Goal: Book appointment/travel/reservation

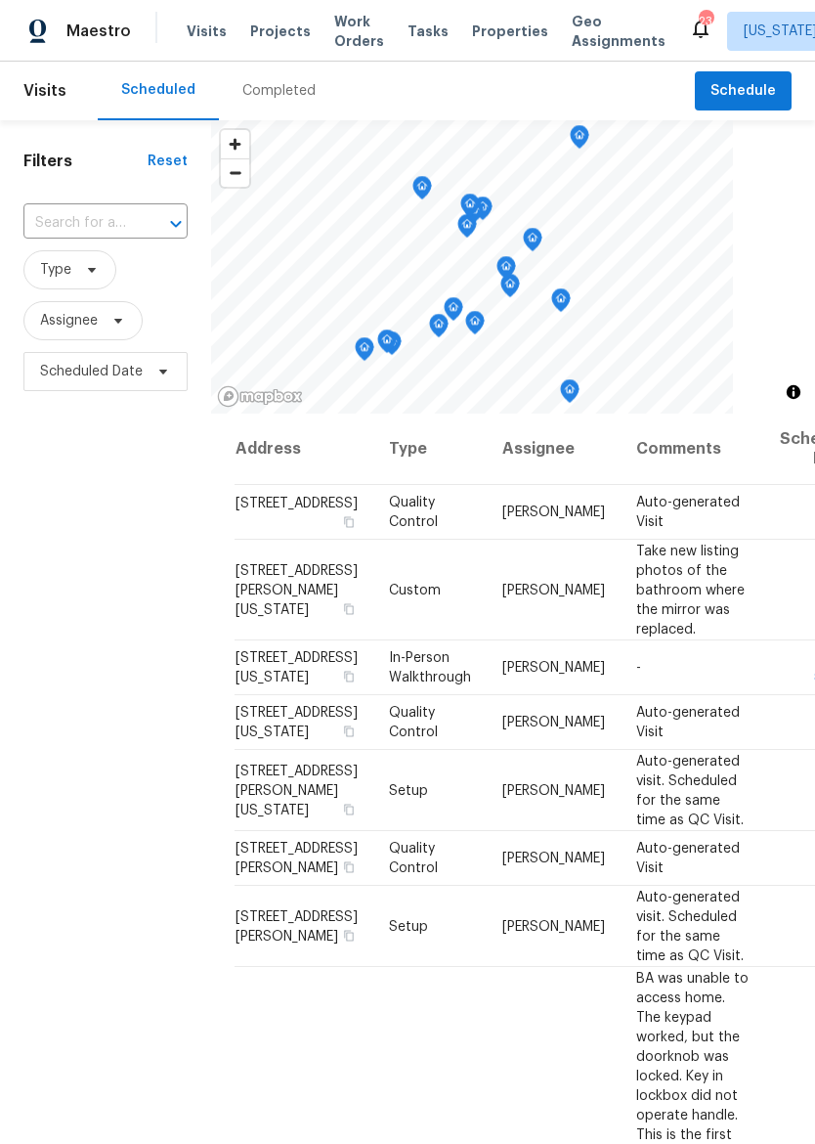
click at [488, 39] on span "Properties" at bounding box center [510, 32] width 76 height 20
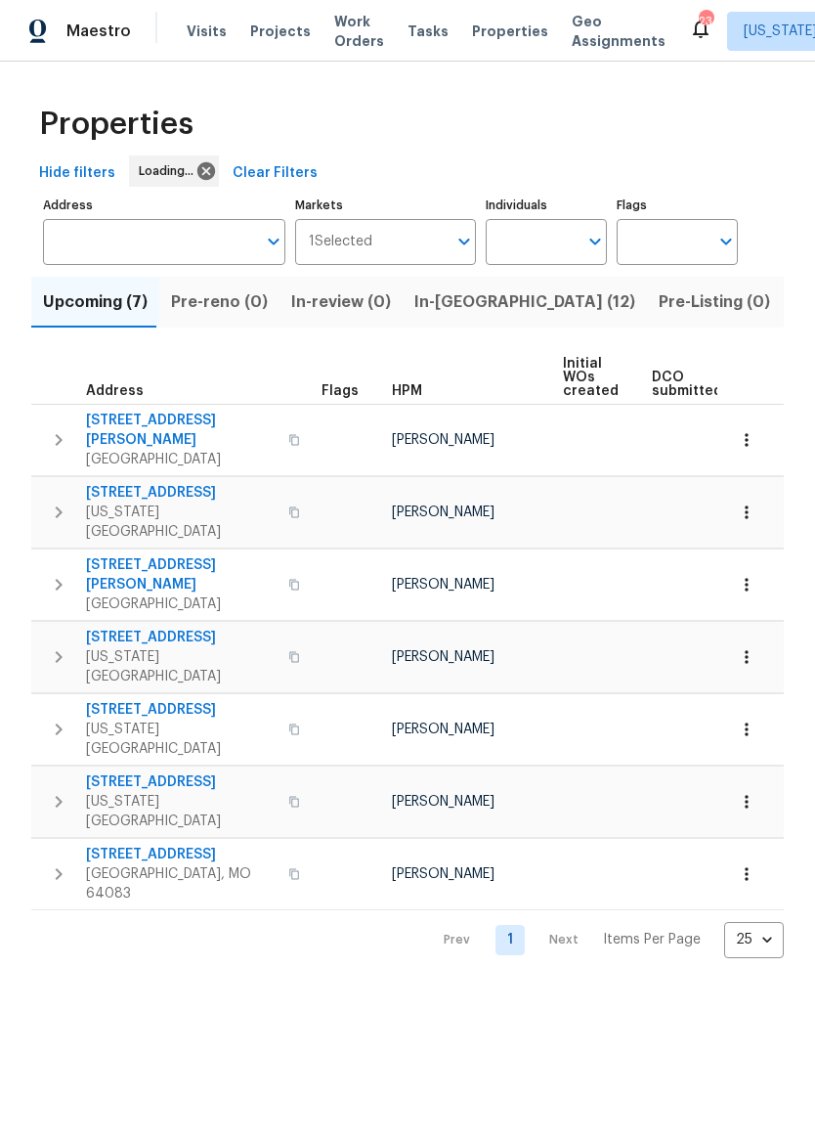
click at [439, 309] on span "In-reno (12)" at bounding box center [525, 301] width 221 height 27
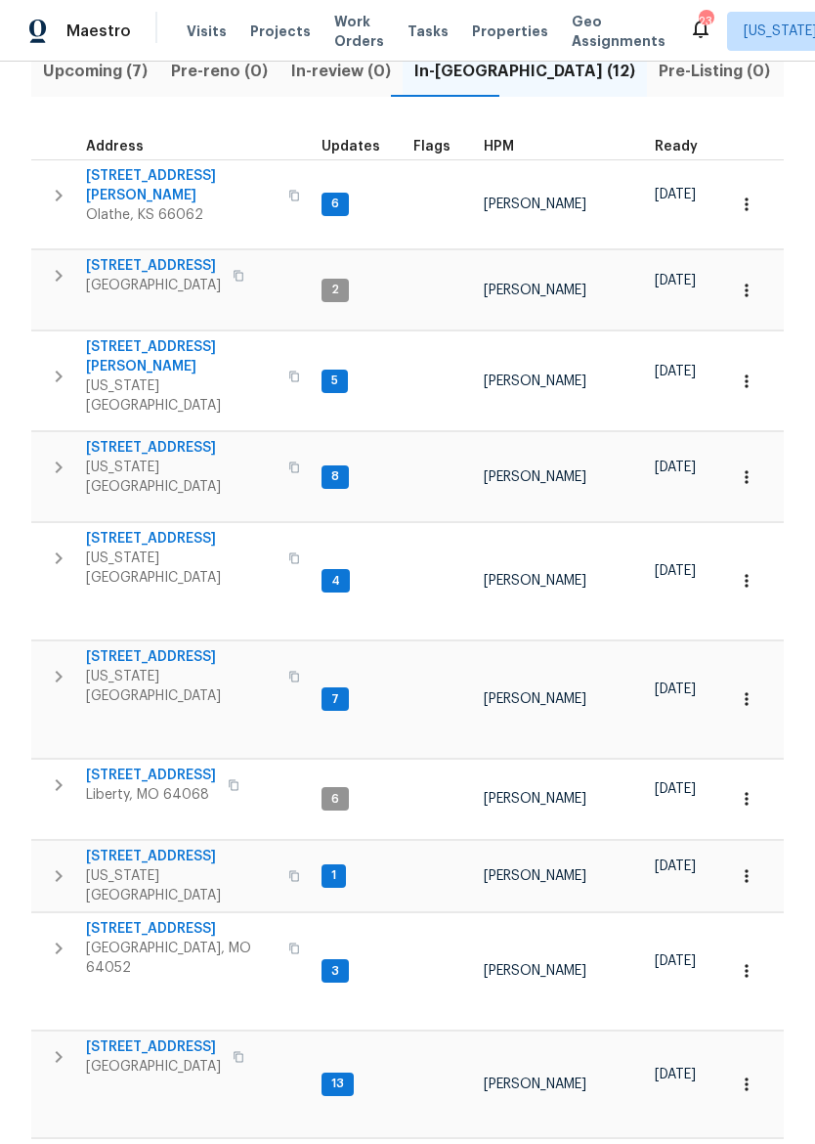
scroll to position [230, 0]
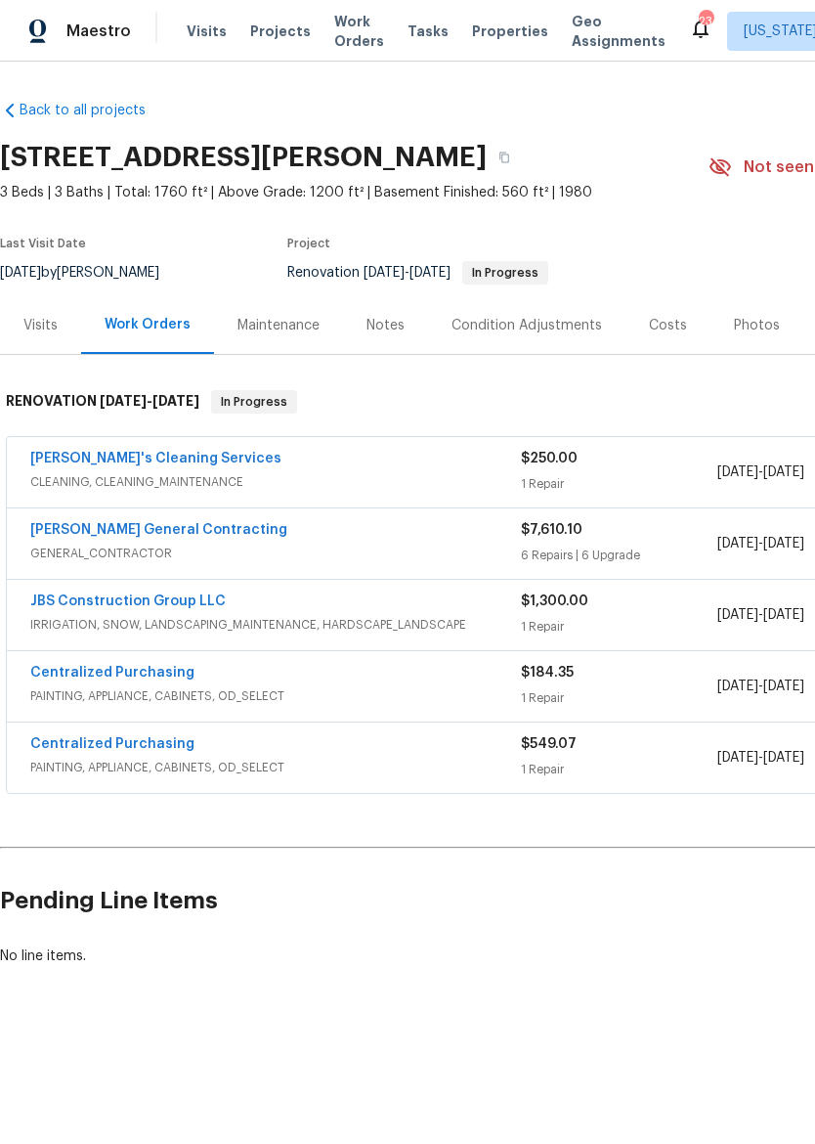
click at [294, 454] on div "[PERSON_NAME]'s Cleaning Services" at bounding box center [275, 460] width 491 height 23
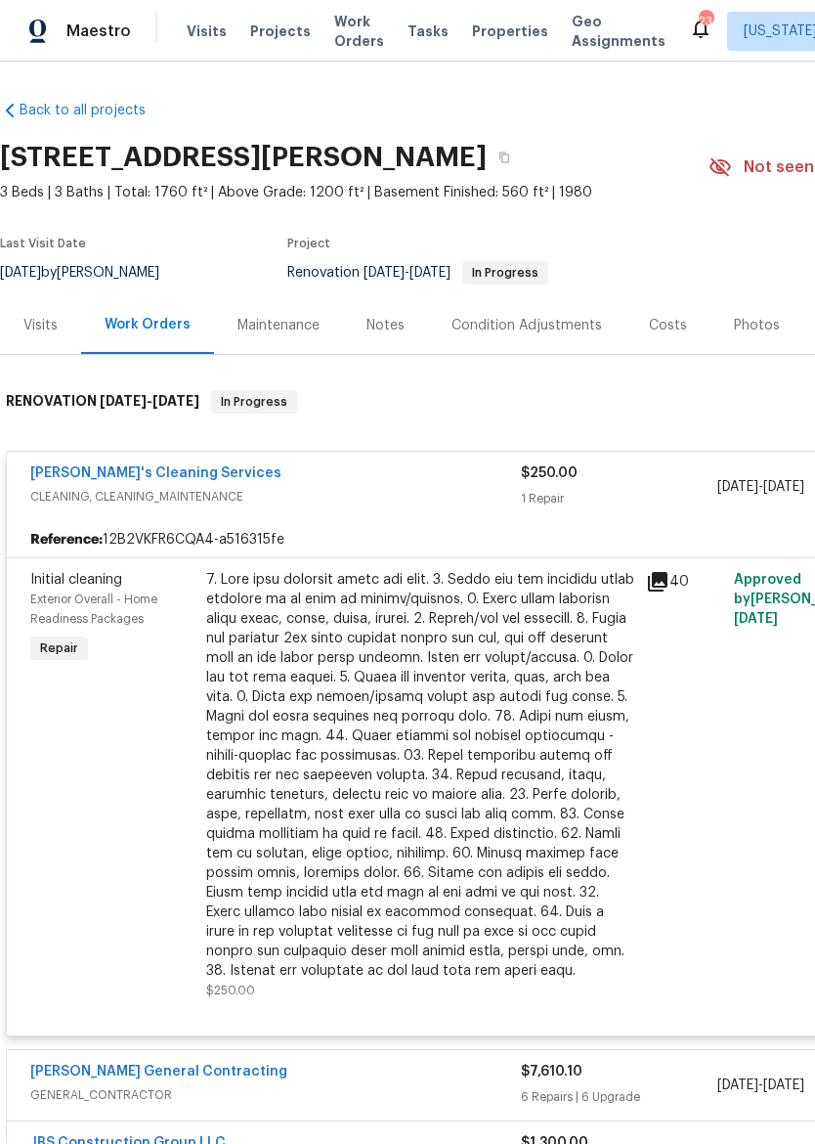
click at [433, 632] on div at bounding box center [420, 775] width 428 height 411
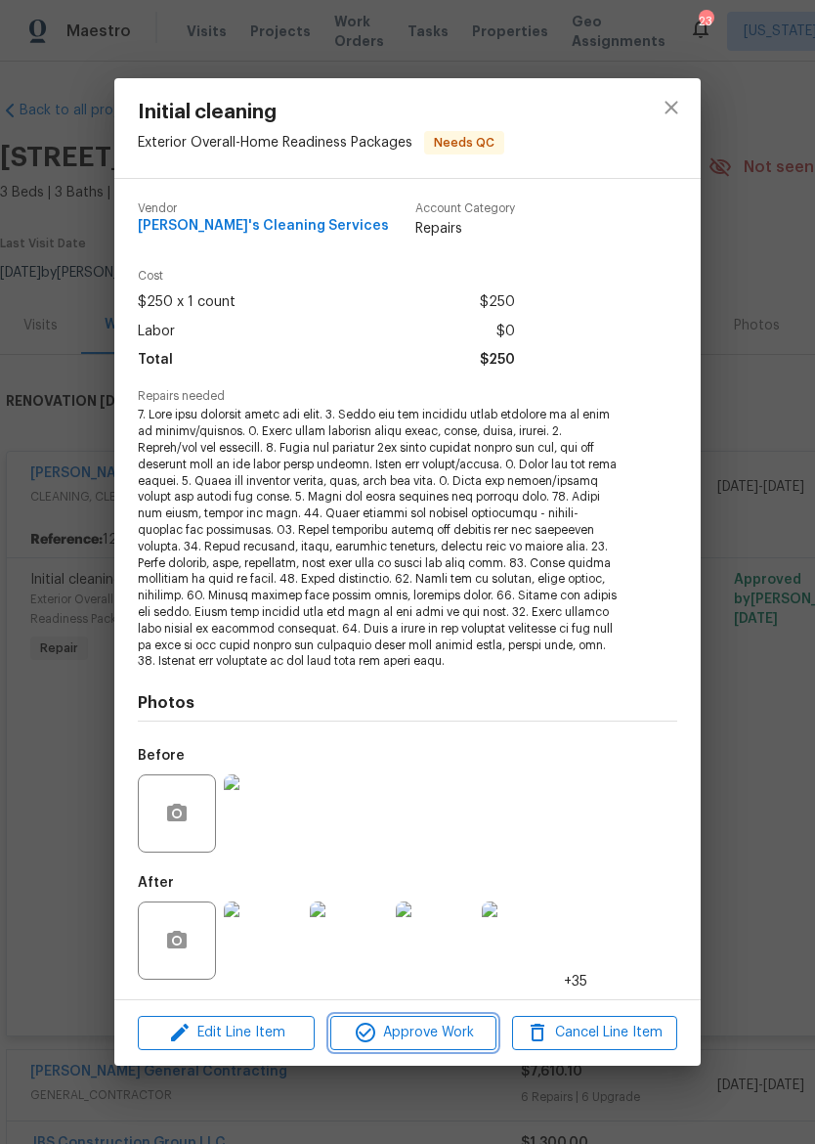
click at [416, 1025] on span "Approve Work" at bounding box center [412, 1033] width 153 height 24
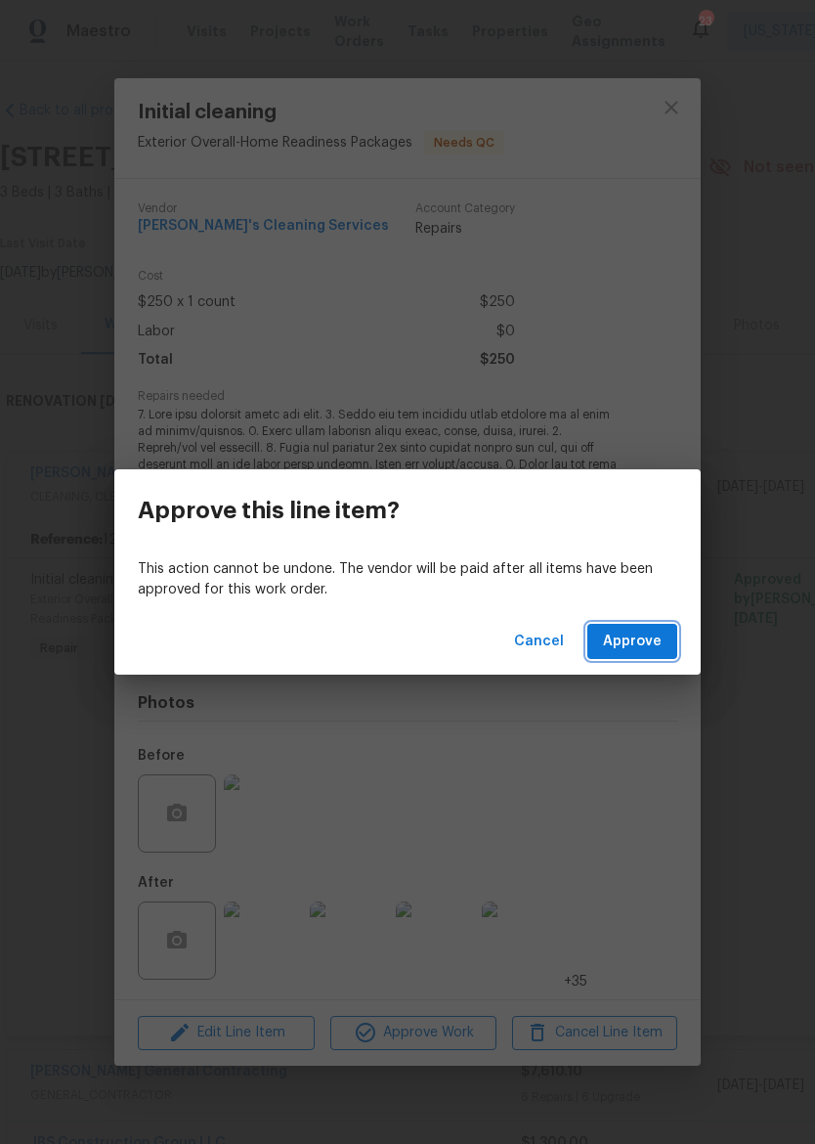
click at [635, 636] on span "Approve" at bounding box center [632, 642] width 59 height 24
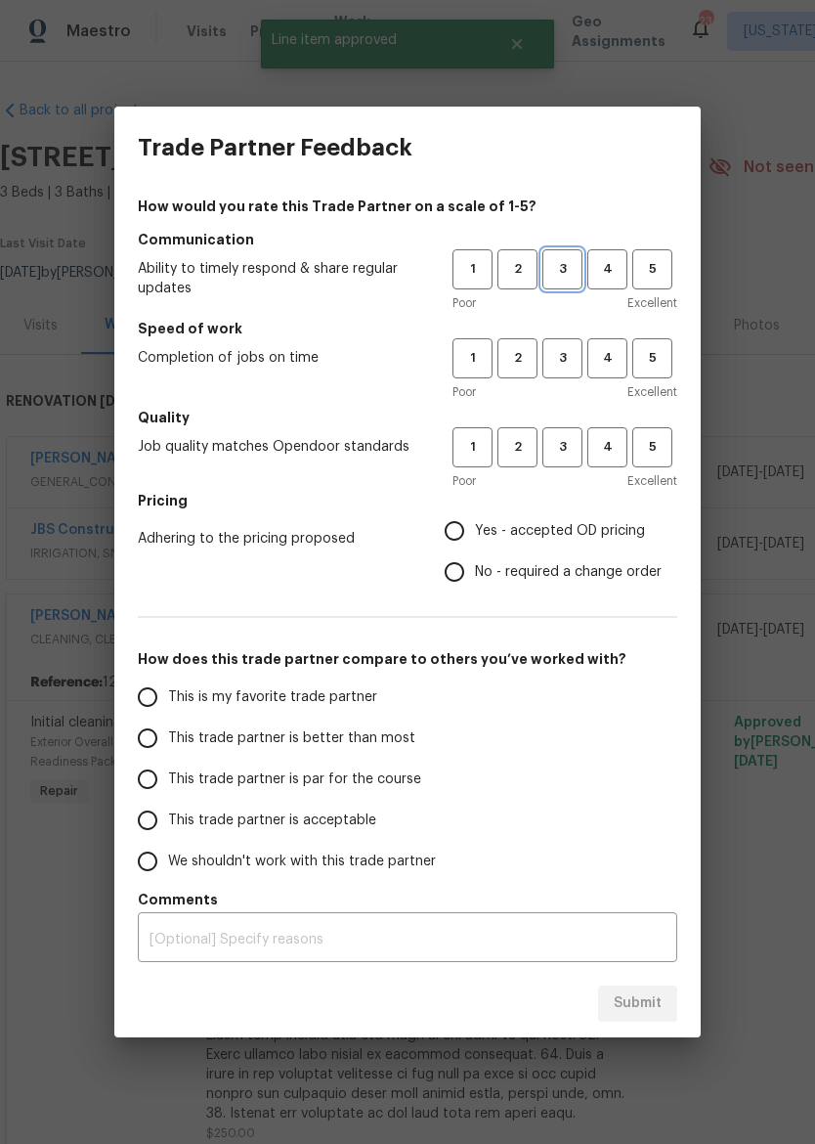
click at [568, 259] on span "3" at bounding box center [563, 269] width 36 height 22
click at [605, 363] on span "4" at bounding box center [608, 358] width 36 height 22
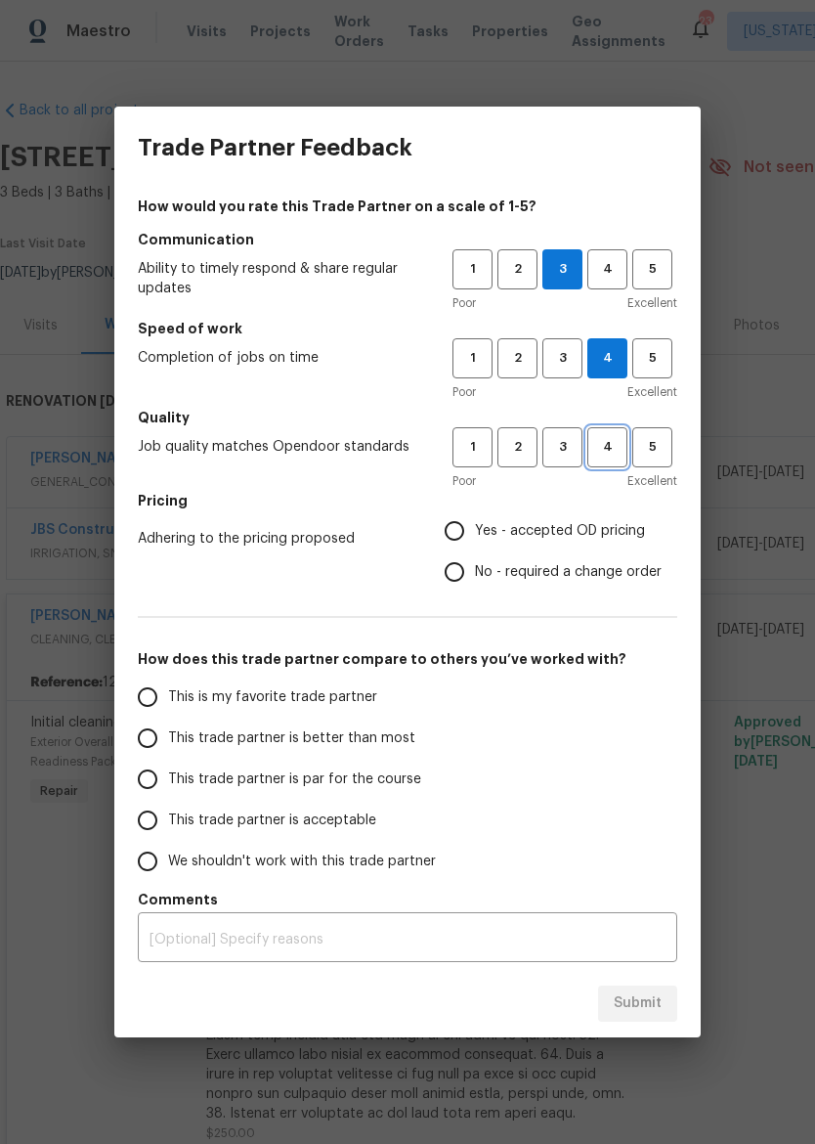
click at [613, 444] on span "4" at bounding box center [608, 447] width 36 height 22
click at [547, 540] on span "Yes - accepted OD pricing" at bounding box center [560, 531] width 170 height 21
click at [475, 540] on input "Yes - accepted OD pricing" at bounding box center [454, 530] width 41 height 41
radio input "true"
click at [393, 744] on span "This trade partner is better than most" at bounding box center [291, 738] width 247 height 21
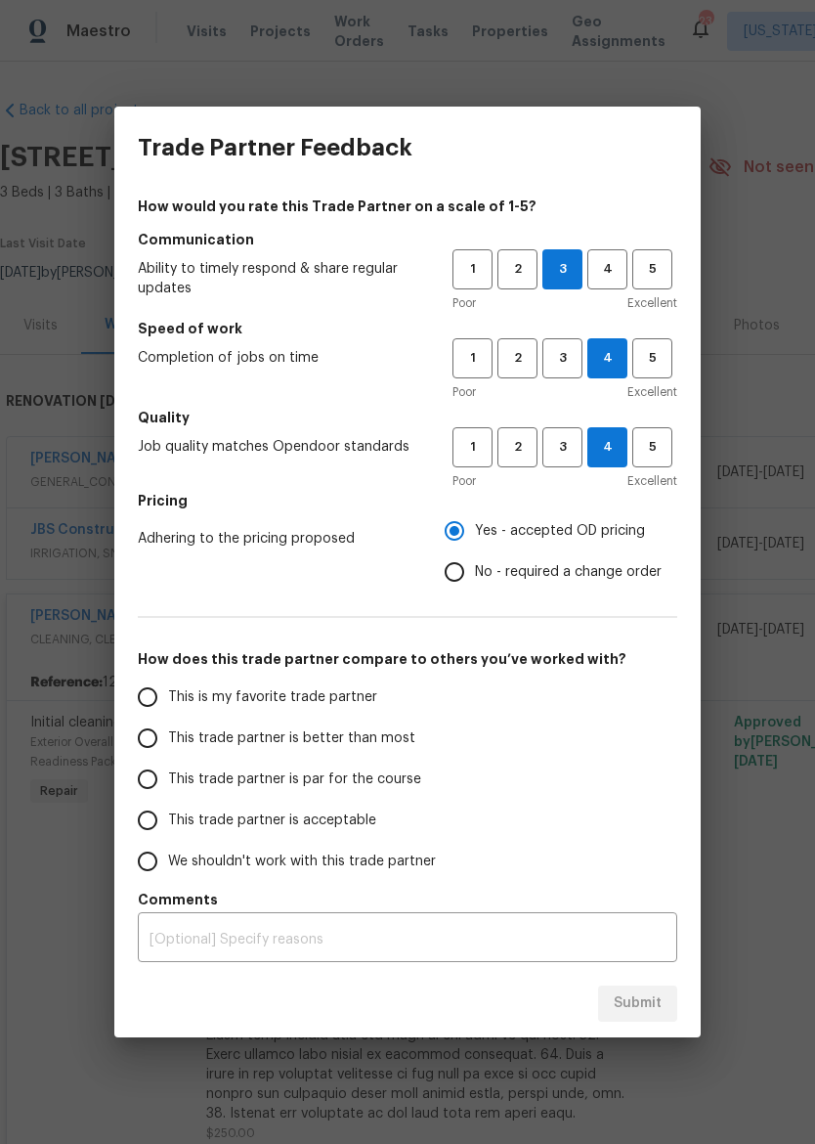
click at [168, 744] on input "This trade partner is better than most" at bounding box center [147, 738] width 41 height 41
click at [646, 998] on span "Submit" at bounding box center [638, 1003] width 48 height 24
radio input "true"
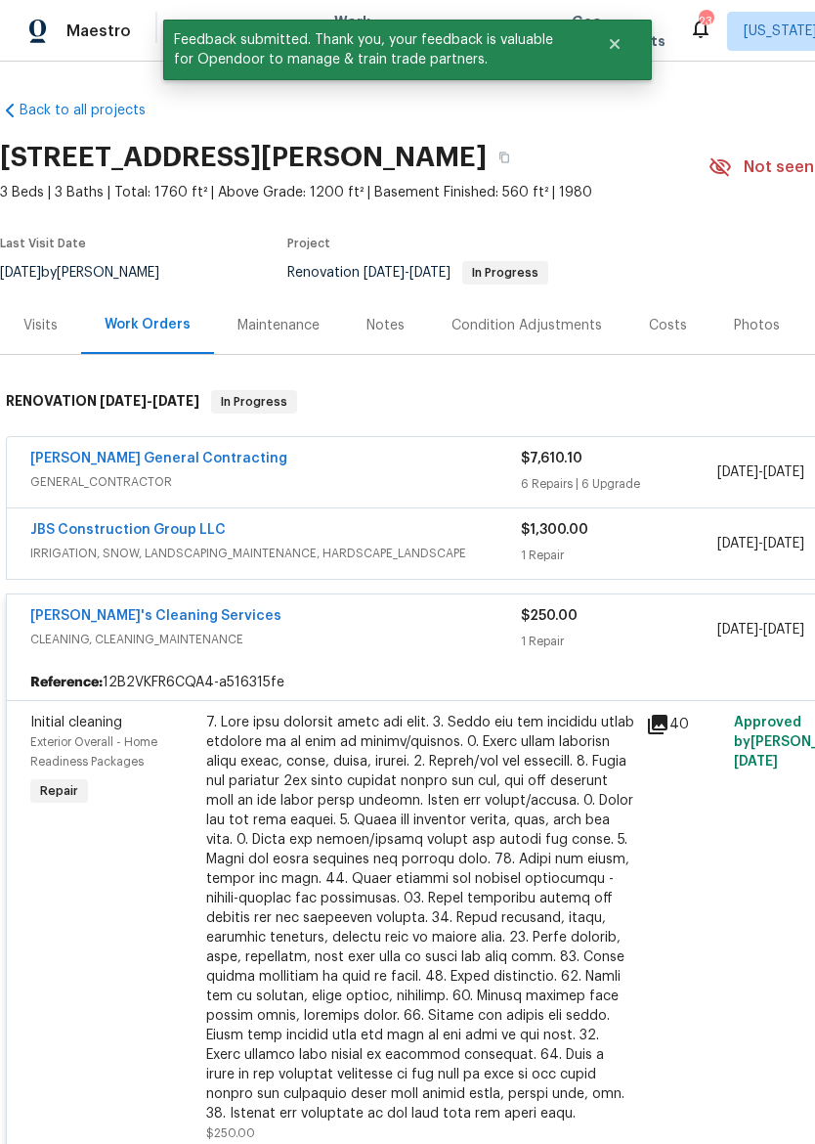
click at [428, 635] on span "CLEANING, CLEANING_MAINTENANCE" at bounding box center [275, 640] width 491 height 20
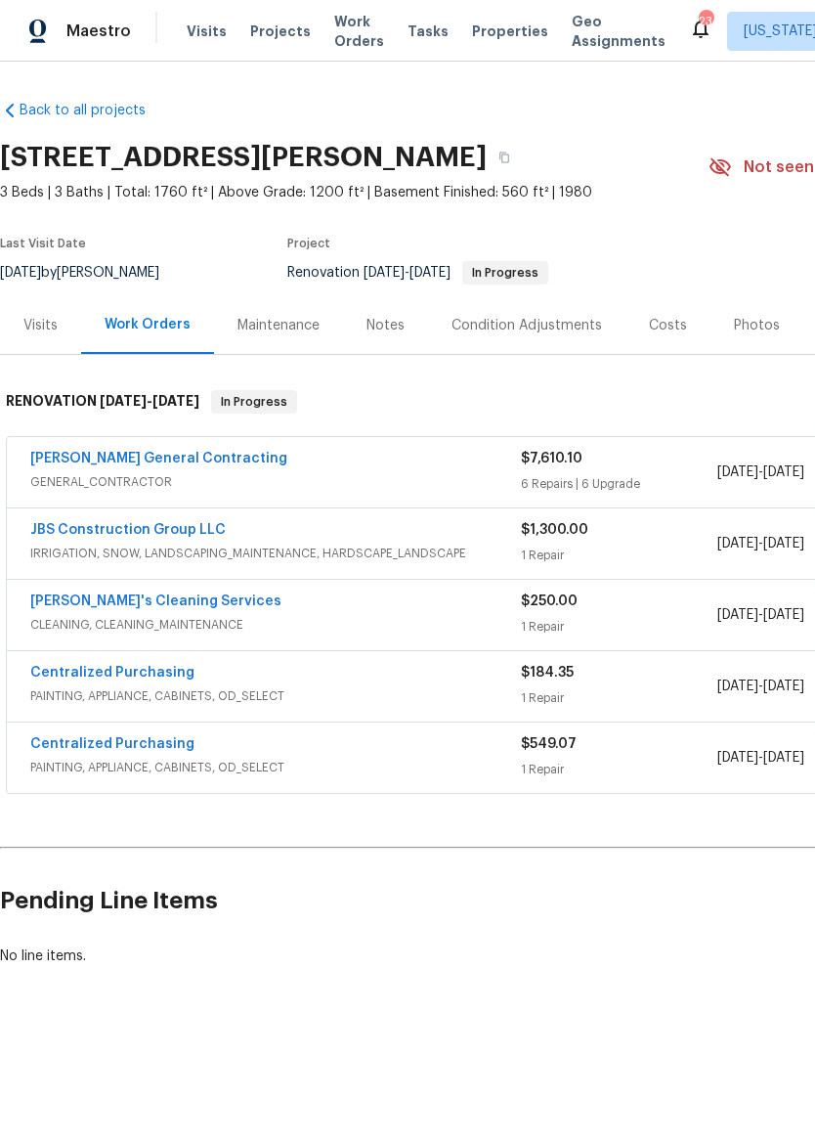
click at [426, 469] on div "Nicholson General Contracting" at bounding box center [275, 460] width 491 height 23
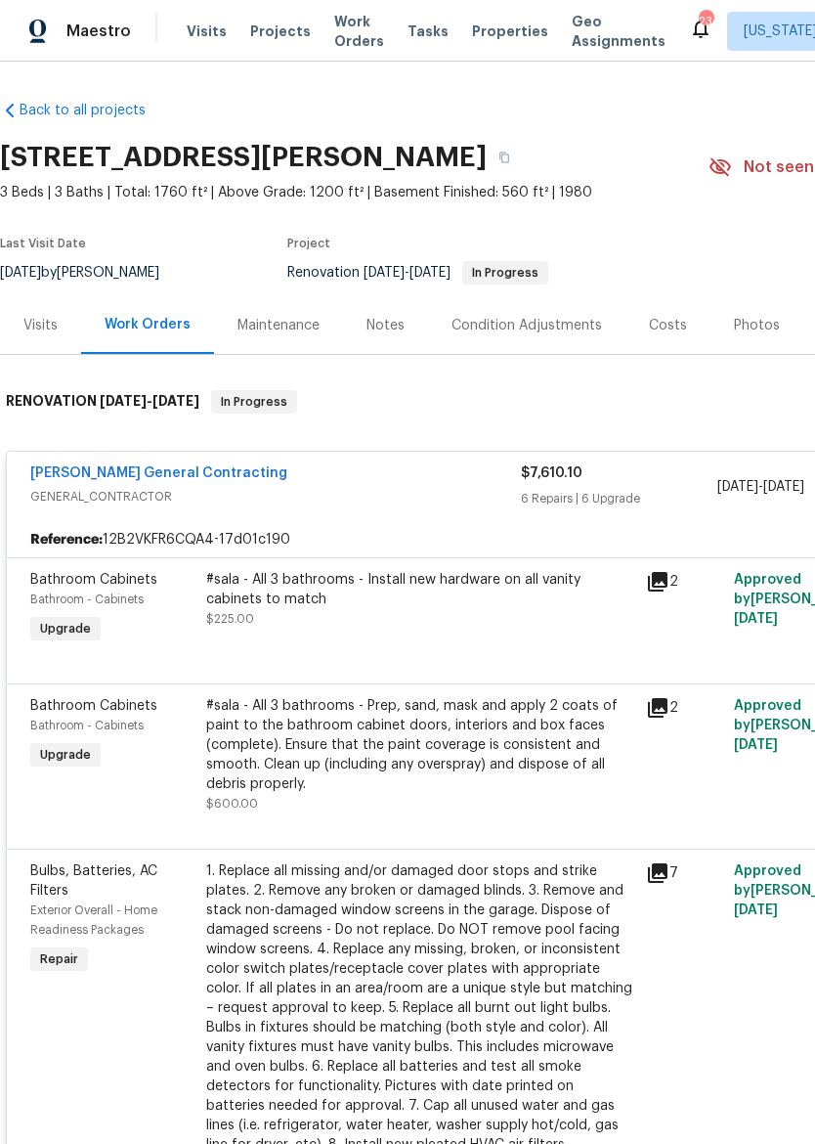
click at [462, 606] on div "#sala - All 3 bathrooms - Install new hardware on all vanity cabinets to match" at bounding box center [420, 589] width 428 height 39
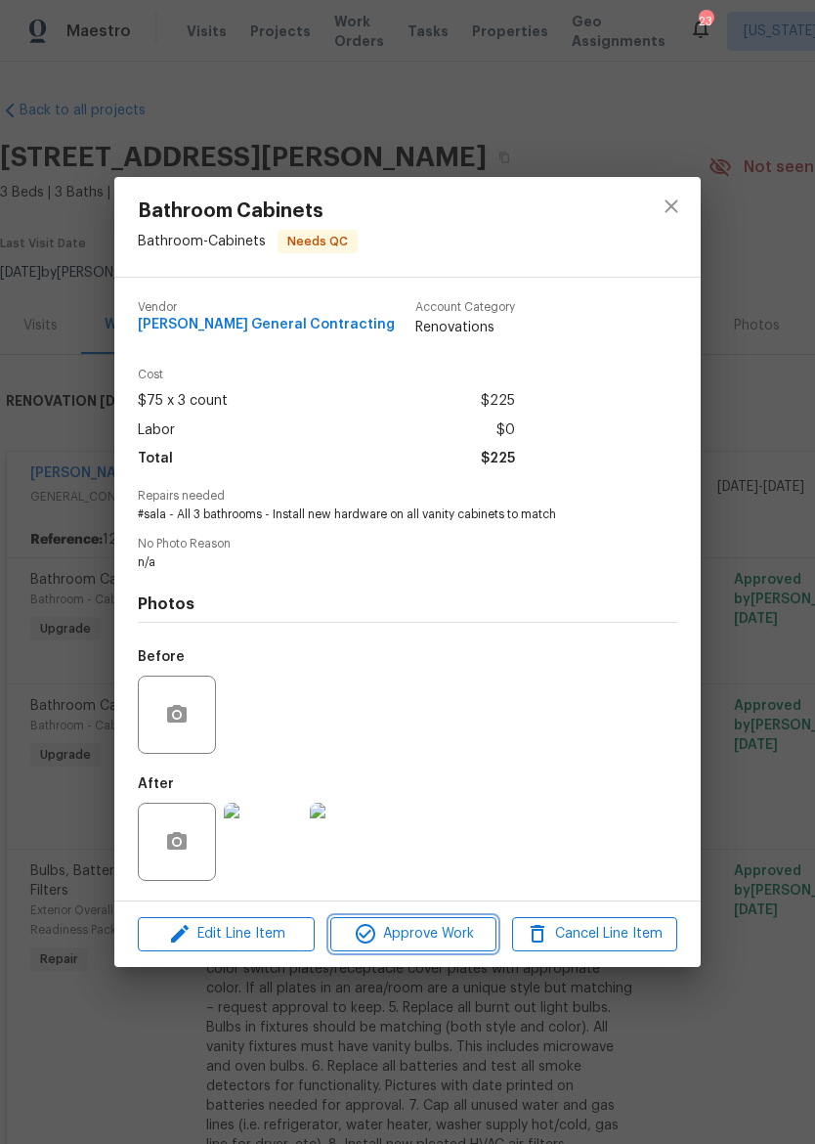
click at [438, 933] on span "Approve Work" at bounding box center [412, 934] width 153 height 24
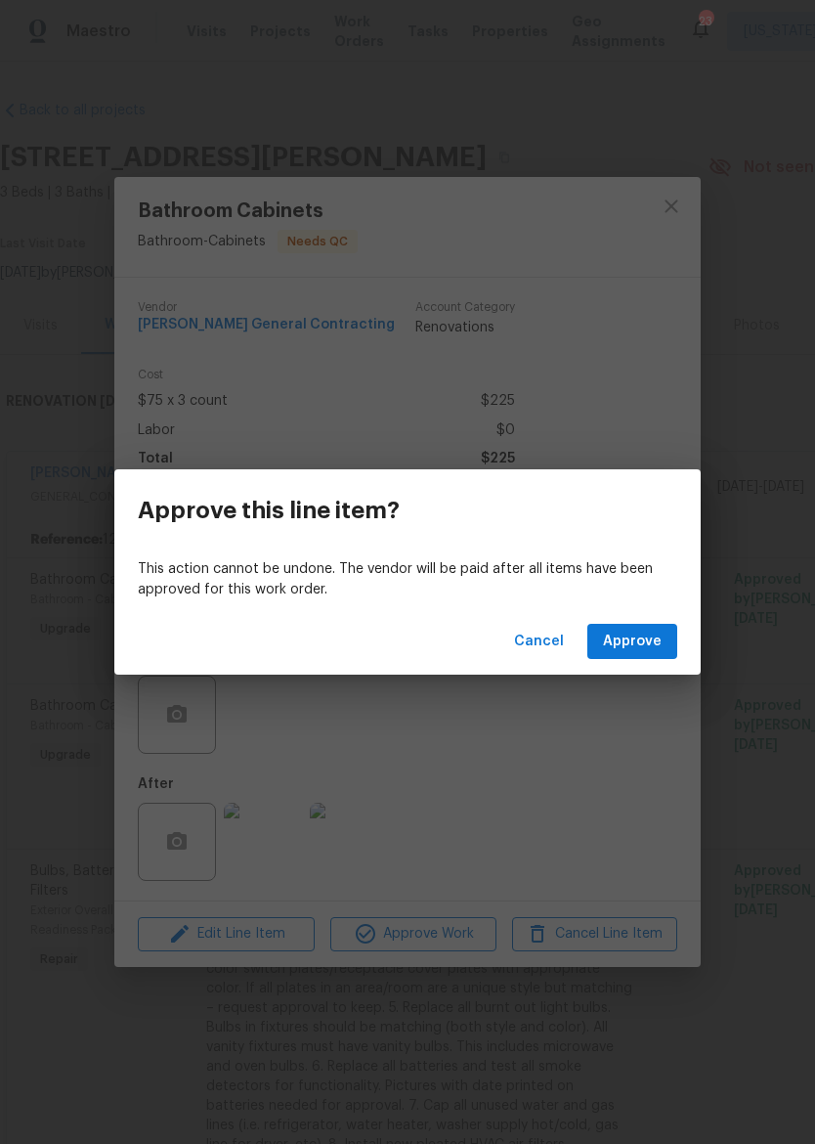
click at [660, 630] on span "Approve" at bounding box center [632, 642] width 59 height 24
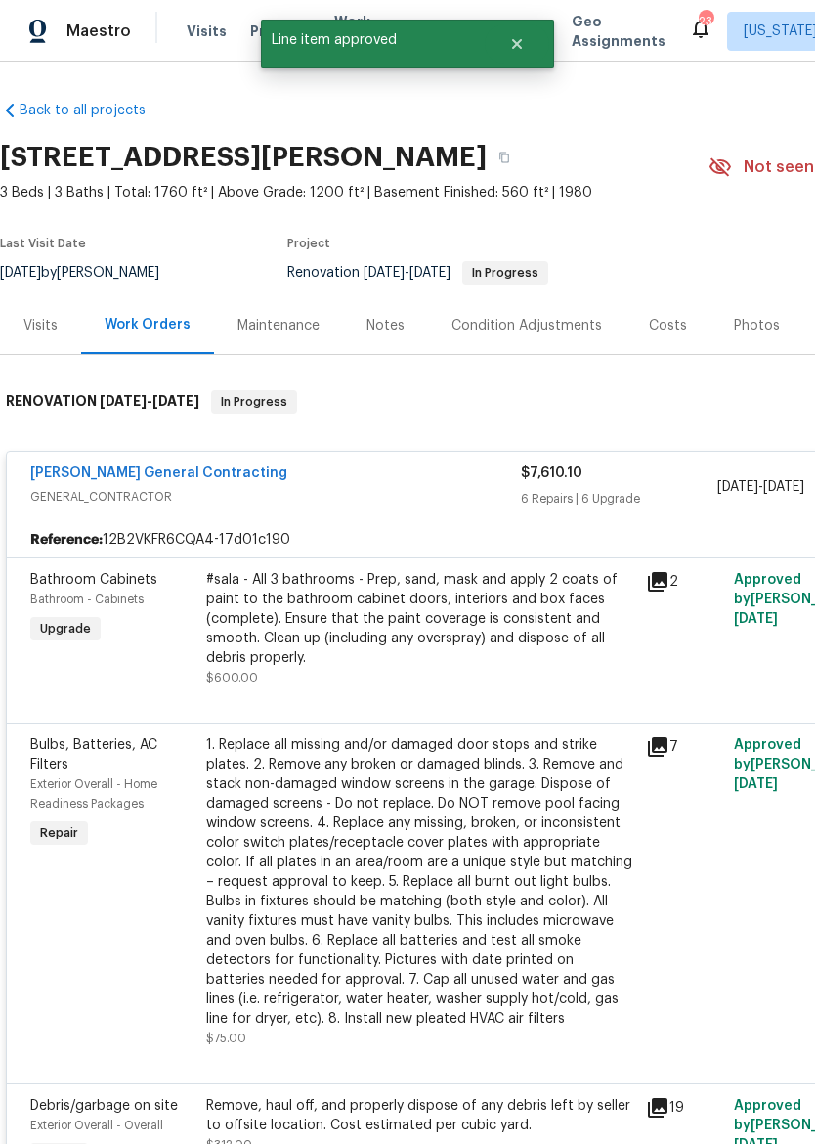
click at [484, 621] on div "#sala - All 3 bathrooms - Prep, sand, mask and apply 2 coats of paint to the ba…" at bounding box center [420, 619] width 428 height 98
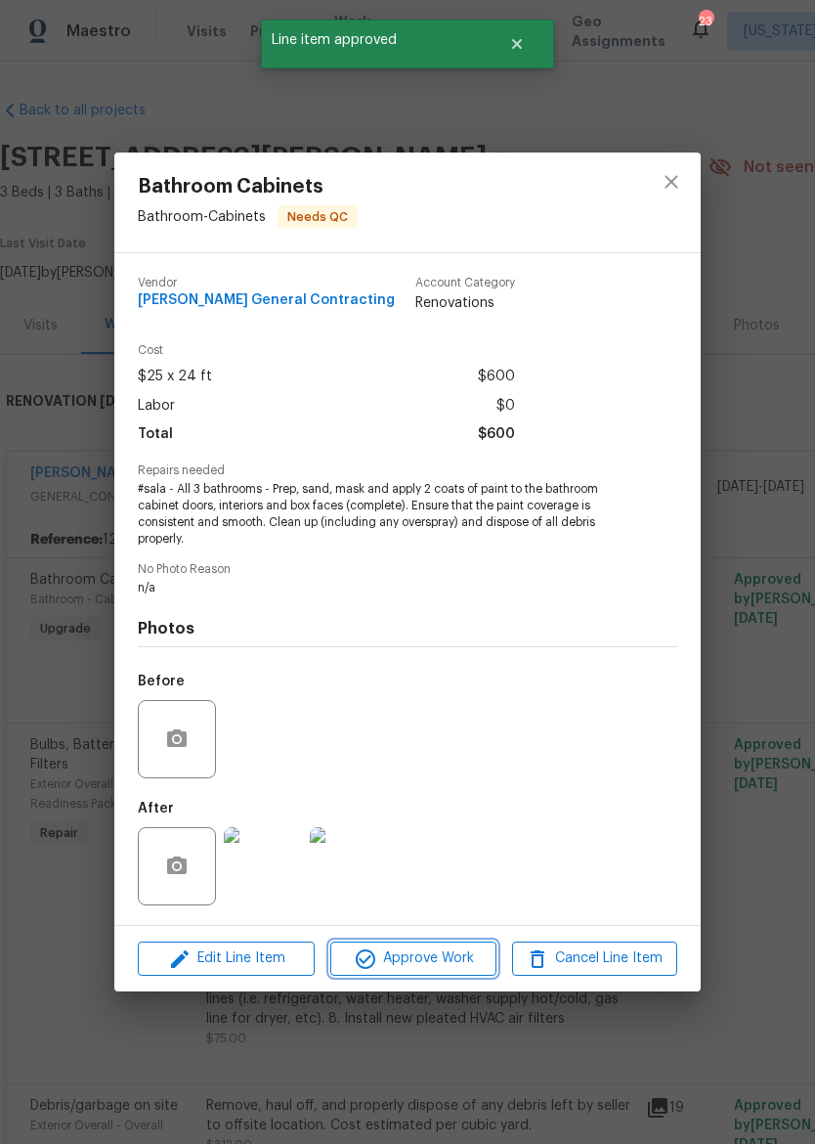
click at [416, 955] on span "Approve Work" at bounding box center [412, 958] width 153 height 24
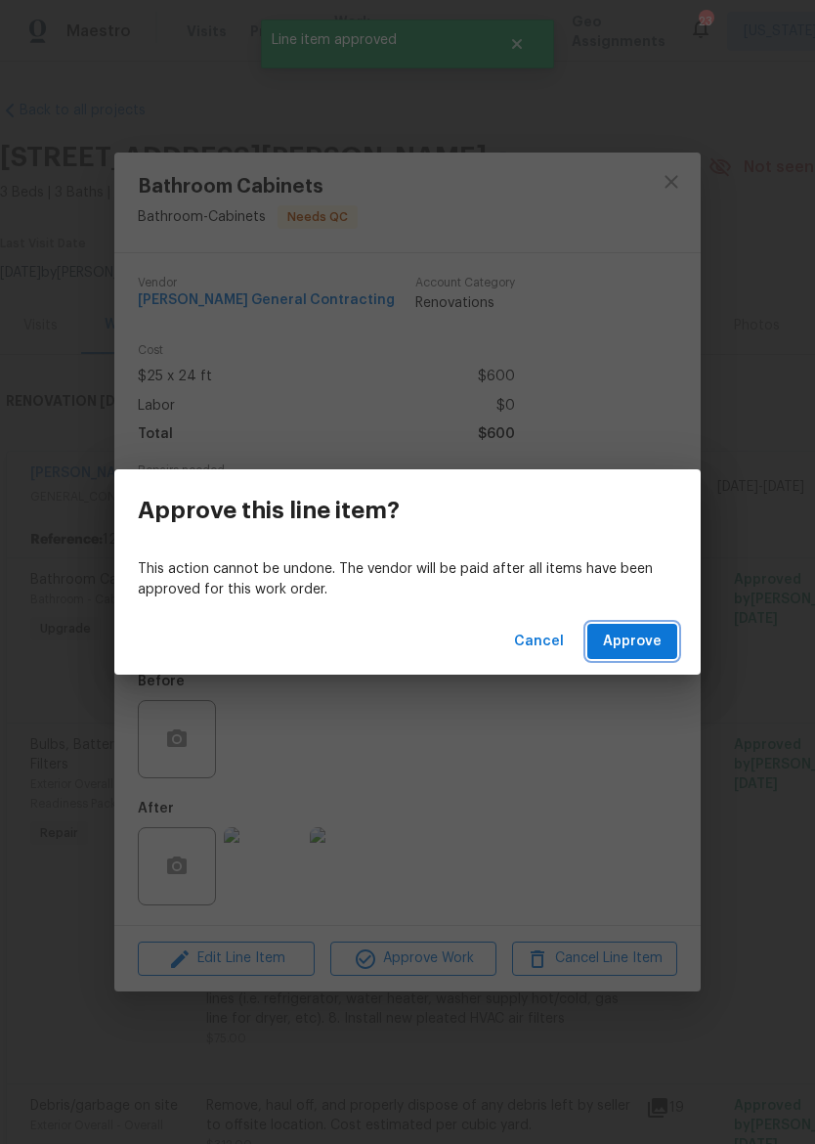
click at [644, 639] on span "Approve" at bounding box center [632, 642] width 59 height 24
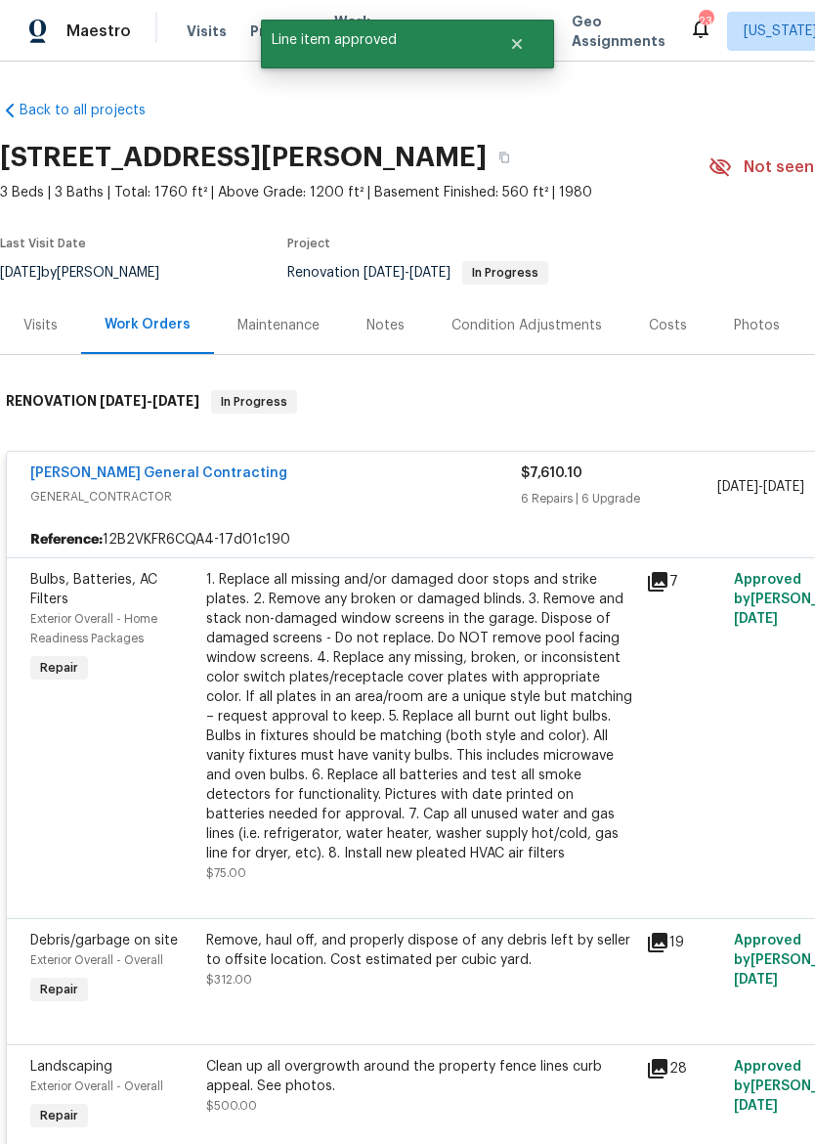
click at [454, 643] on div "1. Replace all missing and/or damaged door stops and strike plates. 2. Remove a…" at bounding box center [420, 716] width 428 height 293
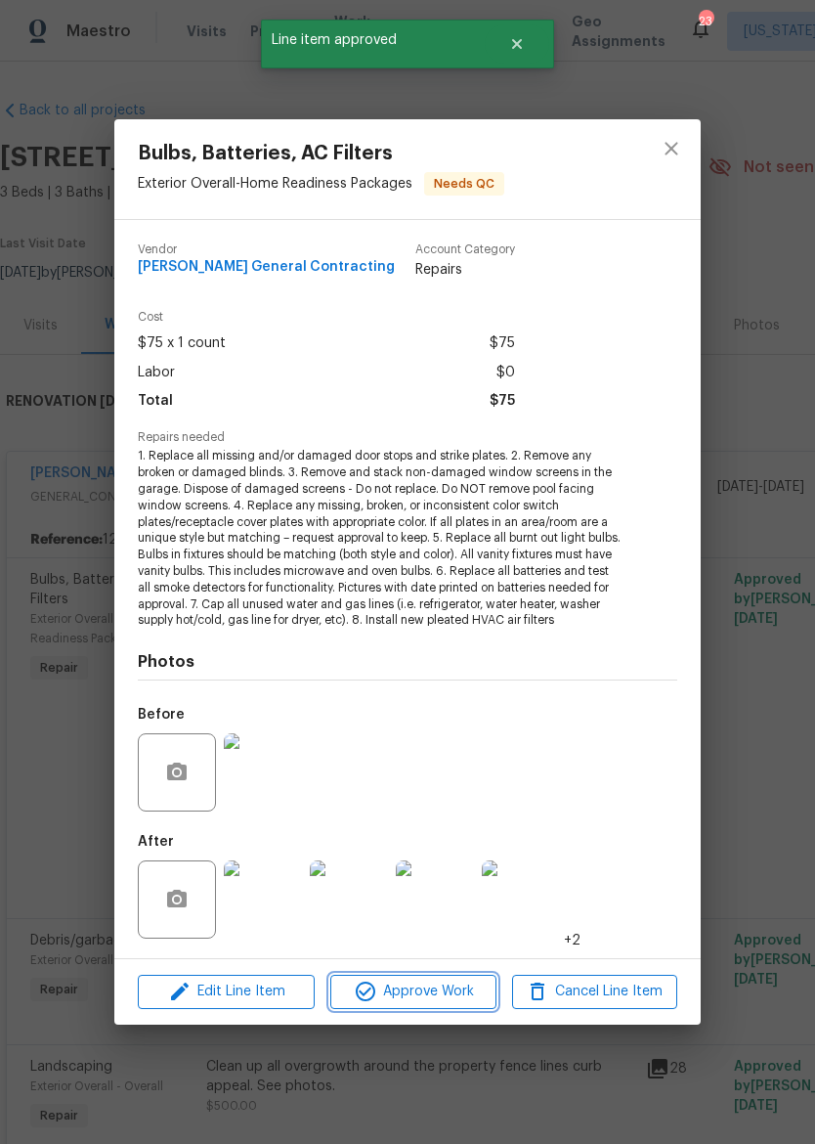
click at [416, 988] on span "Approve Work" at bounding box center [412, 992] width 153 height 24
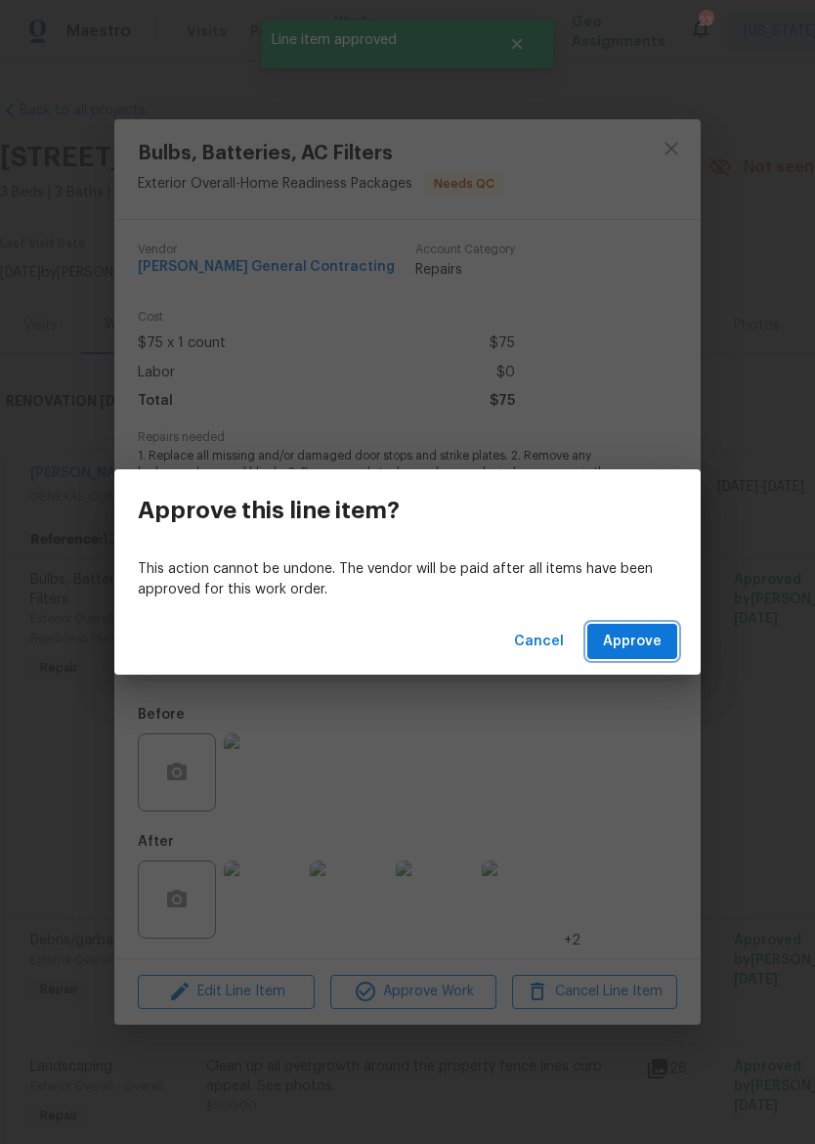
click at [639, 642] on span "Approve" at bounding box center [632, 642] width 59 height 24
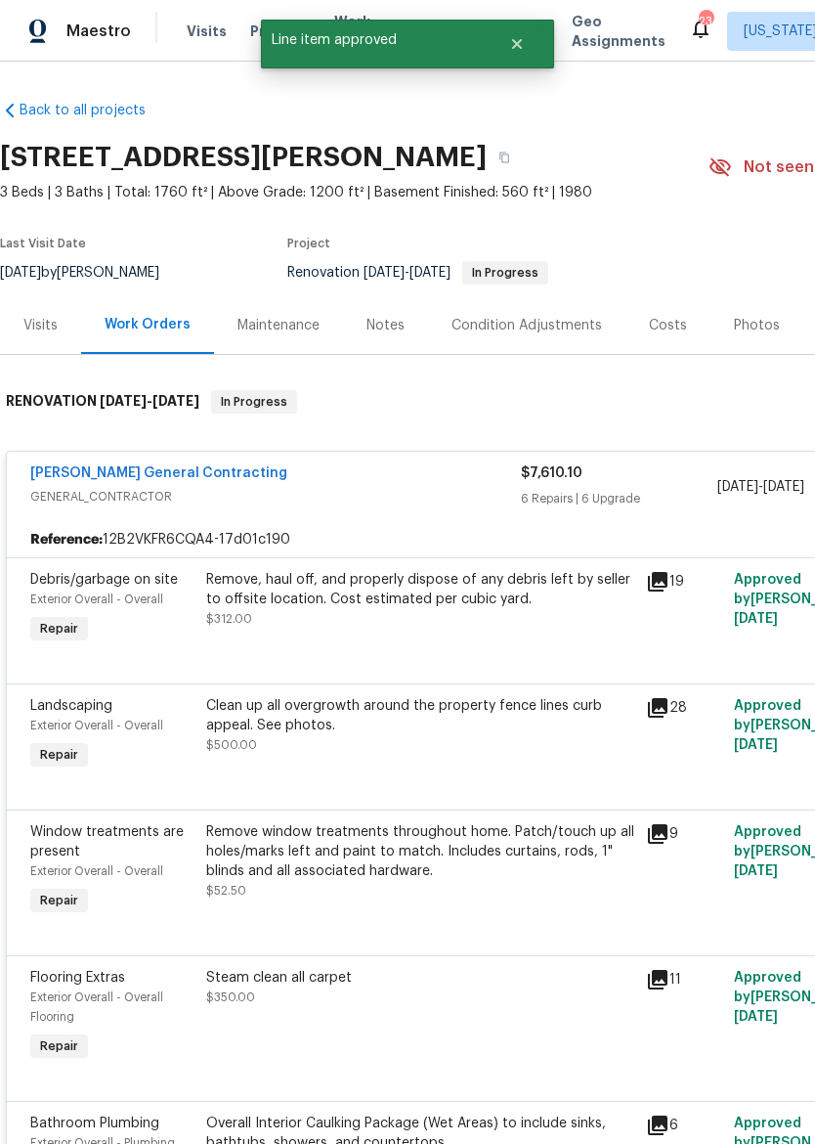
click at [469, 611] on div "Remove, haul off, and properly dispose of any debris left by seller to offsite …" at bounding box center [420, 599] width 428 height 59
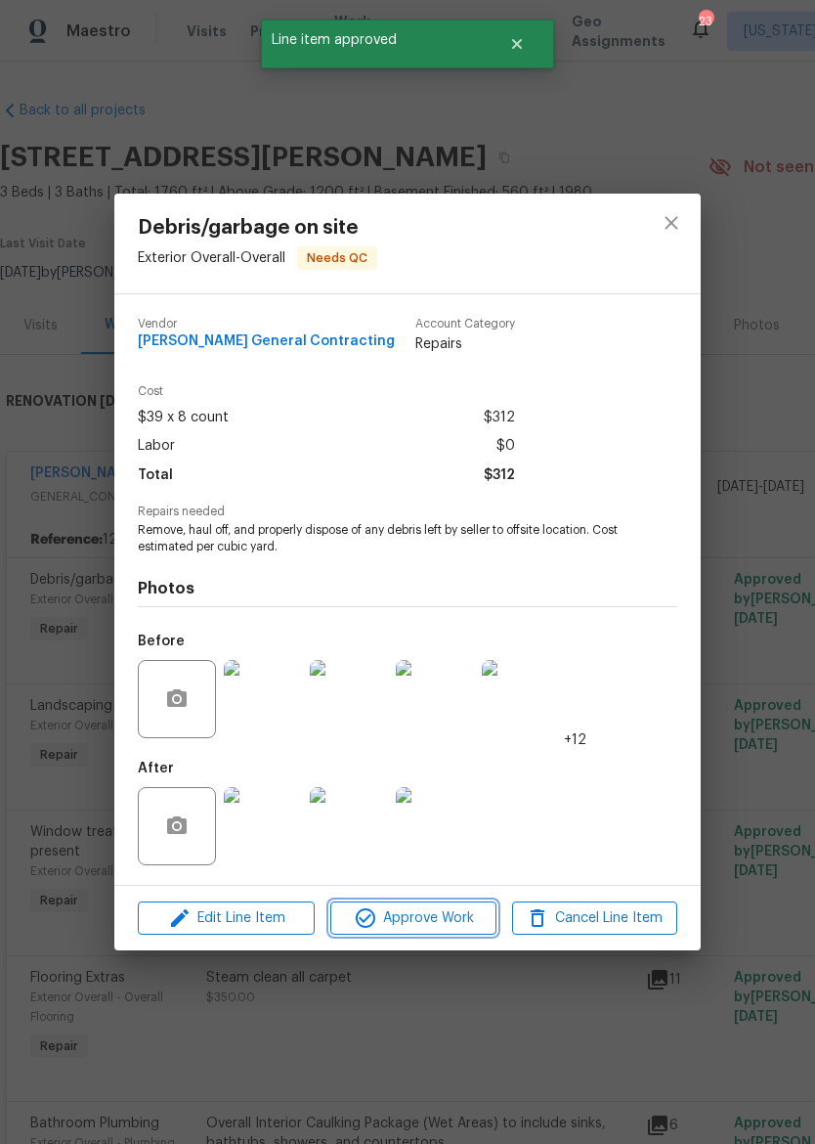
click at [421, 924] on span "Approve Work" at bounding box center [412, 918] width 153 height 24
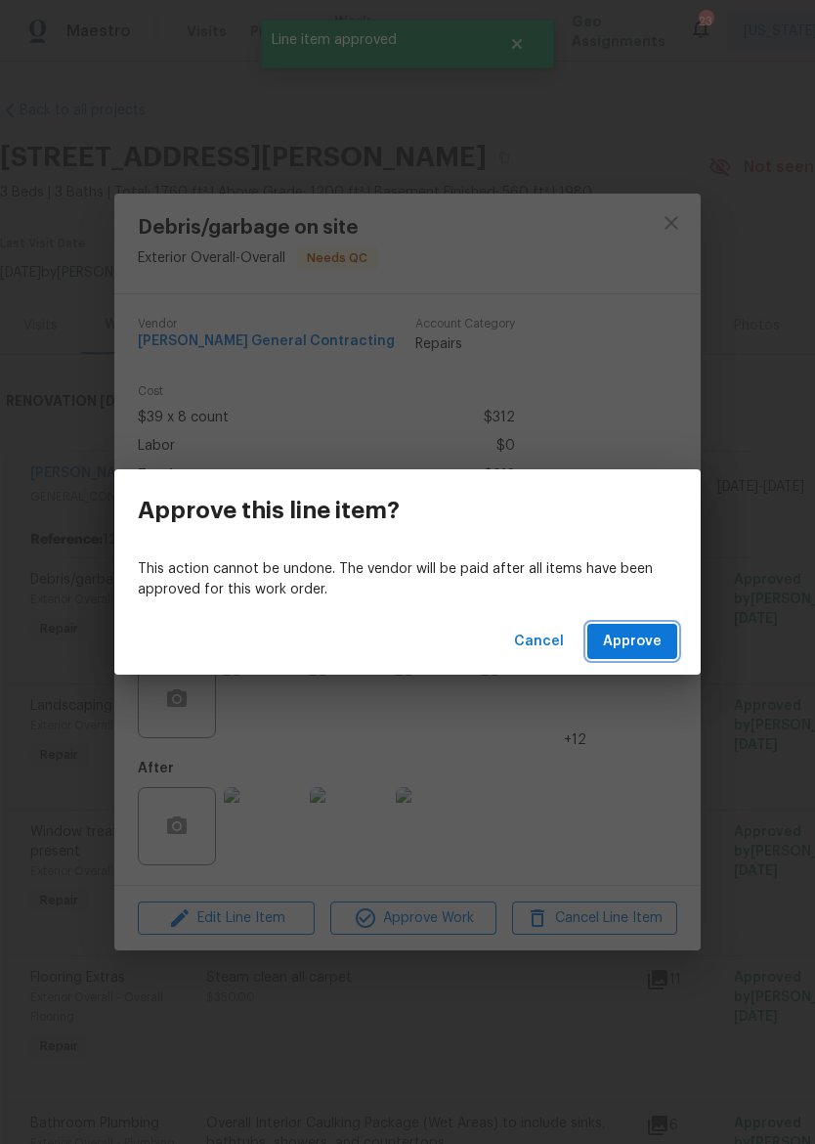
click at [633, 636] on span "Approve" at bounding box center [632, 642] width 59 height 24
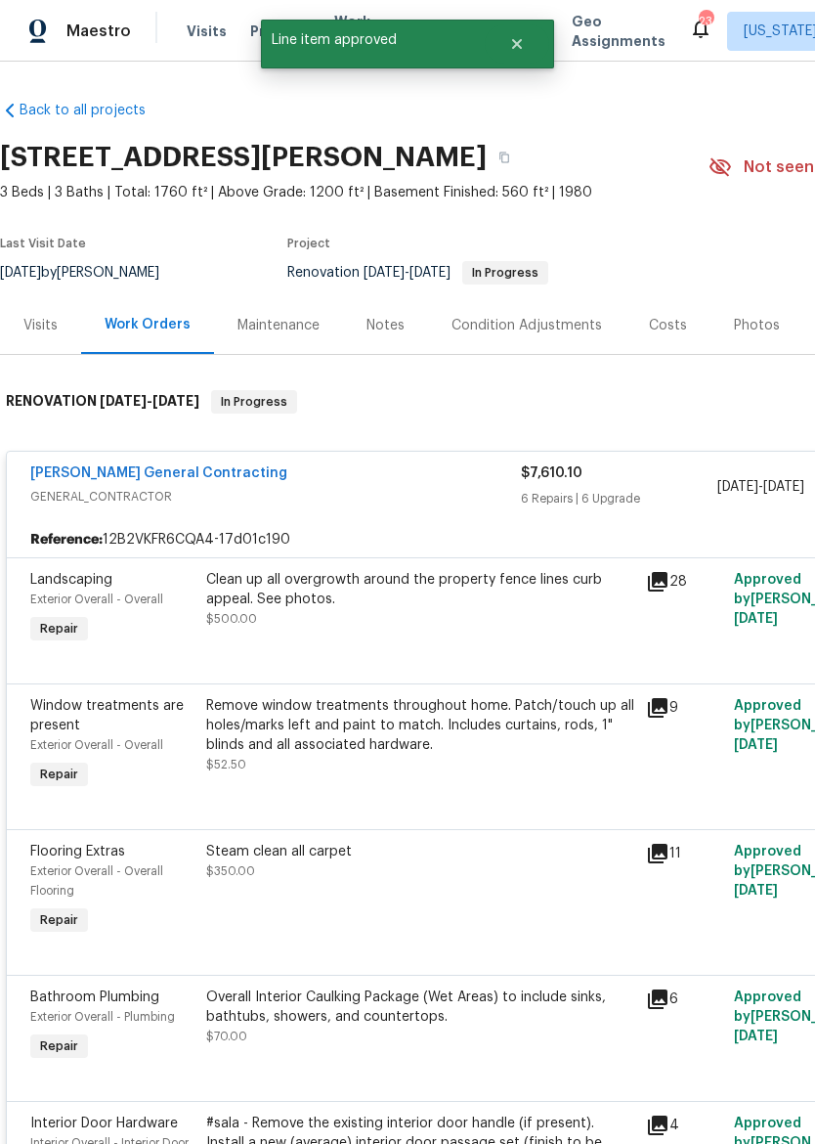
click at [432, 603] on div "Clean up all overgrowth around the property fence lines curb appeal. See photos." at bounding box center [420, 589] width 428 height 39
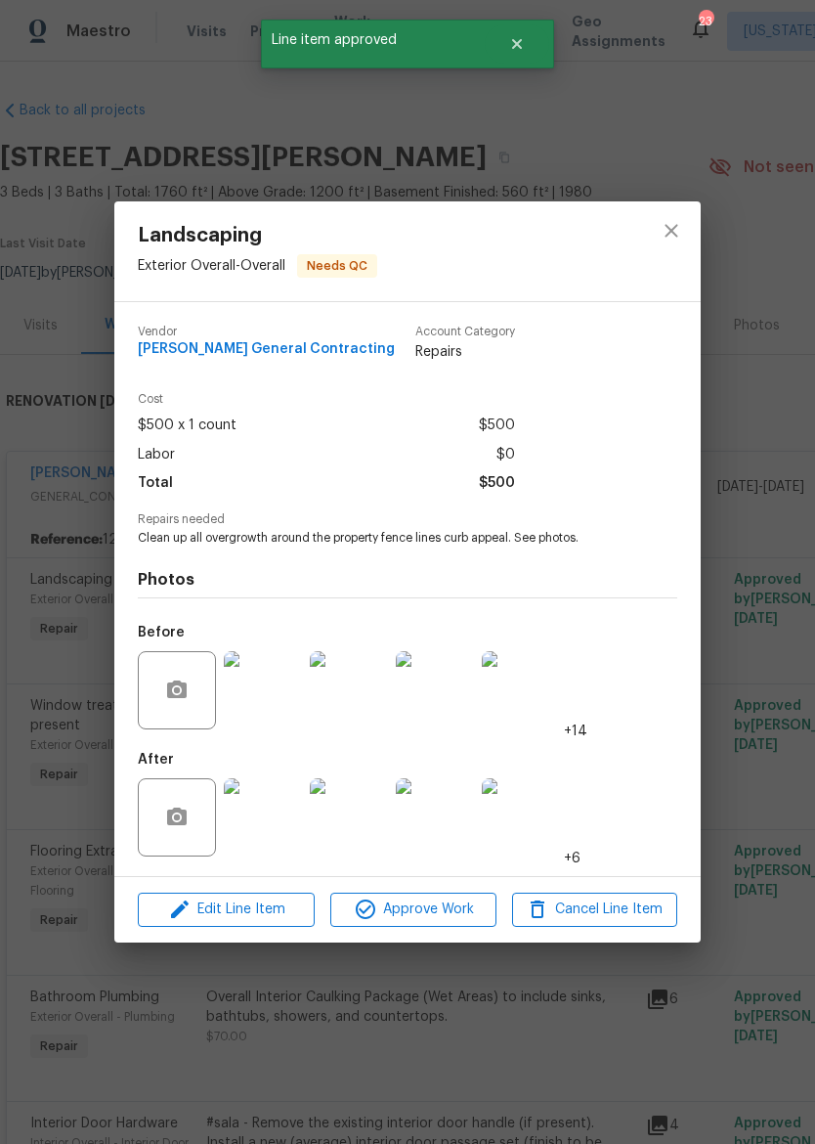
click at [430, 911] on span "Approve Work" at bounding box center [412, 910] width 153 height 24
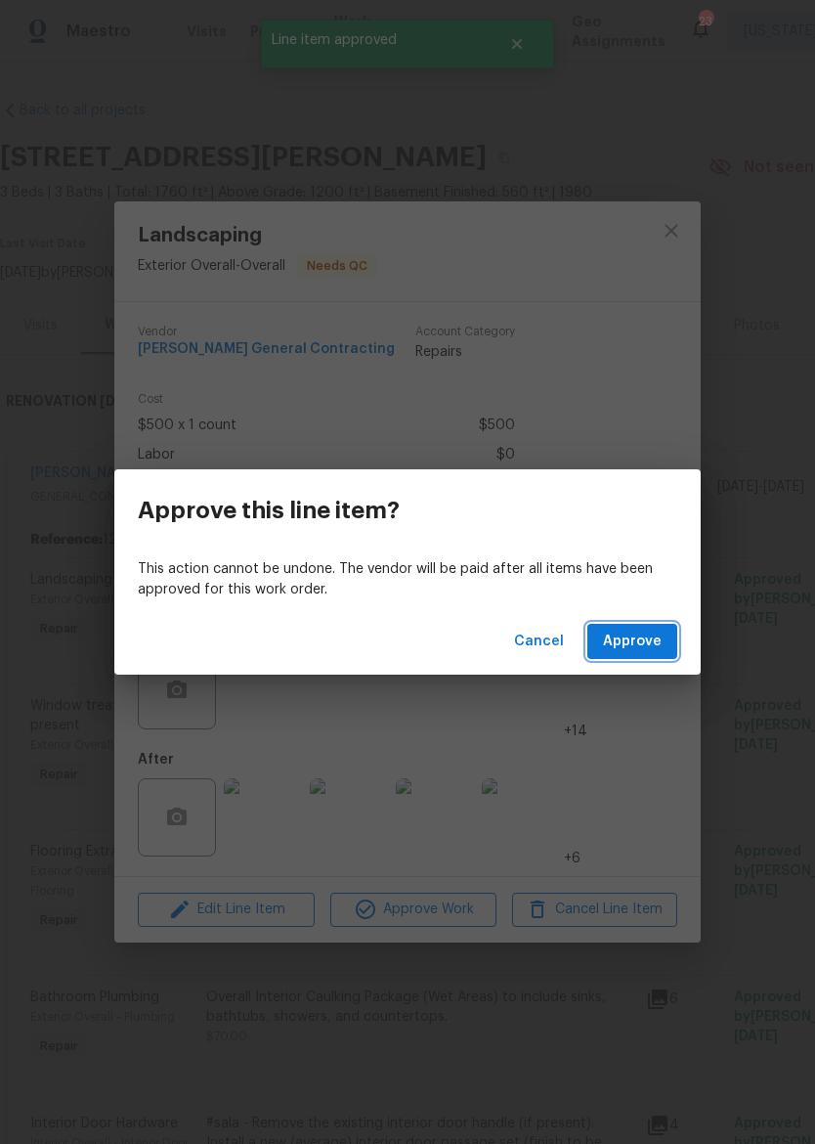
click at [632, 639] on span "Approve" at bounding box center [632, 642] width 59 height 24
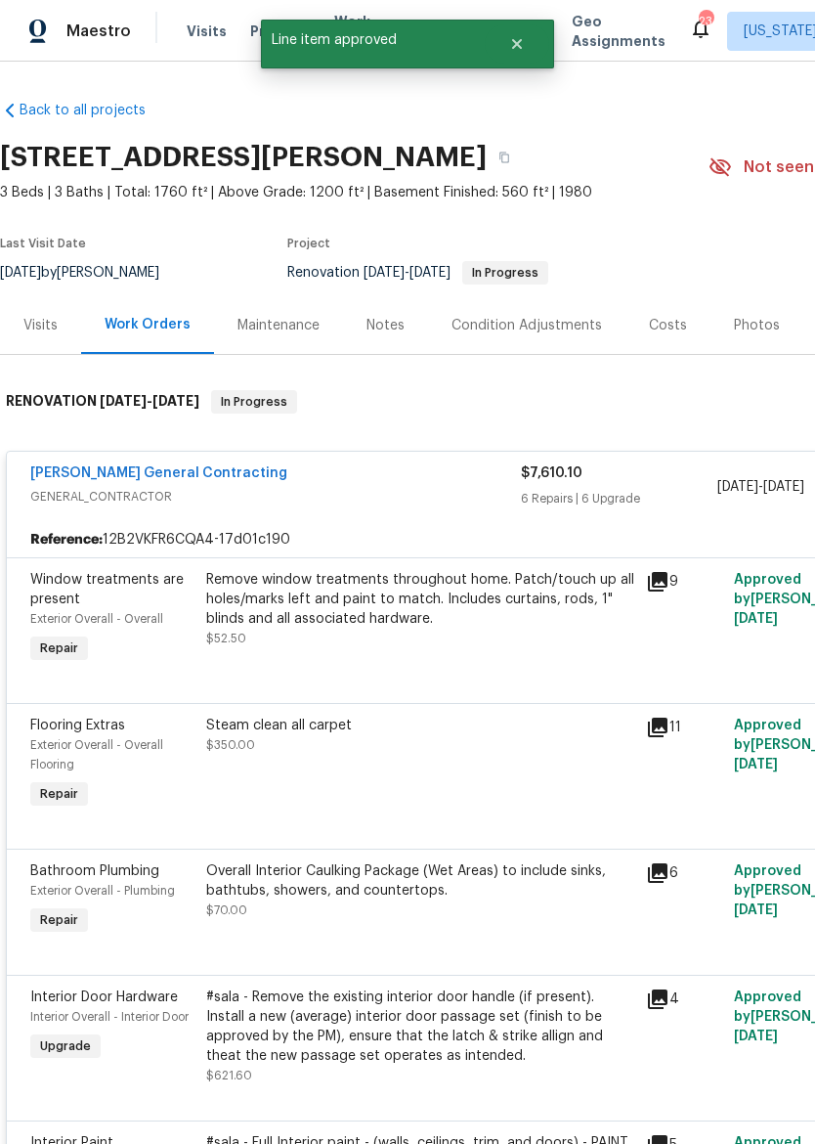
click at [470, 615] on div "Remove window treatments throughout home. Patch/touch up all holes/marks left a…" at bounding box center [420, 599] width 428 height 59
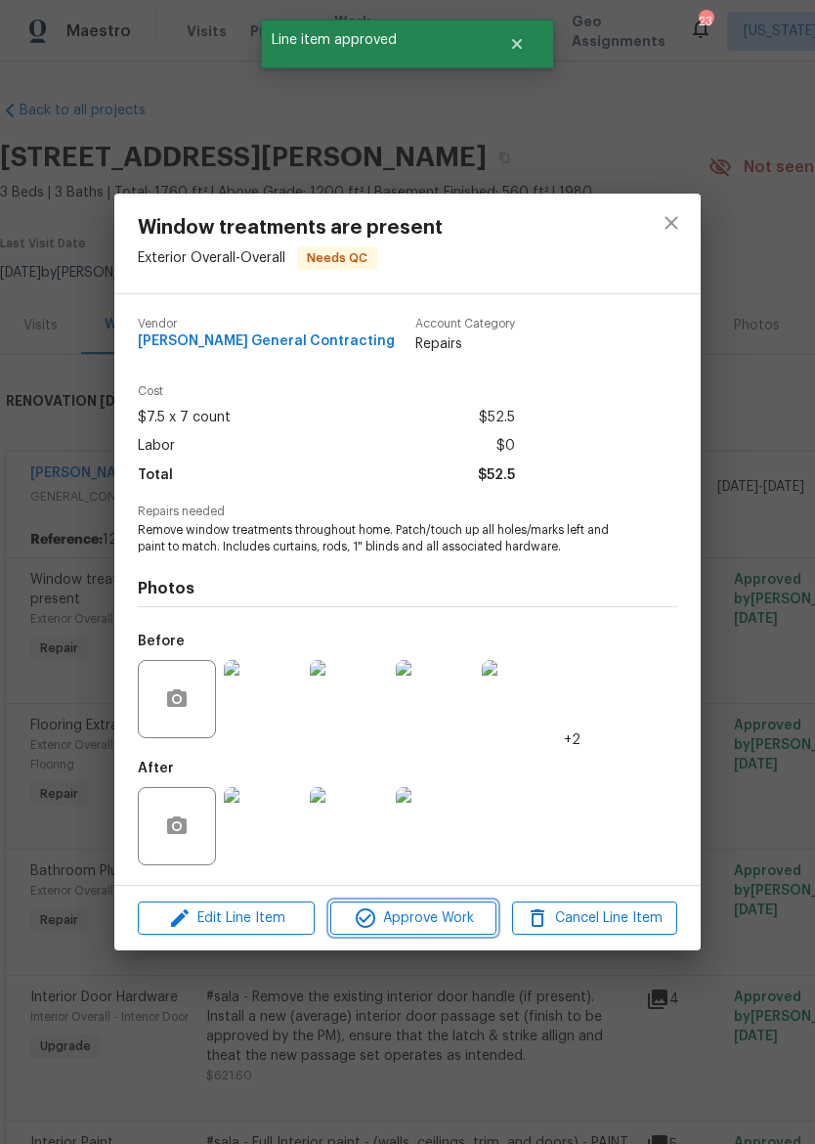
click at [430, 918] on span "Approve Work" at bounding box center [412, 918] width 153 height 24
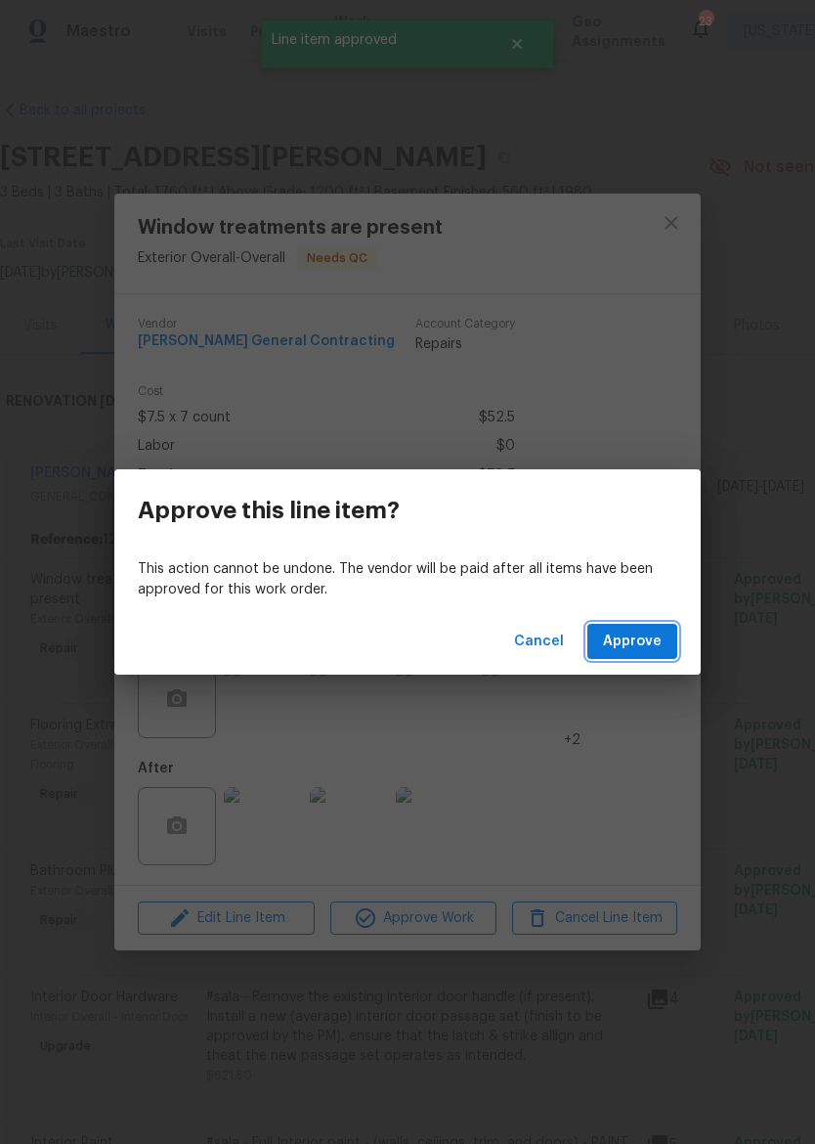
click at [634, 645] on span "Approve" at bounding box center [632, 642] width 59 height 24
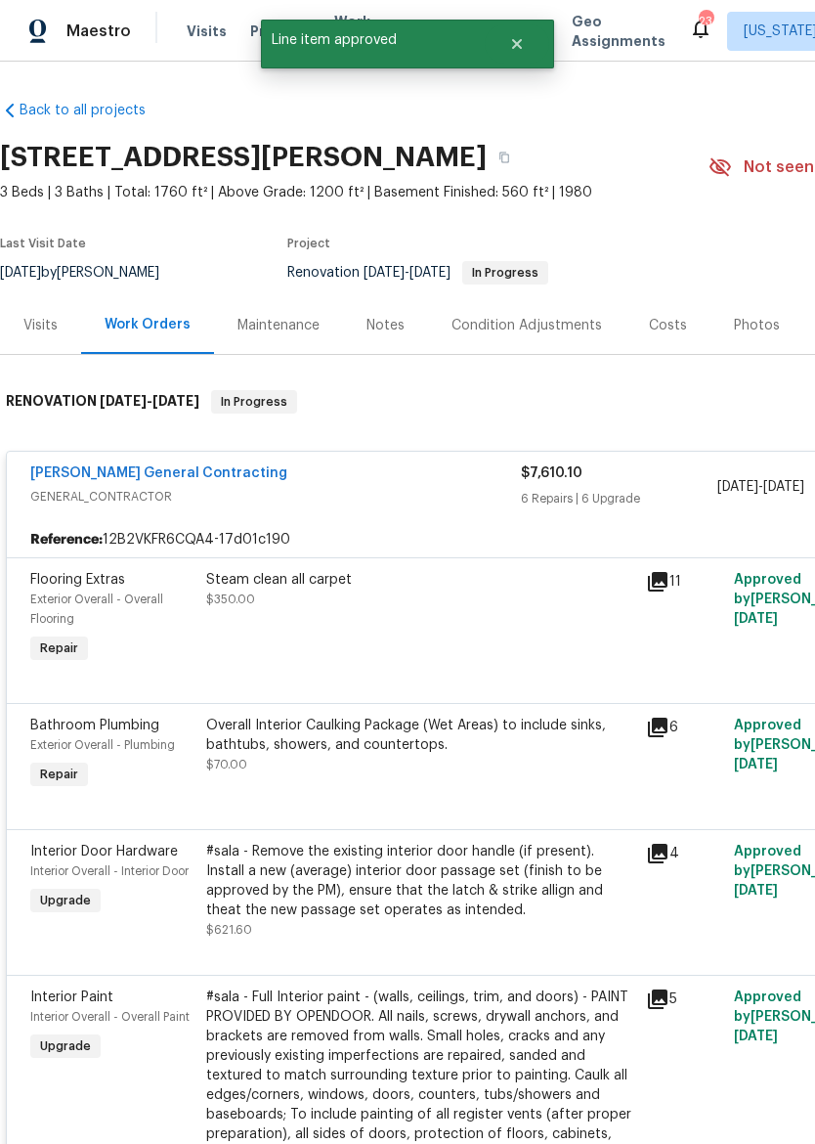
click at [465, 630] on div "Steam clean all carpet $350.00" at bounding box center [420, 619] width 440 height 110
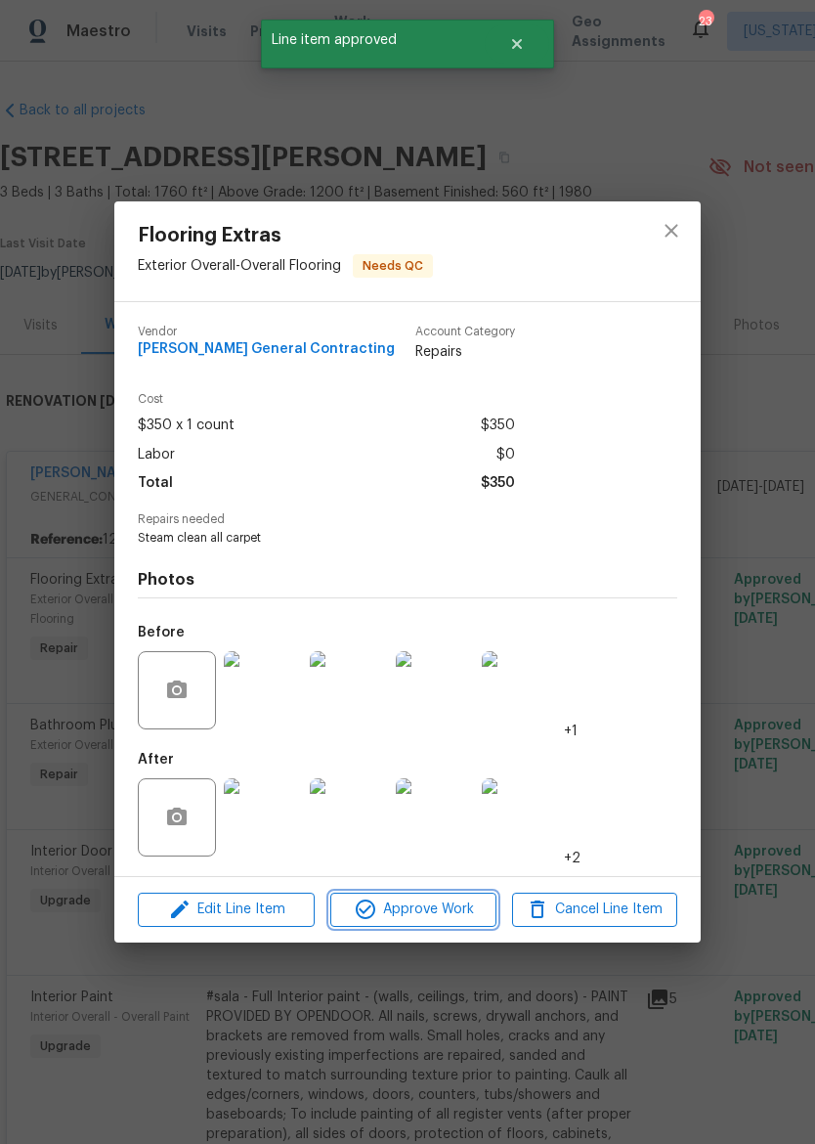
click at [440, 902] on span "Approve Work" at bounding box center [412, 910] width 153 height 24
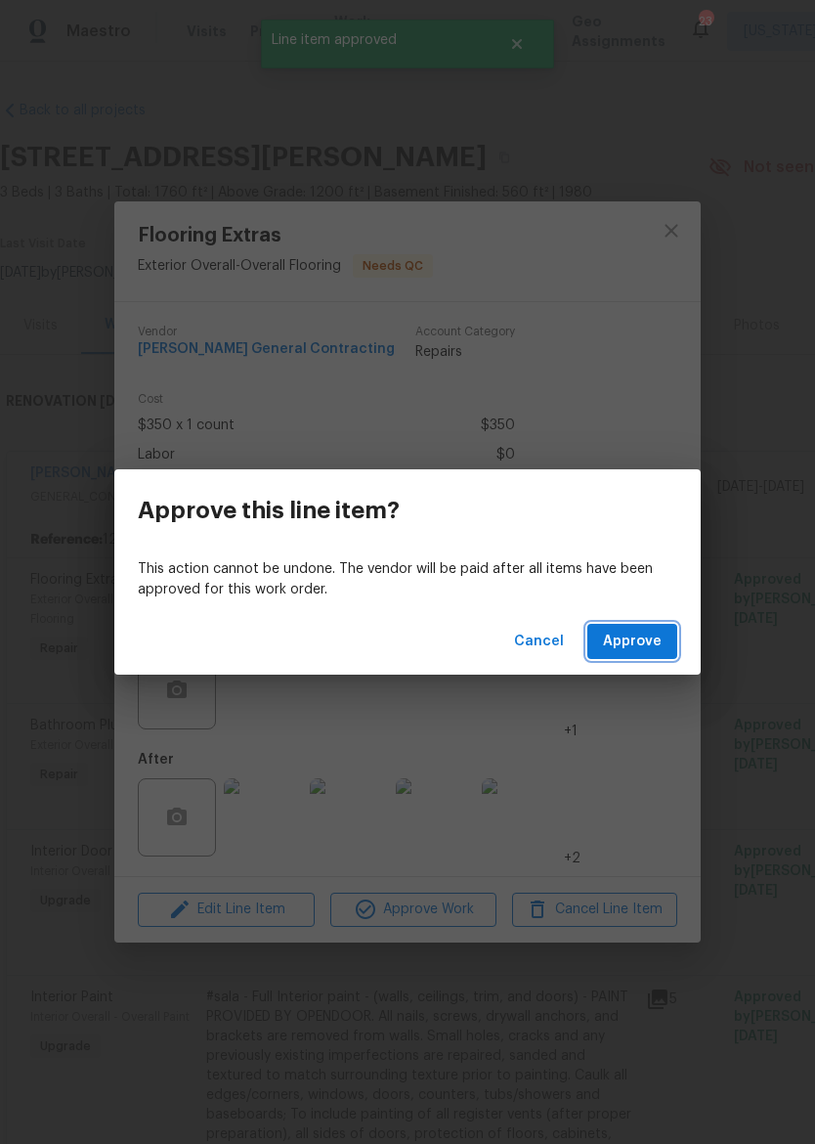
click at [652, 639] on span "Approve" at bounding box center [632, 642] width 59 height 24
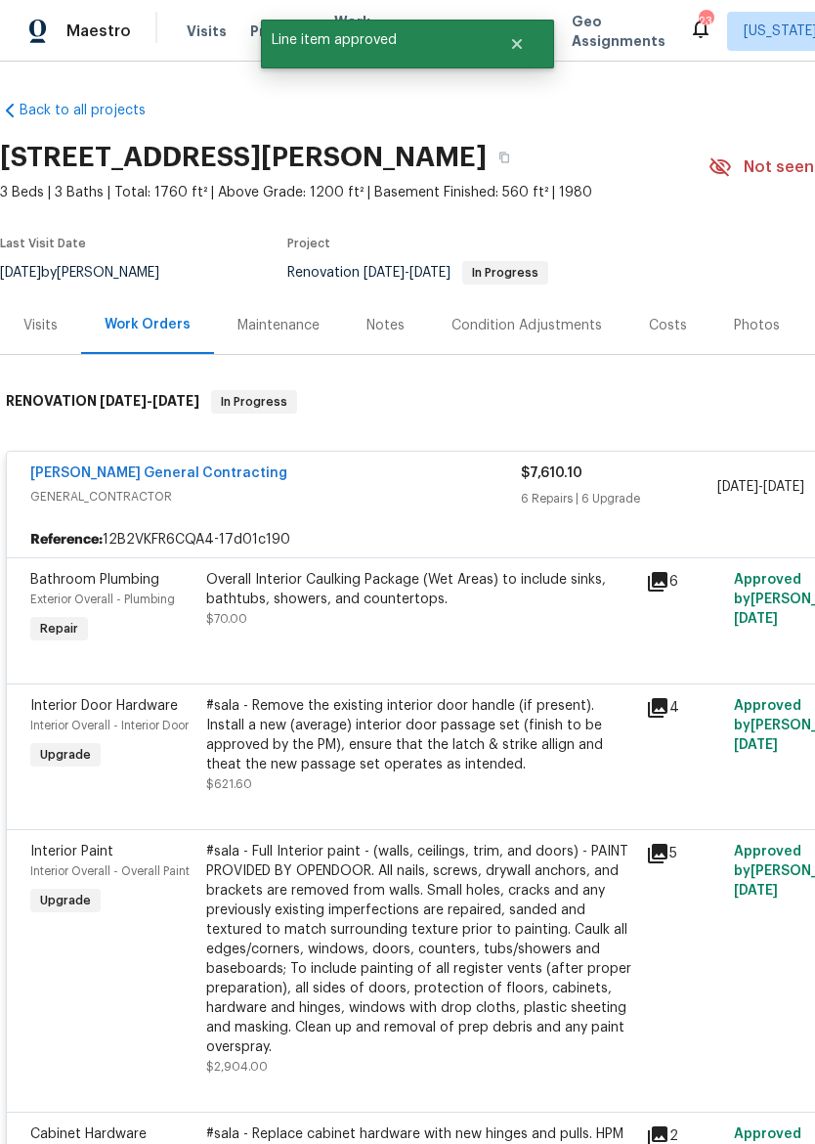
click at [457, 621] on div "Overall Interior Caulking Package (Wet Areas) to include sinks, bathtubs, showe…" at bounding box center [420, 599] width 428 height 59
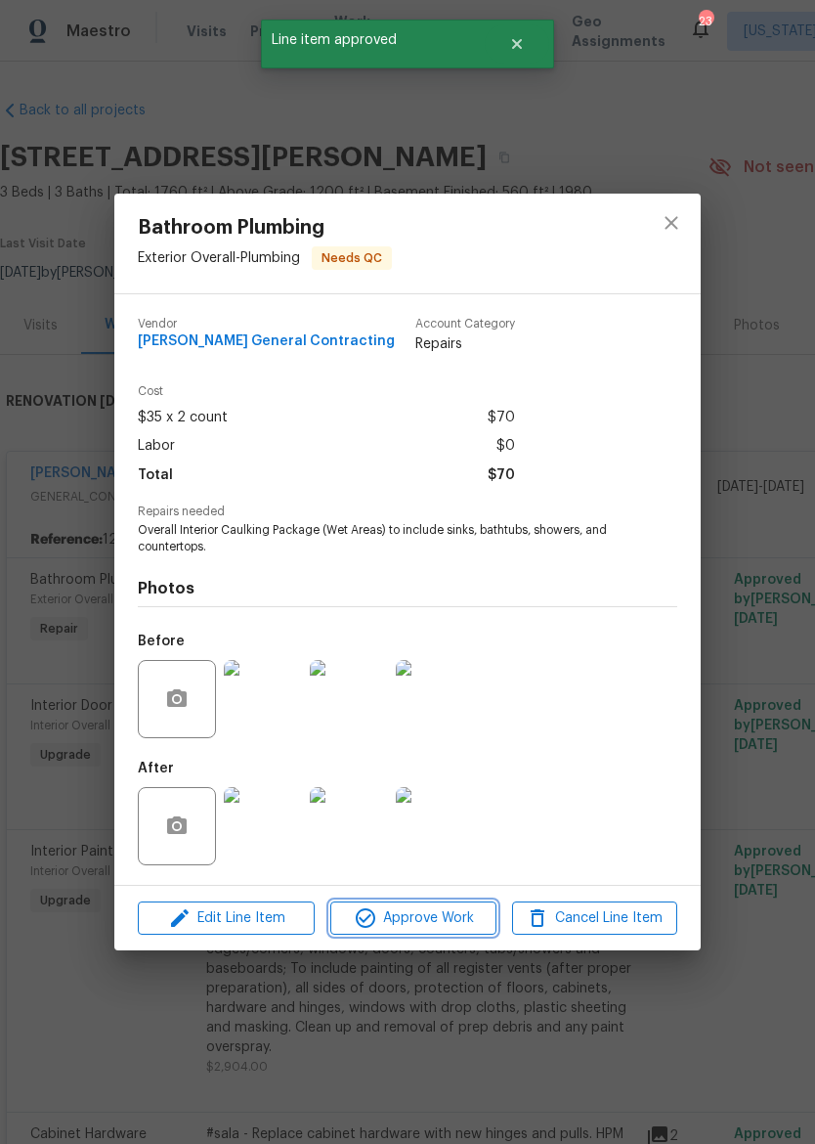
click at [429, 923] on span "Approve Work" at bounding box center [412, 918] width 153 height 24
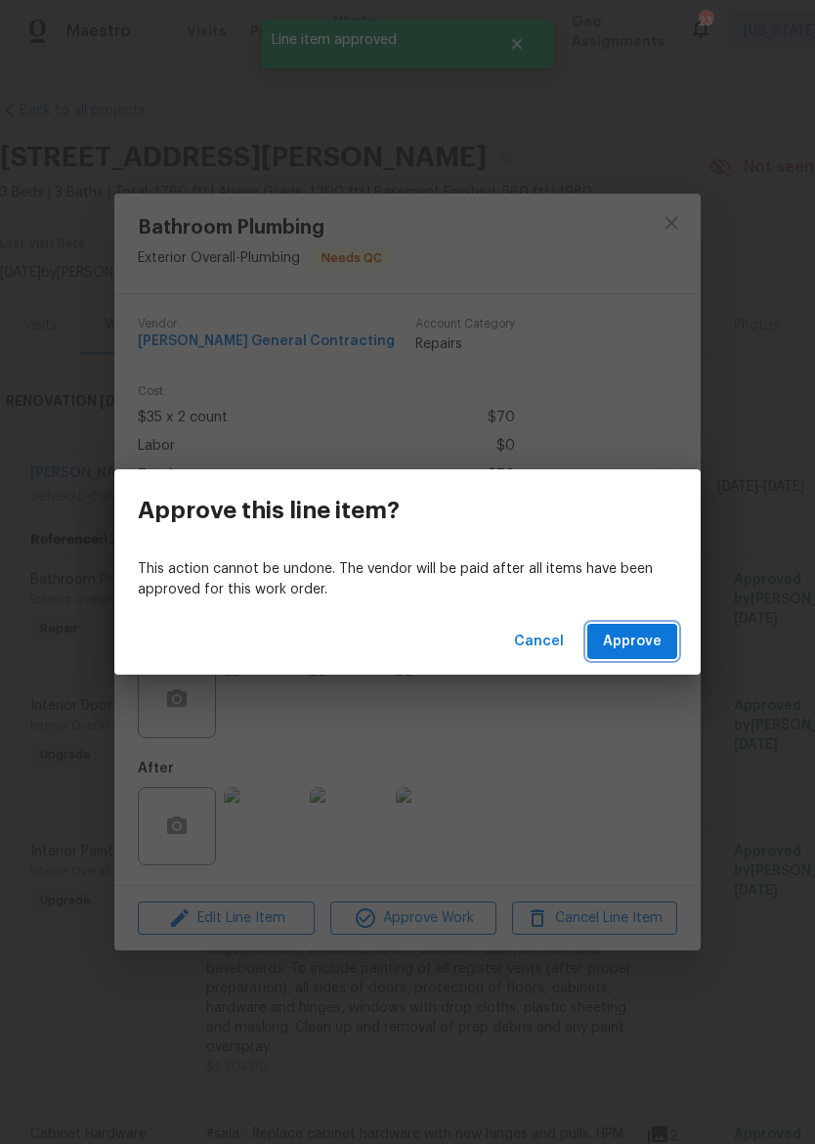
click at [640, 642] on span "Approve" at bounding box center [632, 642] width 59 height 24
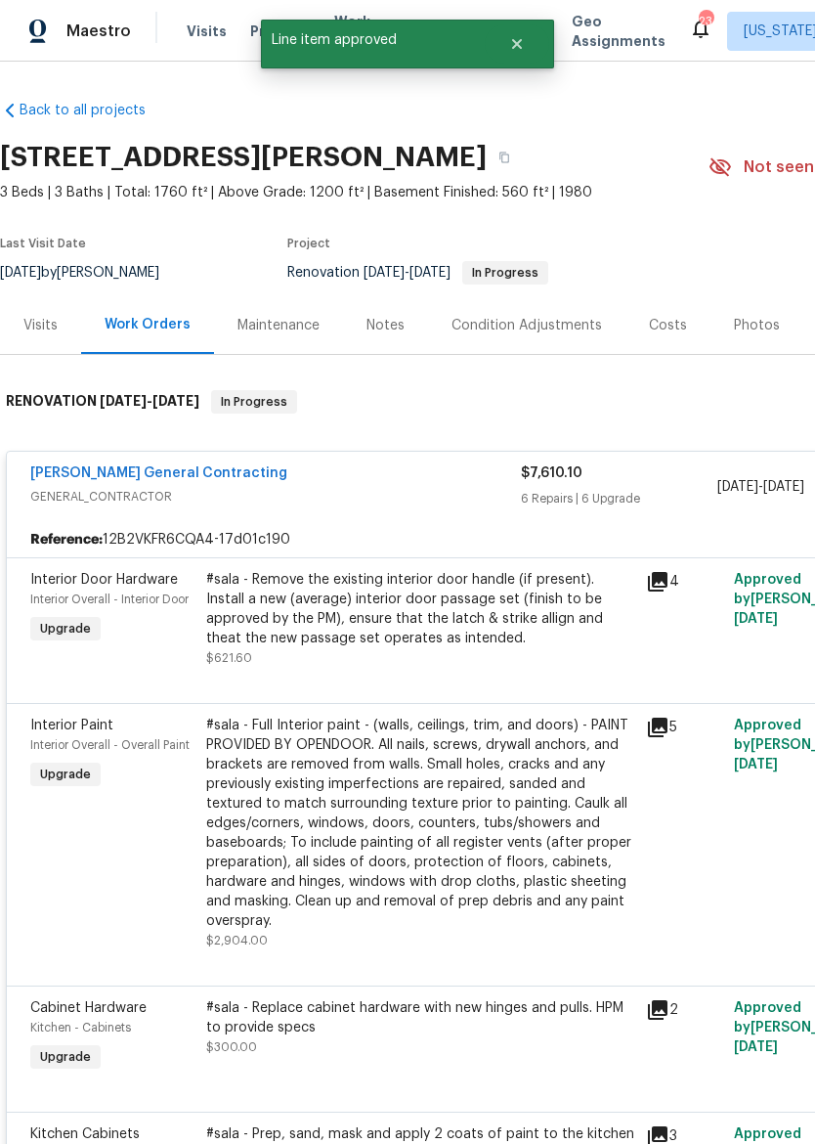
click at [477, 623] on div "#sala - Remove the existing interior door handle (if present). Install a new (a…" at bounding box center [420, 609] width 428 height 78
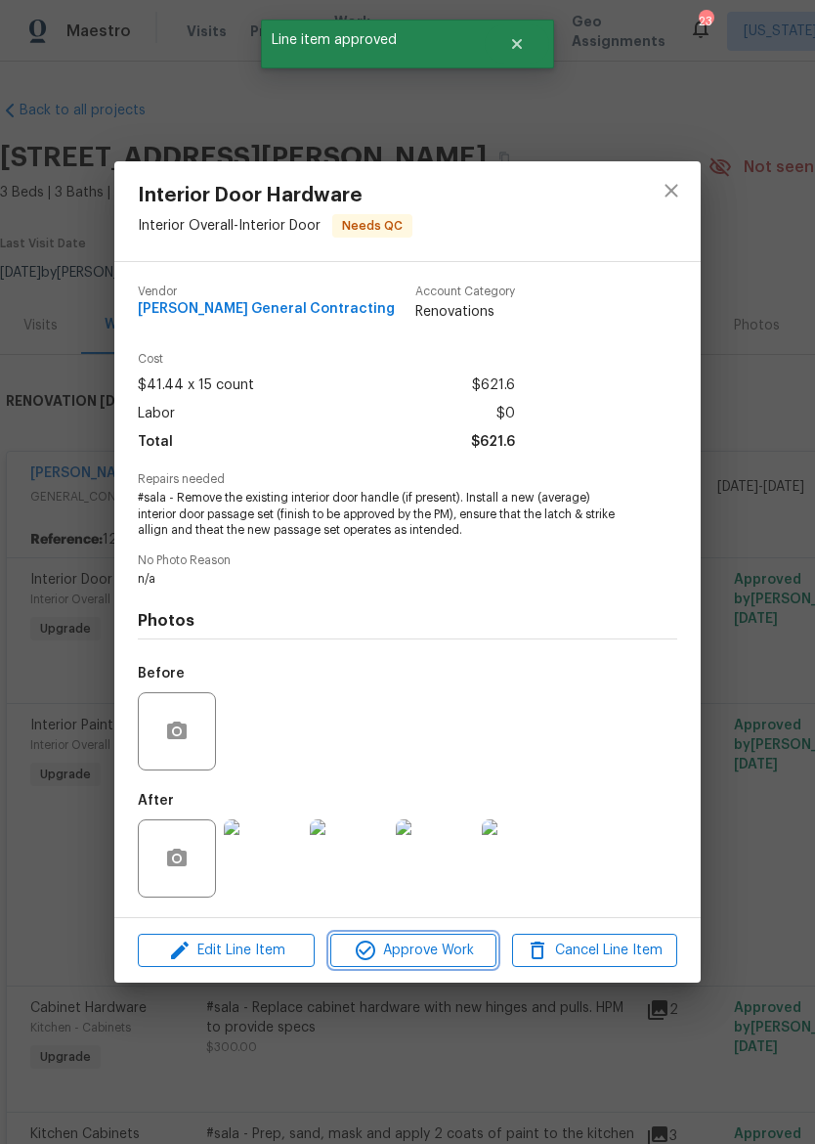
click at [425, 948] on span "Approve Work" at bounding box center [412, 951] width 153 height 24
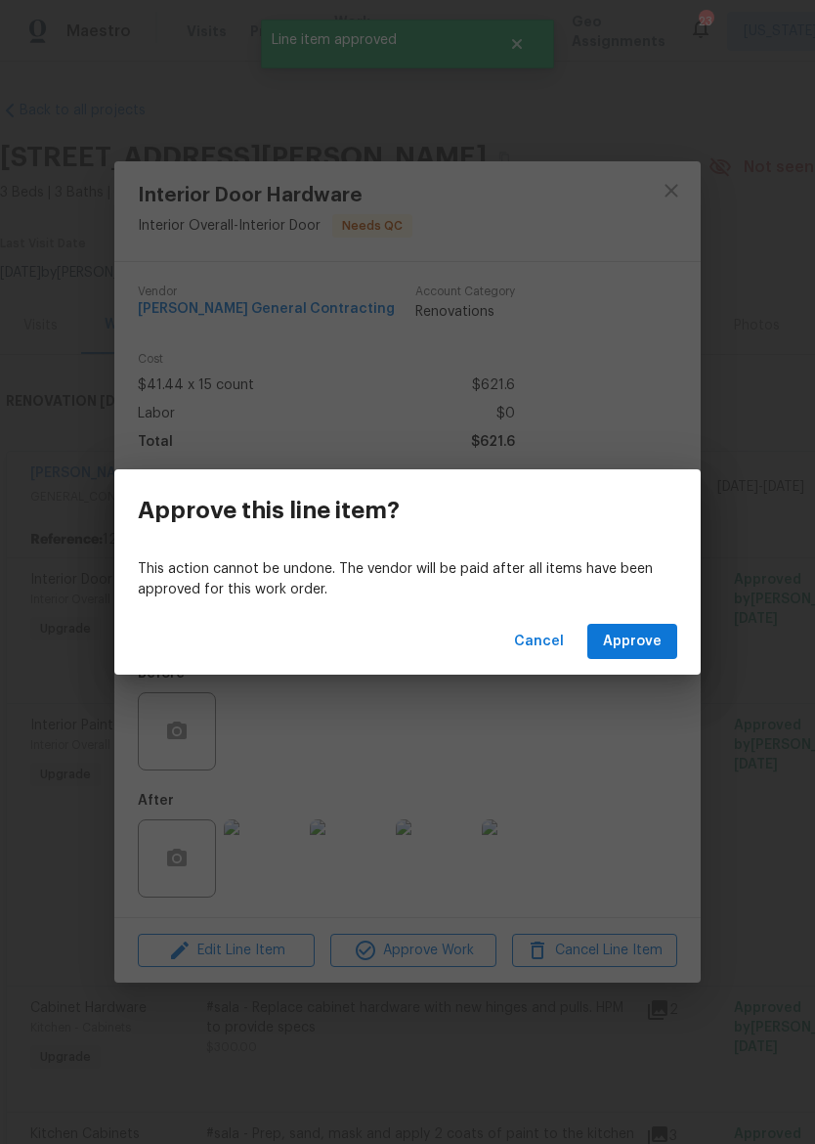
click at [650, 640] on span "Approve" at bounding box center [632, 642] width 59 height 24
click at [657, 638] on span "Loading..." at bounding box center [627, 642] width 67 height 24
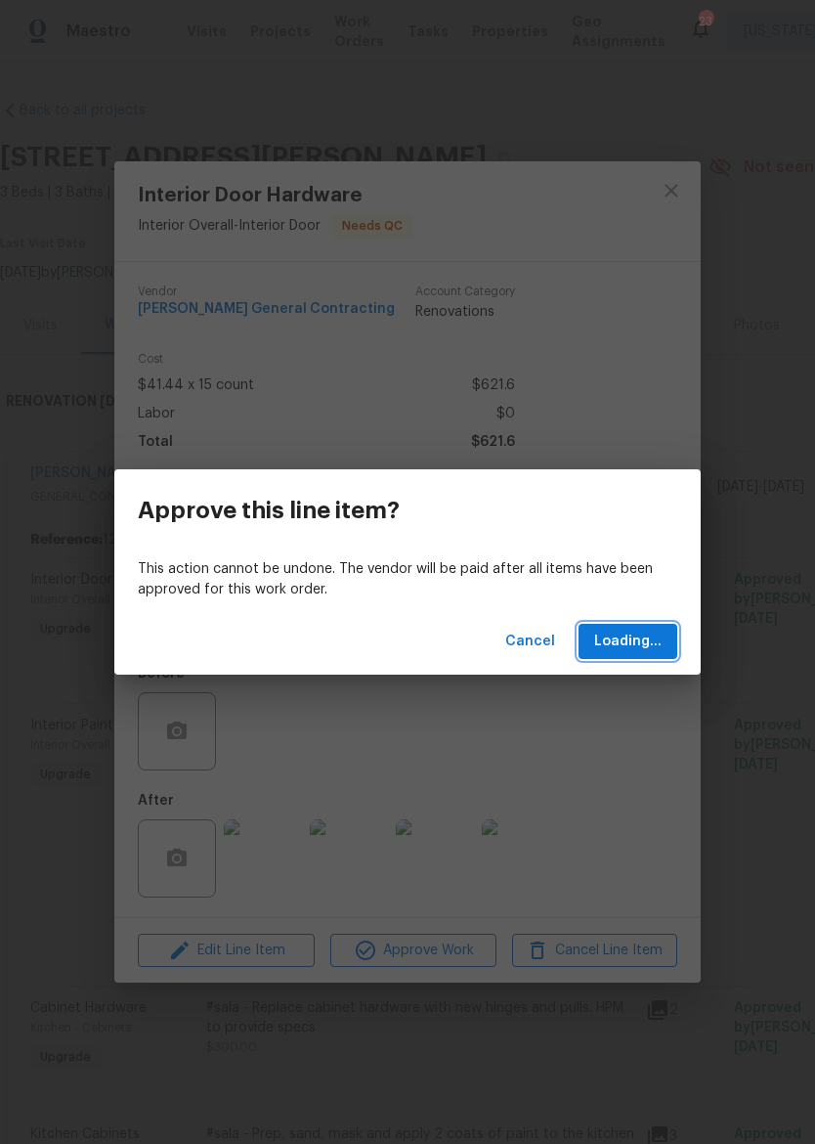
click at [644, 635] on span "Loading..." at bounding box center [627, 642] width 67 height 24
click at [635, 636] on span "Loading..." at bounding box center [627, 642] width 67 height 24
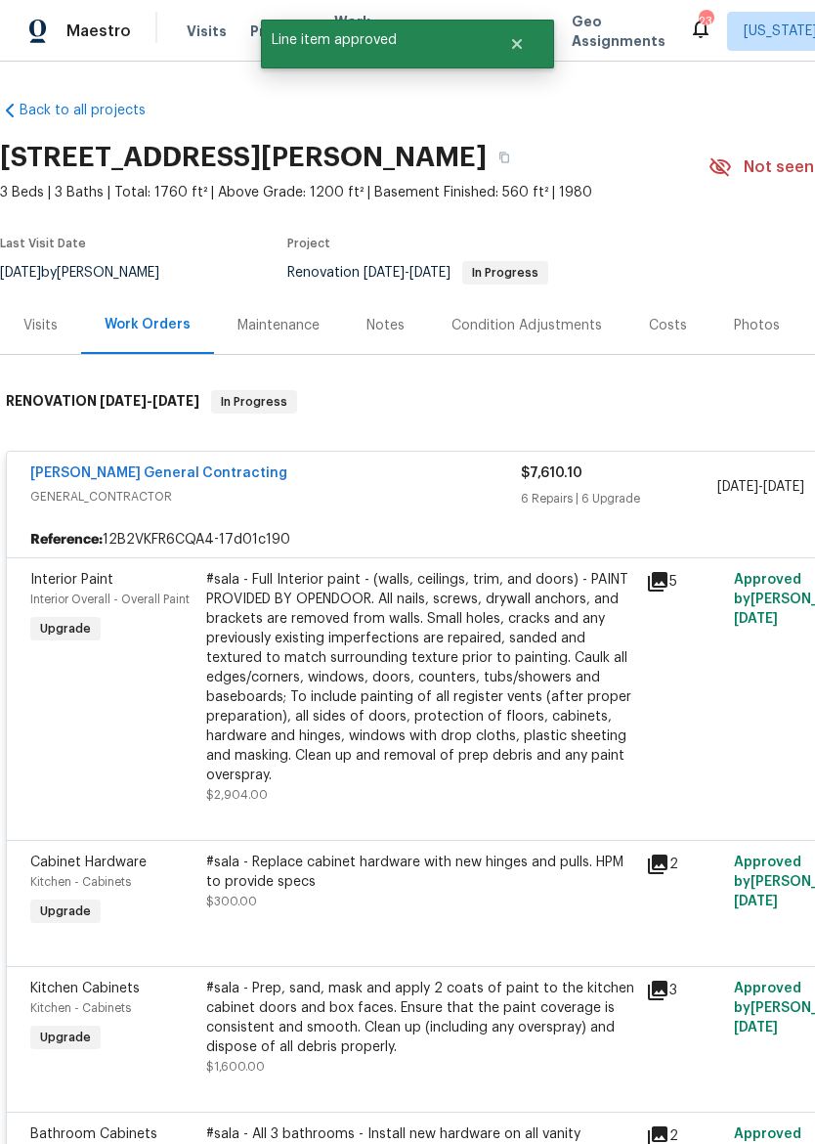
click at [401, 672] on div "#sala - Full Interior paint - (walls, ceilings, trim, and doors) - PAINT PROVID…" at bounding box center [420, 677] width 428 height 215
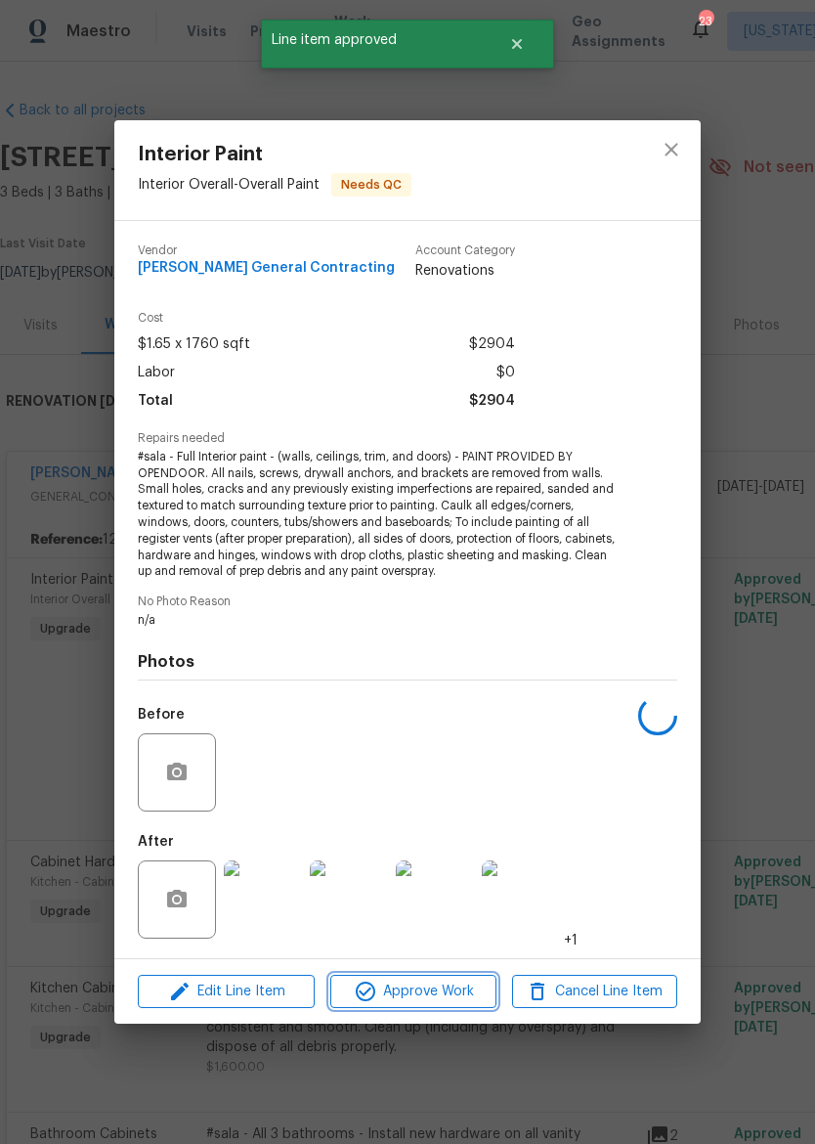
click at [429, 975] on button "Approve Work" at bounding box center [412, 992] width 165 height 34
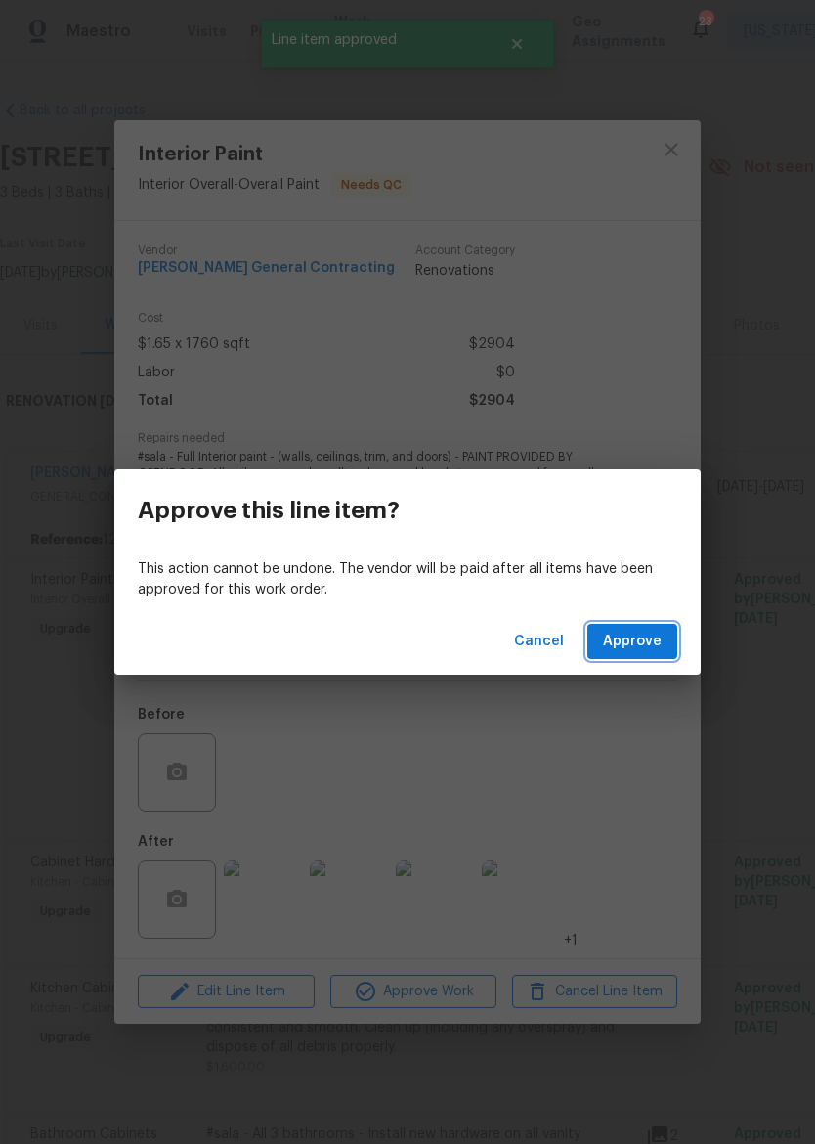
click at [645, 637] on span "Approve" at bounding box center [632, 642] width 59 height 24
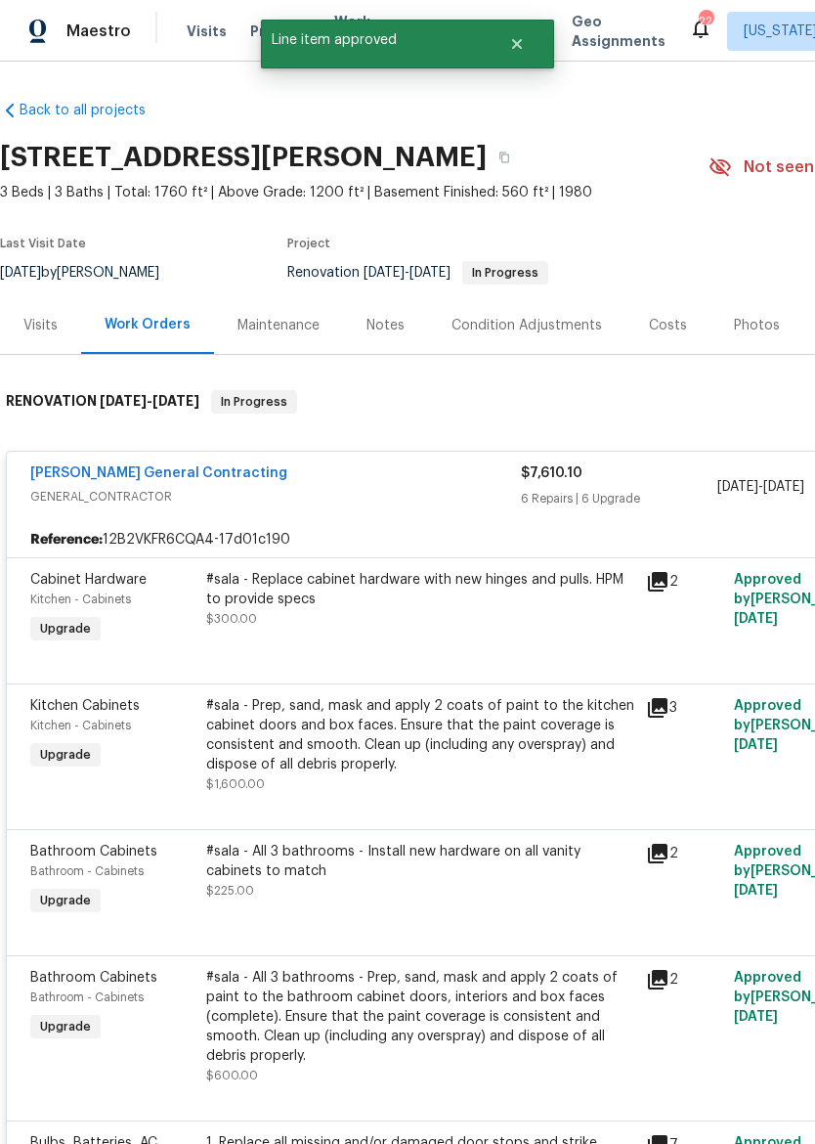
click at [481, 615] on div "#sala - Replace cabinet hardware with new hinges and pulls. HPM to provide spec…" at bounding box center [420, 599] width 428 height 59
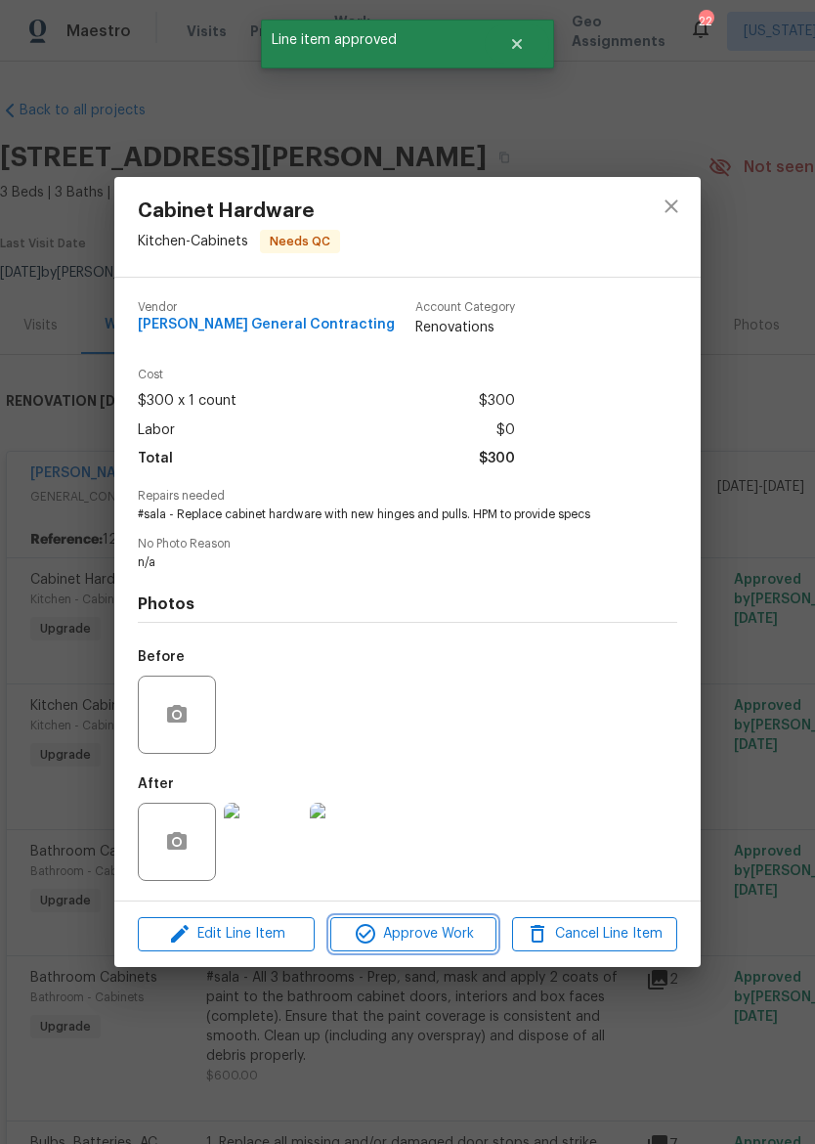
click at [441, 932] on span "Approve Work" at bounding box center [412, 934] width 153 height 24
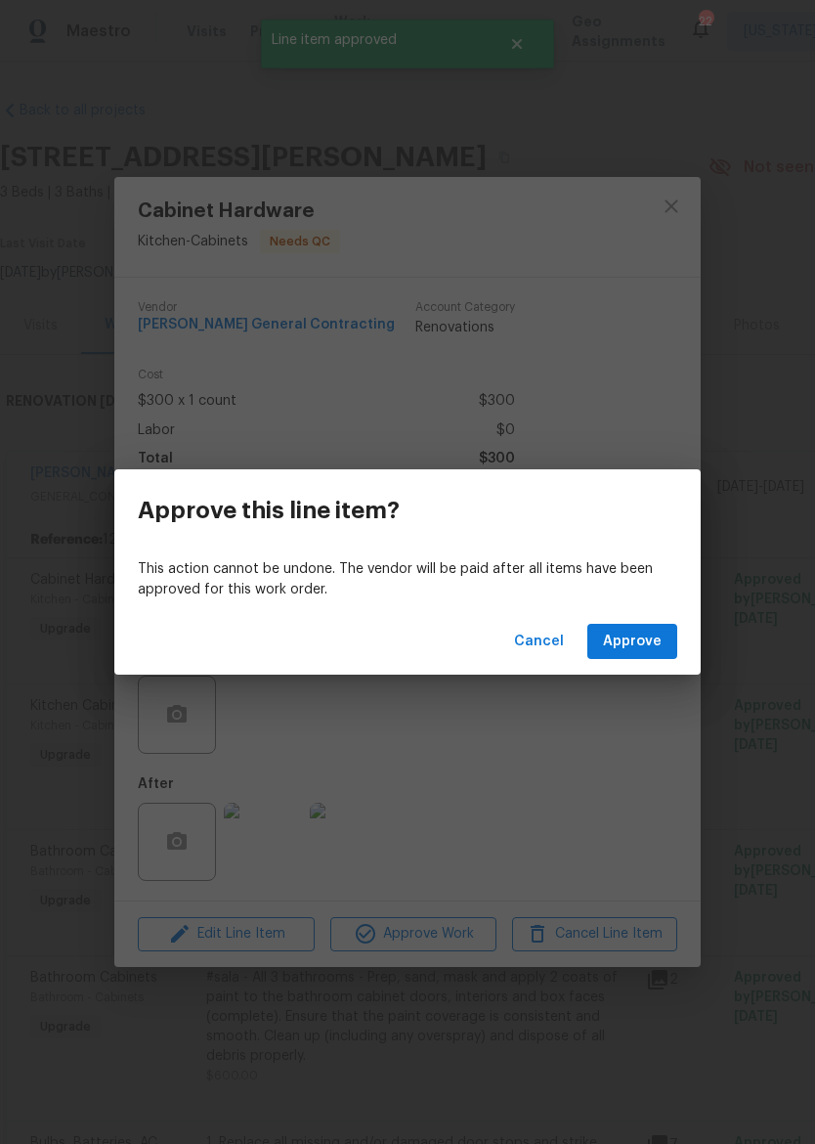
click at [656, 632] on span "Approve" at bounding box center [632, 642] width 59 height 24
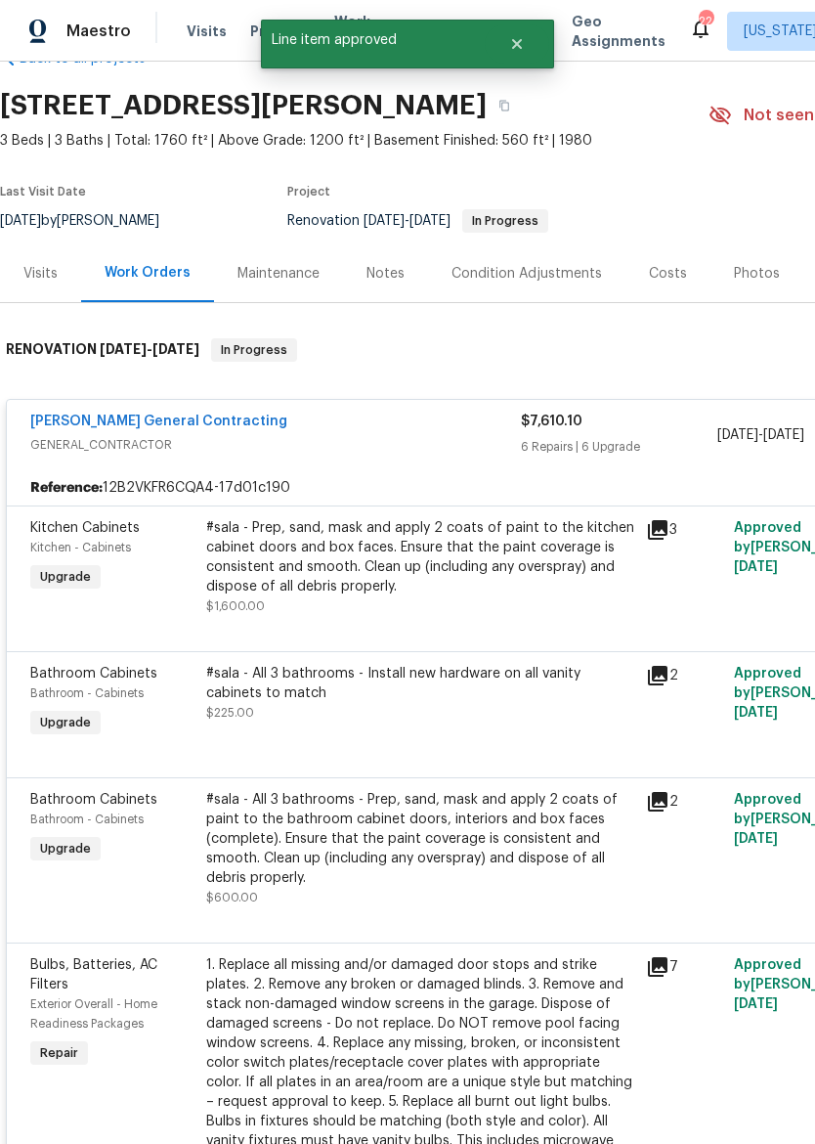
scroll to position [52, 0]
click at [482, 581] on div "#sala - Prep, sand, mask and apply 2 coats of paint to the kitchen cabinet door…" at bounding box center [420, 557] width 428 height 78
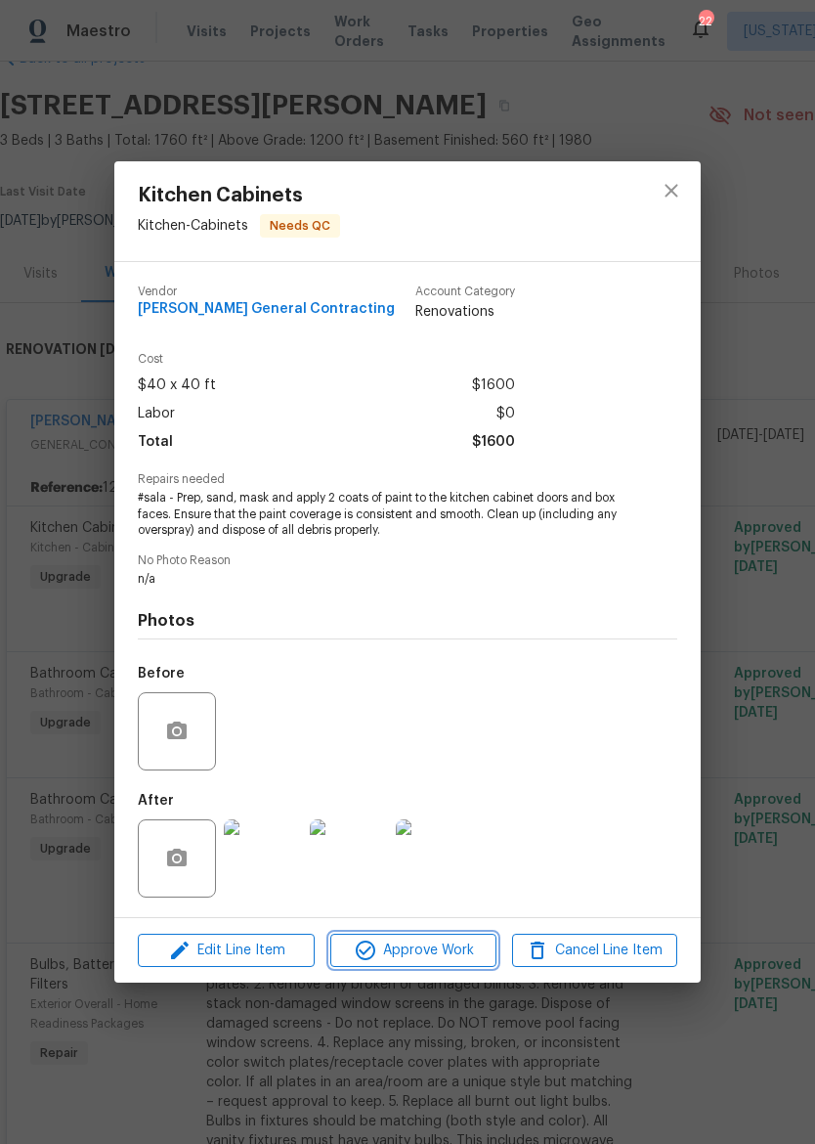
click at [434, 938] on button "Approve Work" at bounding box center [412, 951] width 165 height 34
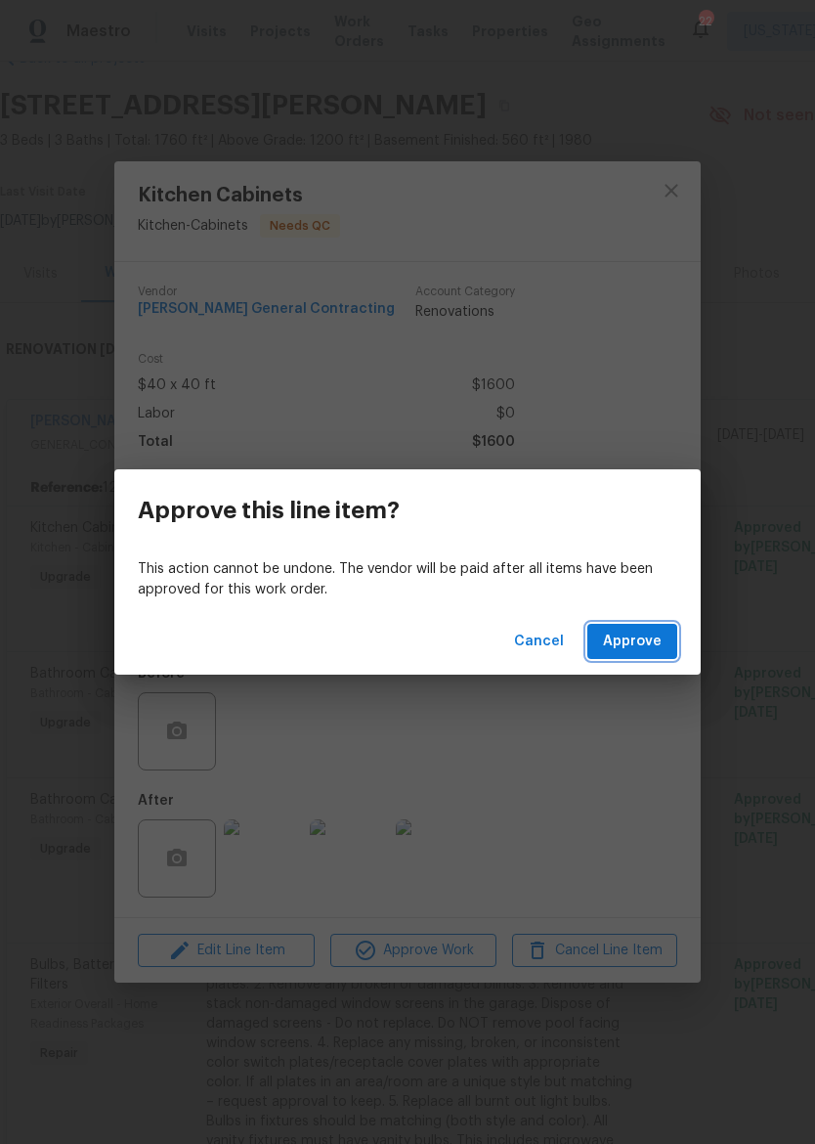
click at [638, 638] on span "Approve" at bounding box center [632, 642] width 59 height 24
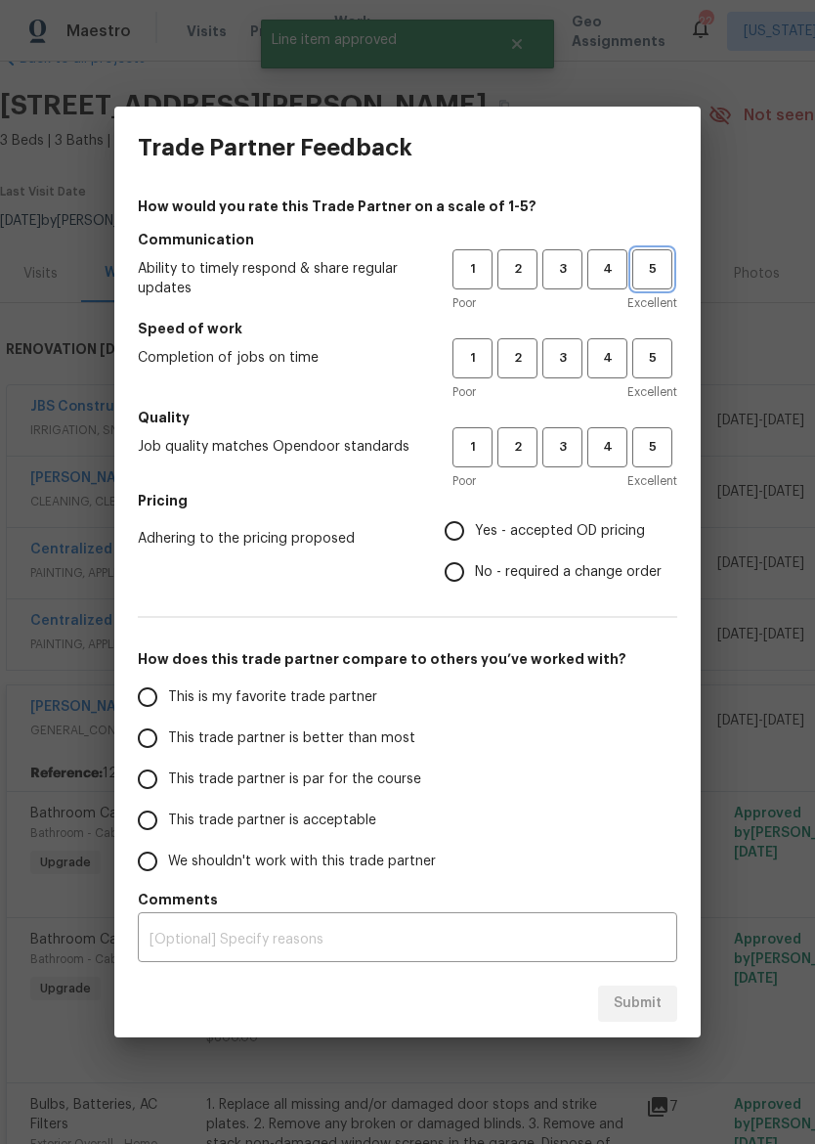
click at [663, 256] on button "5" at bounding box center [653, 269] width 40 height 40
click at [610, 362] on span "4" at bounding box center [608, 358] width 36 height 22
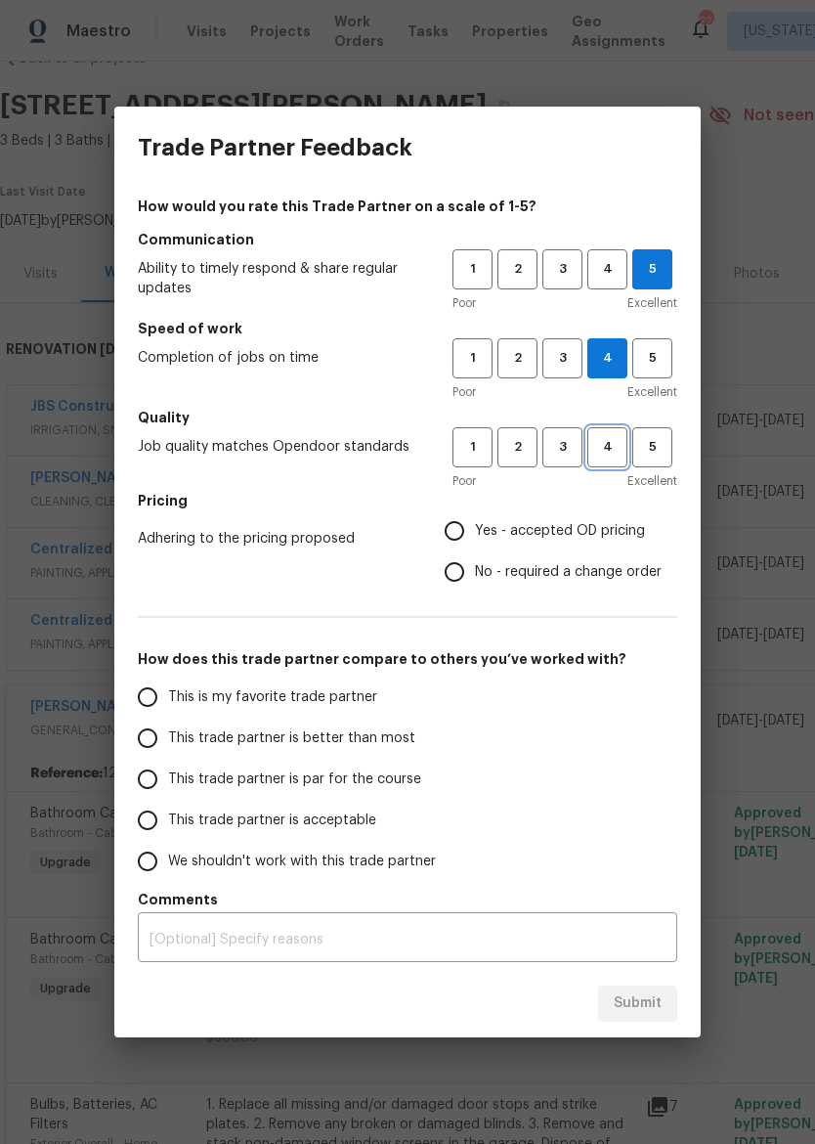
click at [621, 444] on span "4" at bounding box center [608, 447] width 36 height 22
click at [543, 538] on span "Yes - accepted OD pricing" at bounding box center [560, 531] width 170 height 21
click at [475, 538] on input "Yes - accepted OD pricing" at bounding box center [454, 530] width 41 height 41
radio input "true"
click at [335, 751] on label "This trade partner is better than most" at bounding box center [281, 738] width 309 height 41
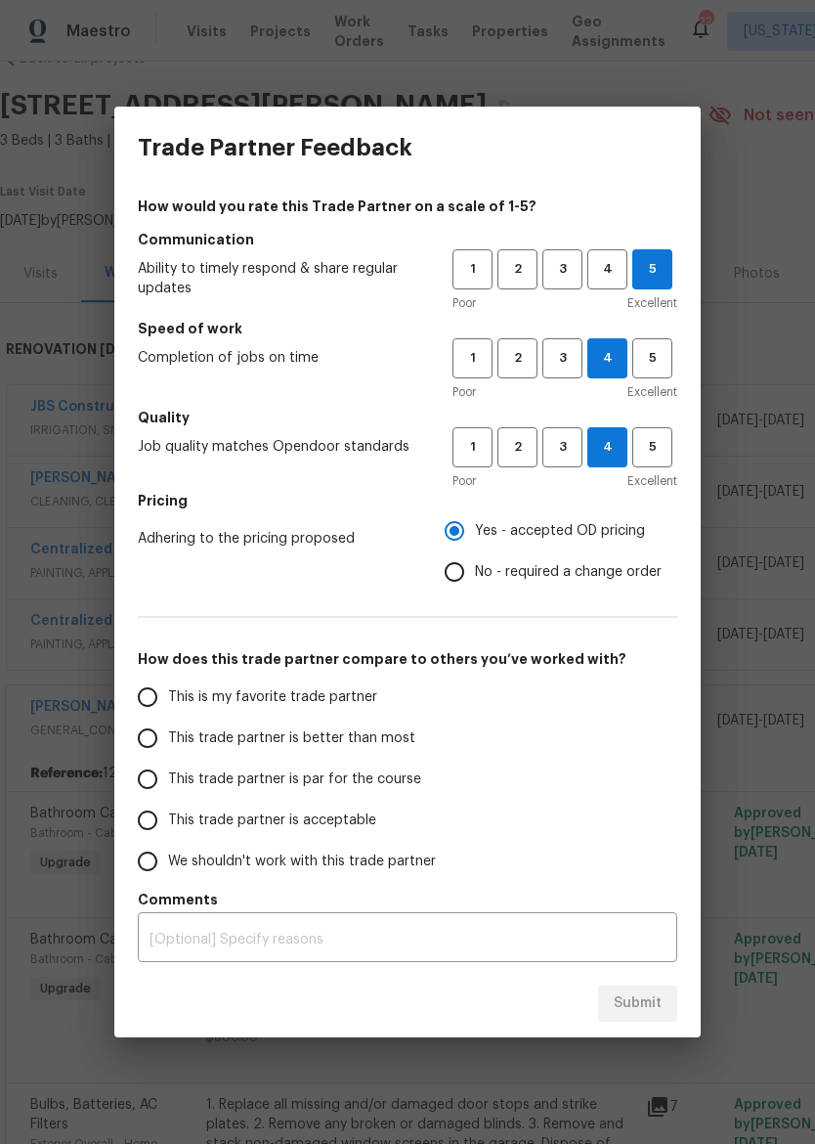
click at [168, 751] on input "This trade partner is better than most" at bounding box center [147, 738] width 41 height 41
click at [660, 986] on button "Submit" at bounding box center [637, 1004] width 79 height 36
radio input "true"
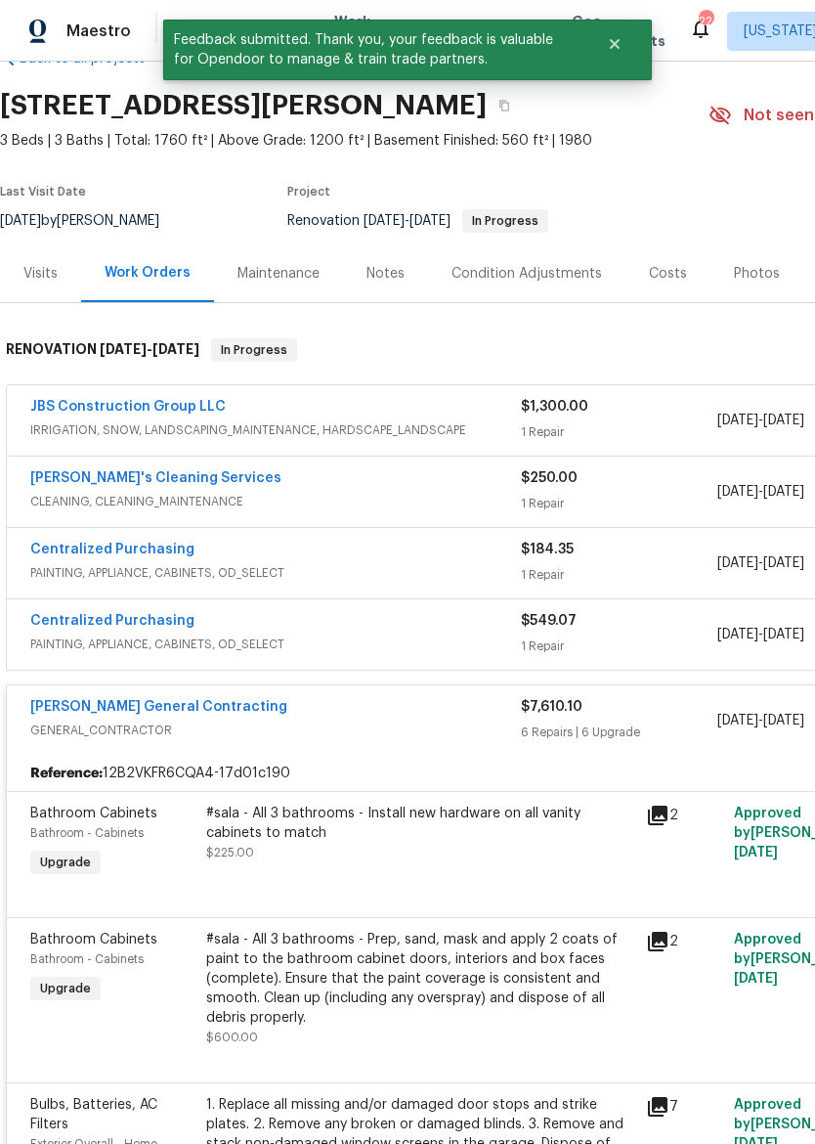
click at [374, 732] on span "GENERAL_CONTRACTOR" at bounding box center [275, 731] width 491 height 20
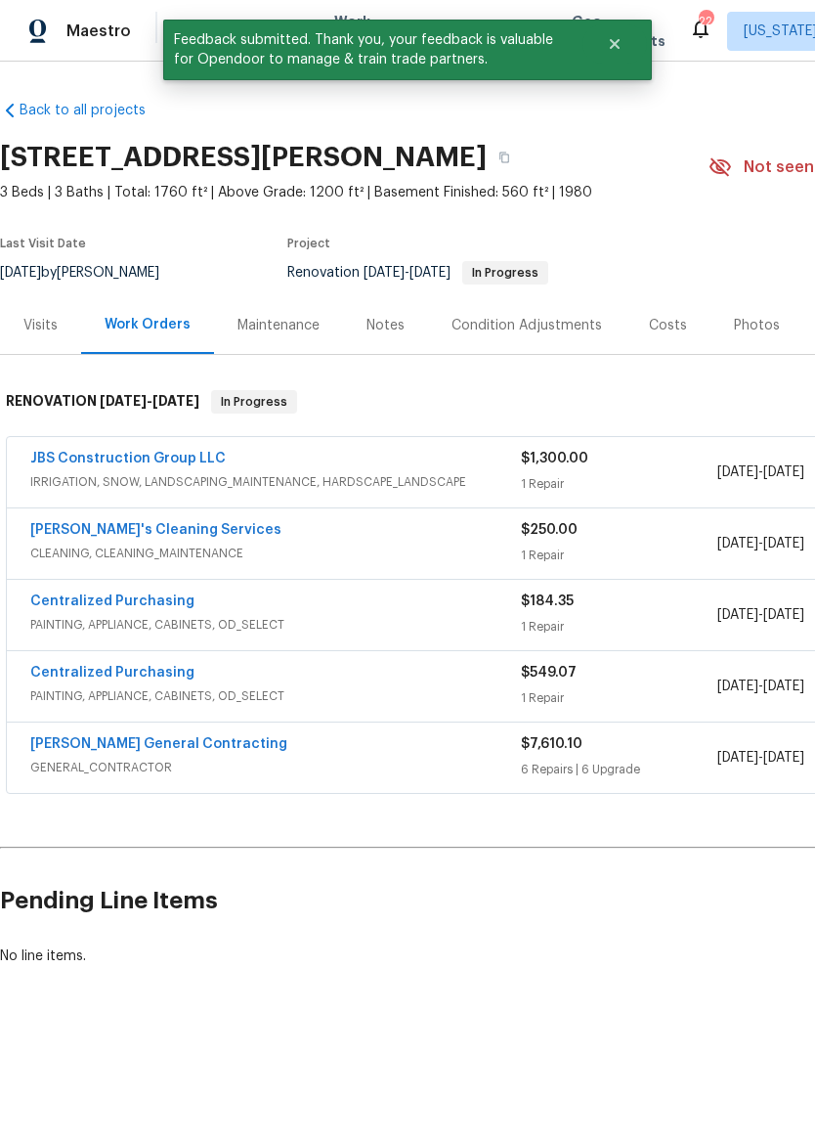
click at [446, 458] on div "JBS Construction Group LLC" at bounding box center [275, 460] width 491 height 23
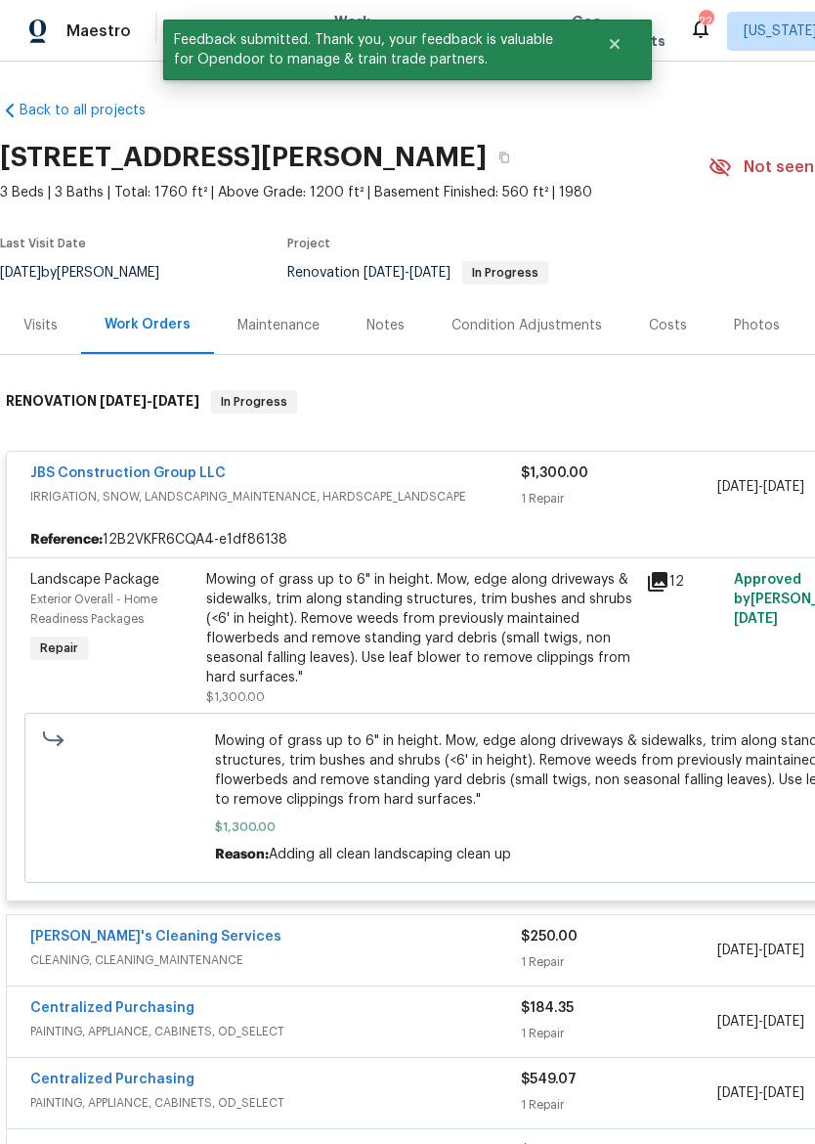
click at [437, 621] on div "Mowing of grass up to 6" in height. Mow, edge along driveways & sidewalks, trim…" at bounding box center [420, 628] width 428 height 117
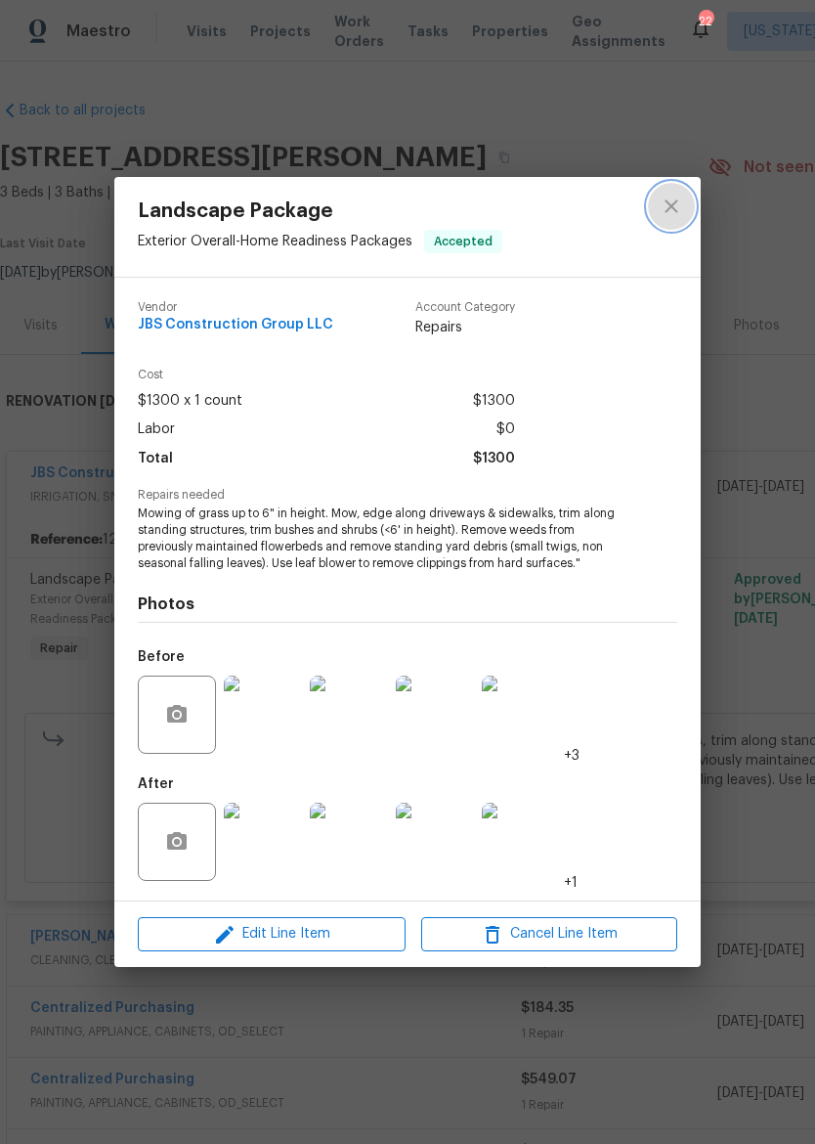
click at [674, 214] on icon "close" at bounding box center [671, 206] width 23 height 23
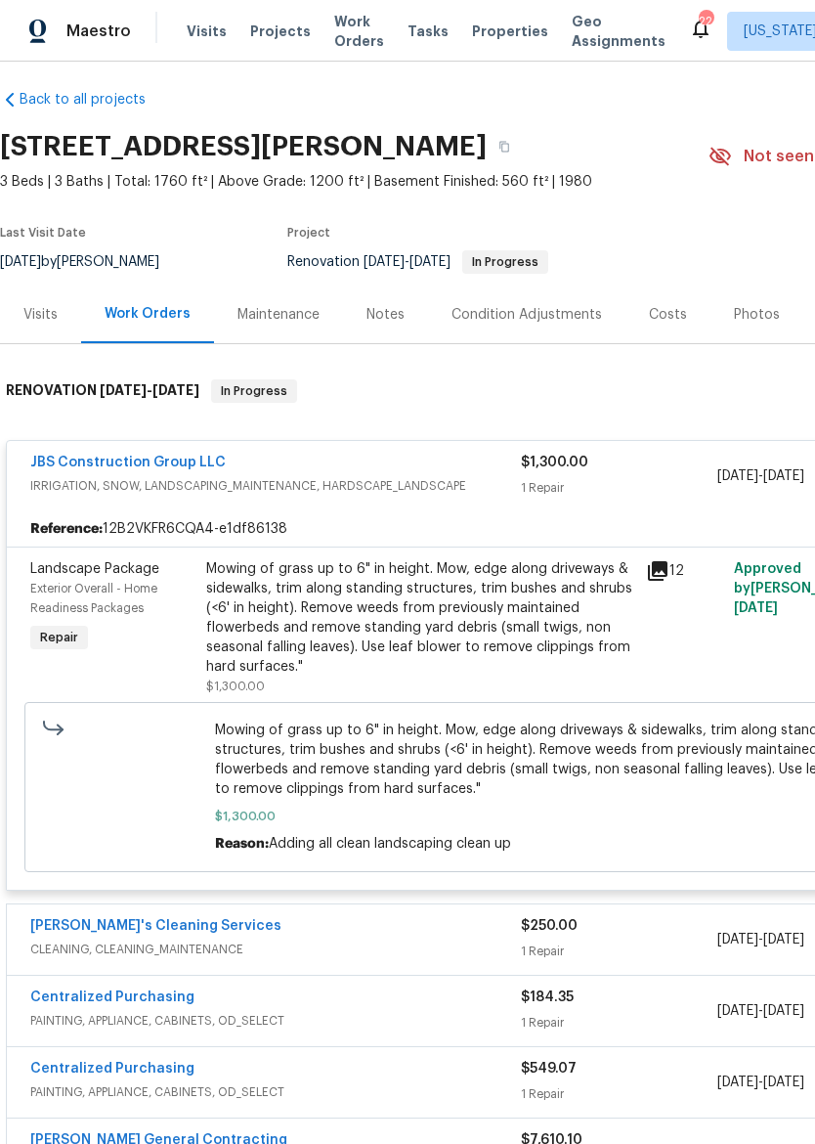
scroll to position [11, 0]
click at [489, 601] on div "Mowing of grass up to 6" in height. Mow, edge along driveways & sidewalks, trim…" at bounding box center [420, 617] width 428 height 117
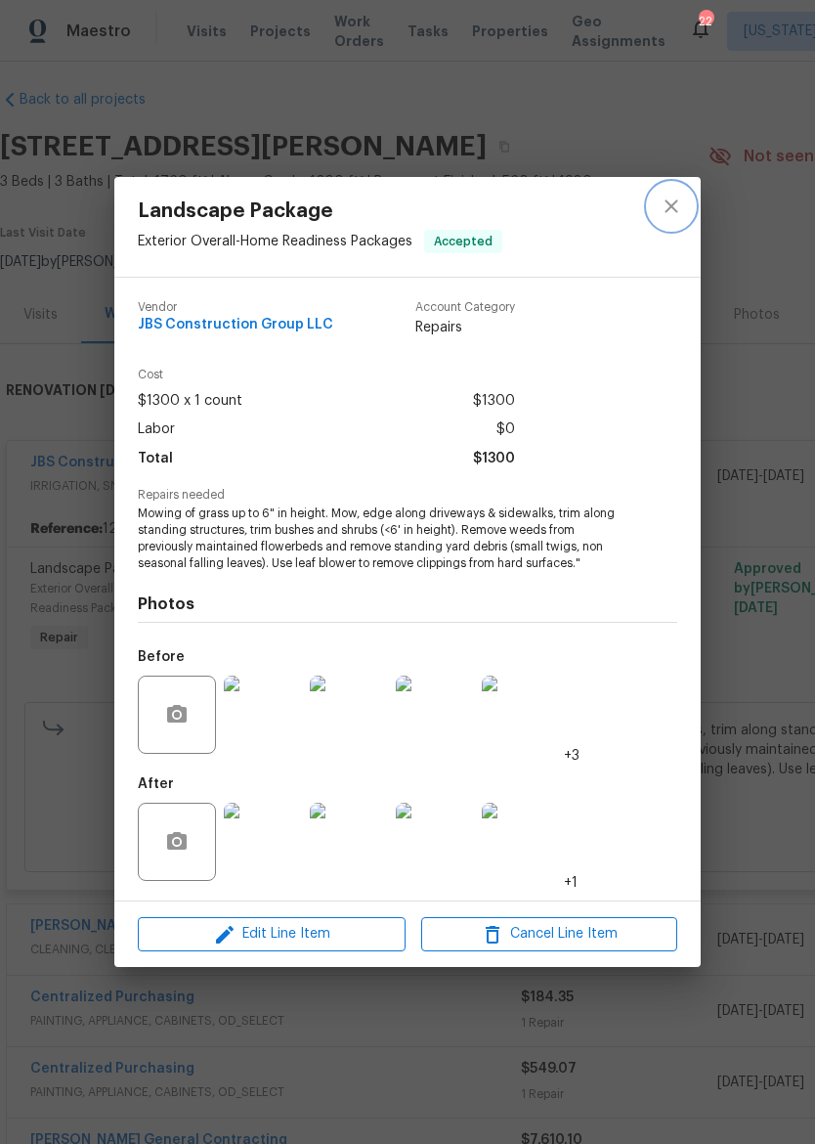
click at [676, 204] on icon "close" at bounding box center [671, 206] width 23 height 23
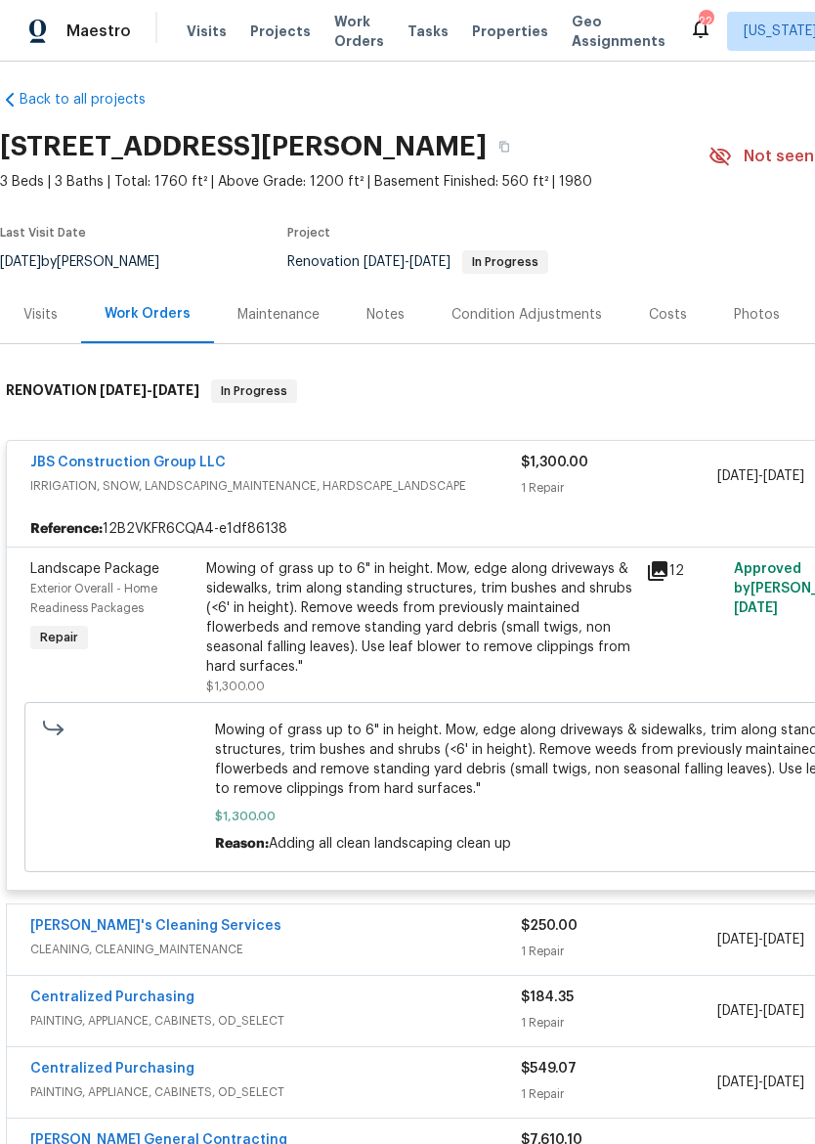
click at [159, 462] on link "JBS Construction Group LLC" at bounding box center [128, 463] width 196 height 14
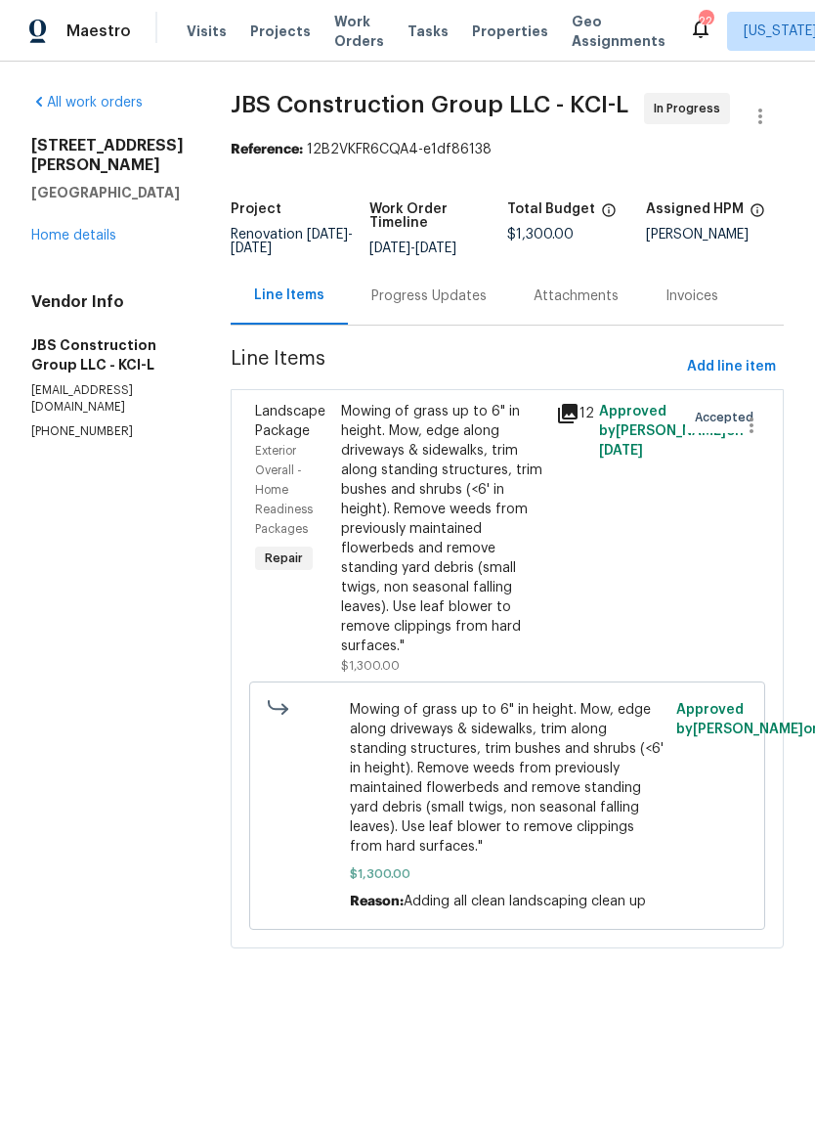
click at [456, 306] on div "Progress Updates" at bounding box center [429, 296] width 115 height 20
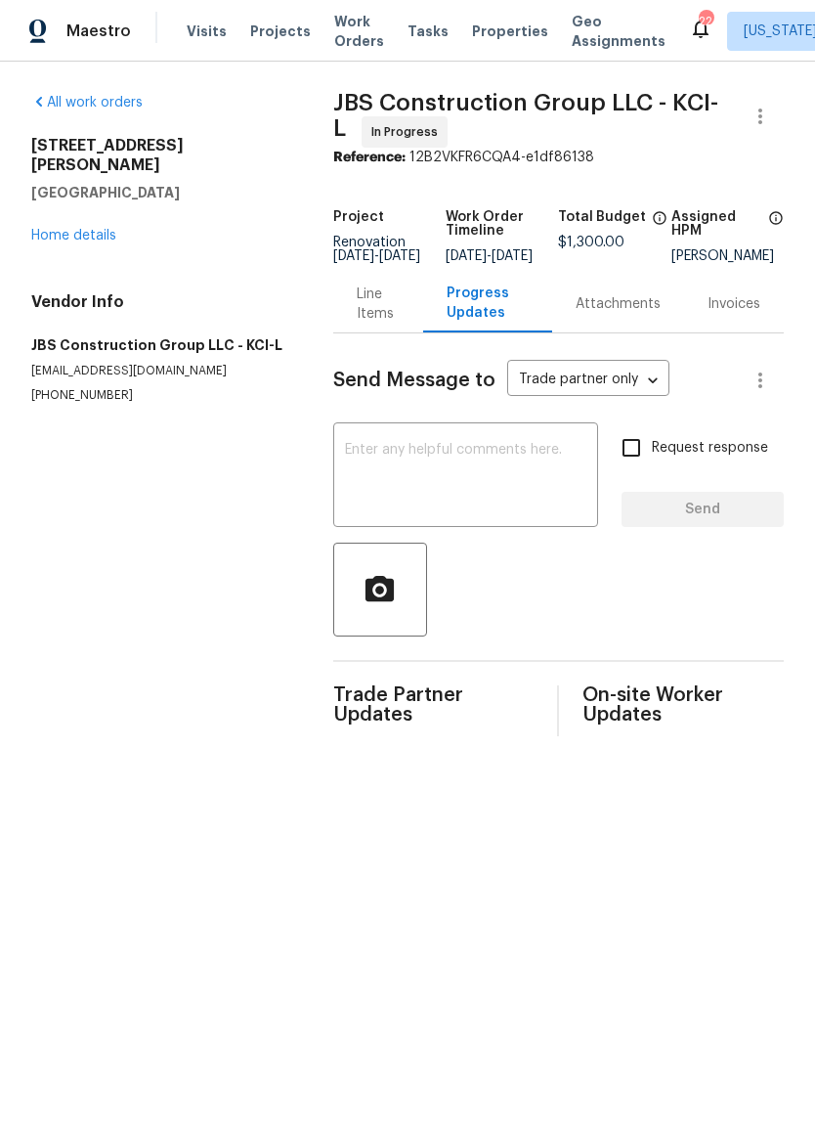
click at [475, 490] on textarea at bounding box center [465, 477] width 241 height 68
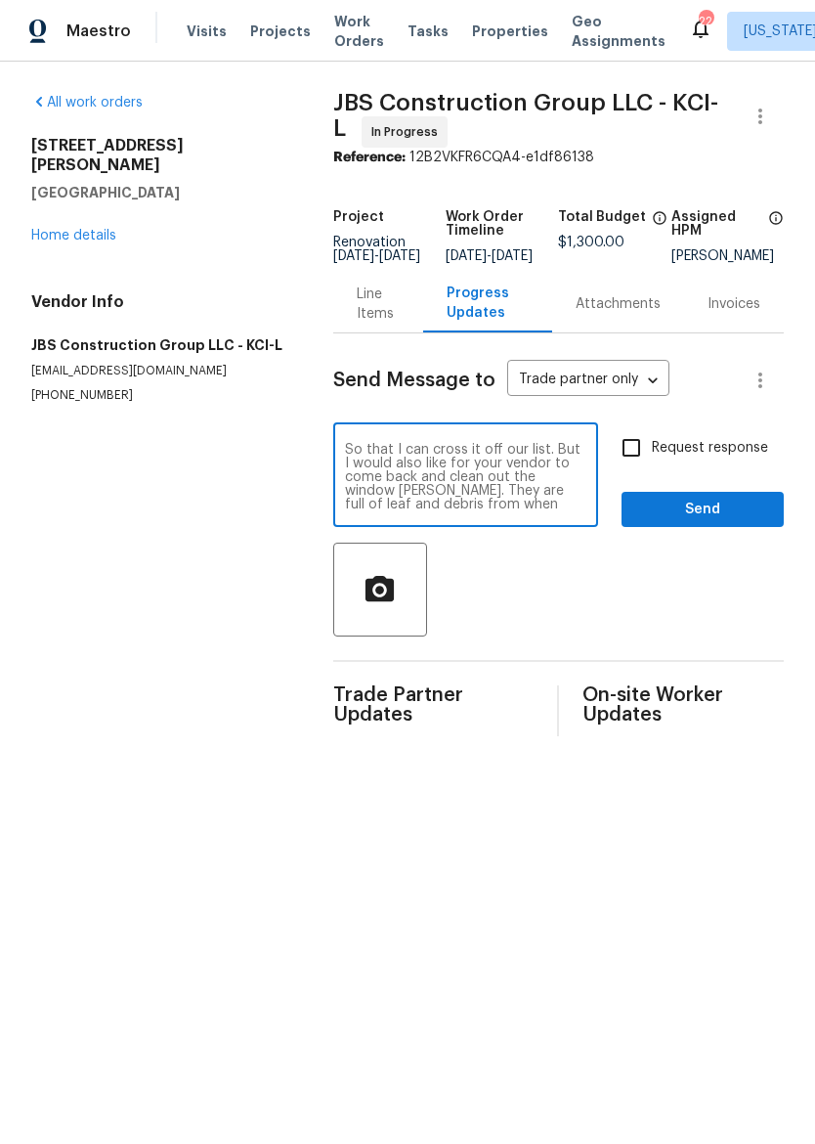
scroll to position [14, 0]
type textarea "Please mark these items complete. So that I can cross it off our list. But I wo…"
click at [732, 522] on span "Send" at bounding box center [702, 510] width 131 height 24
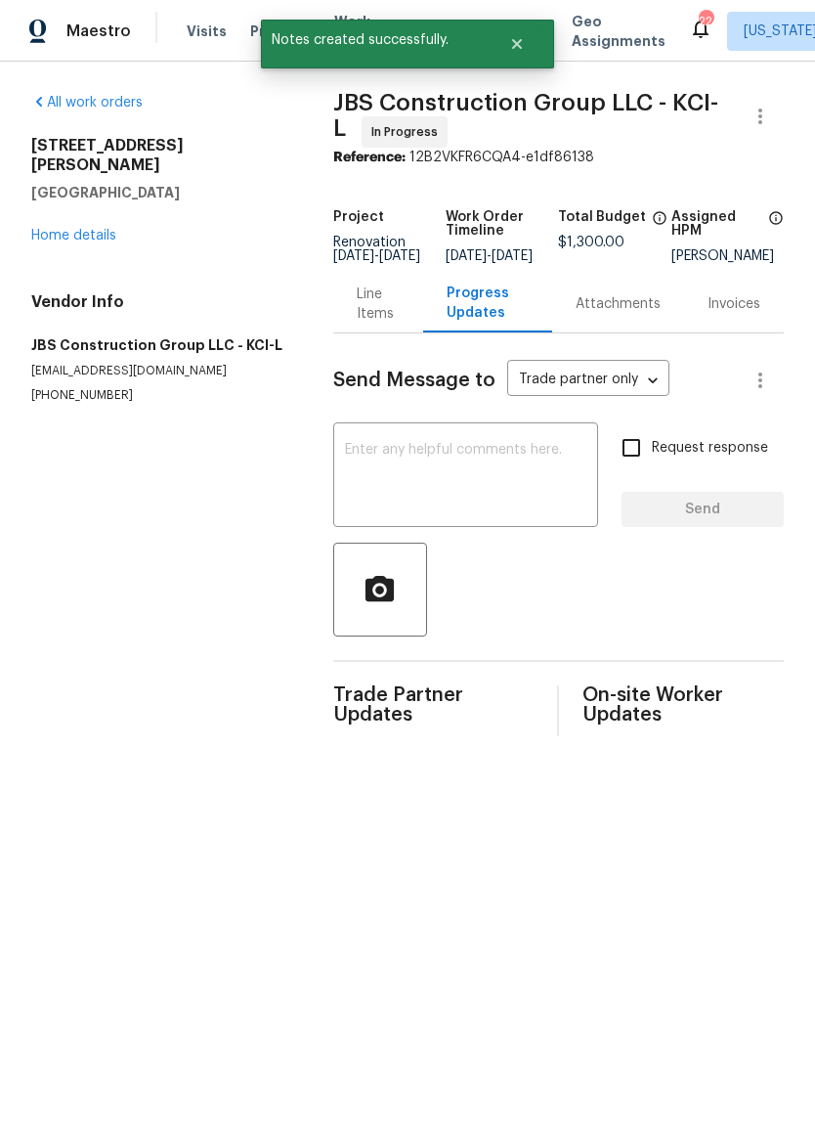
scroll to position [0, 0]
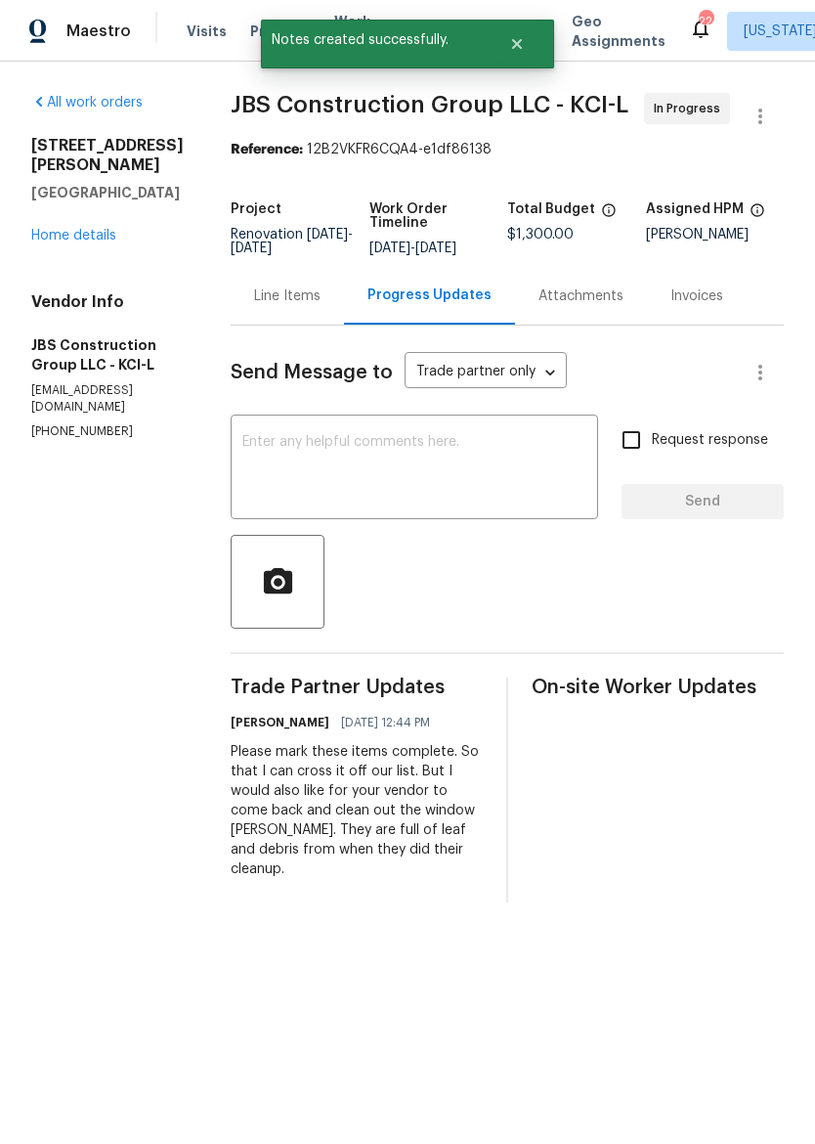
click at [45, 229] on link "Home details" at bounding box center [73, 236] width 85 height 14
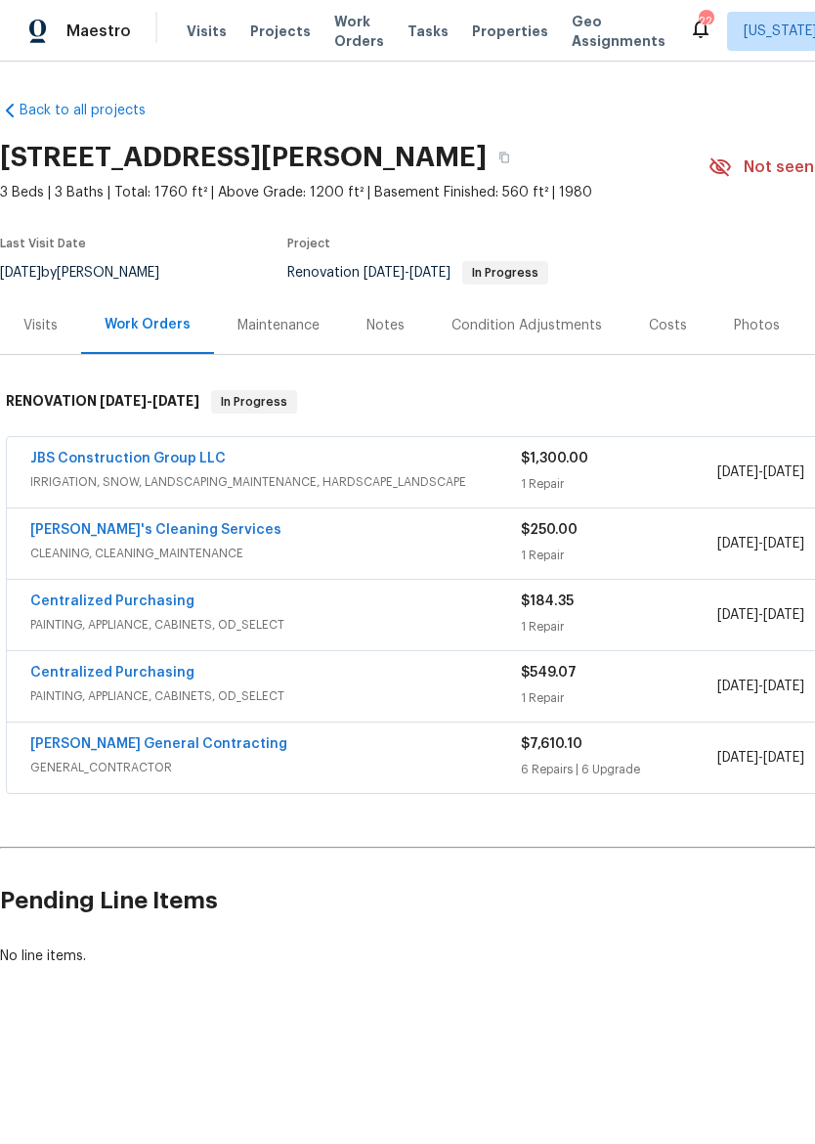
click at [754, 330] on div "Photos" at bounding box center [757, 326] width 46 height 20
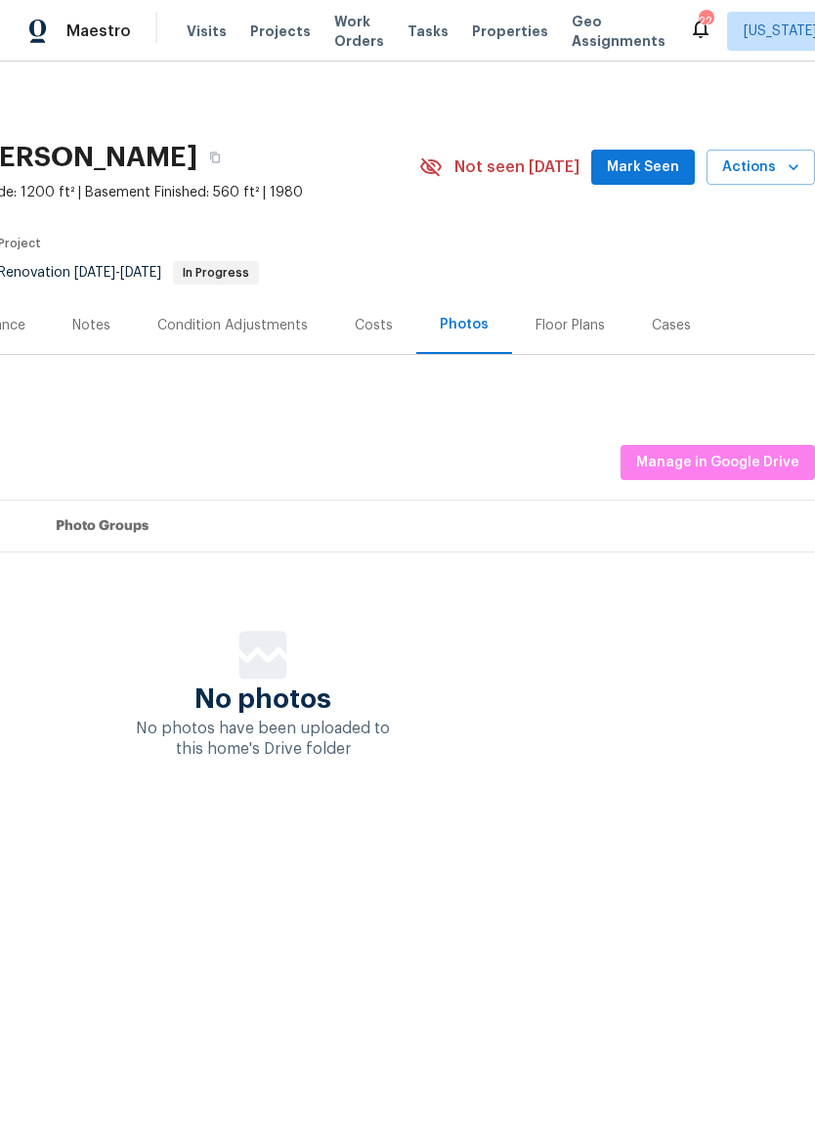
scroll to position [0, 290]
click at [746, 460] on span "Manage in Google Drive" at bounding box center [717, 463] width 163 height 24
click at [482, 29] on span "Properties" at bounding box center [510, 32] width 76 height 20
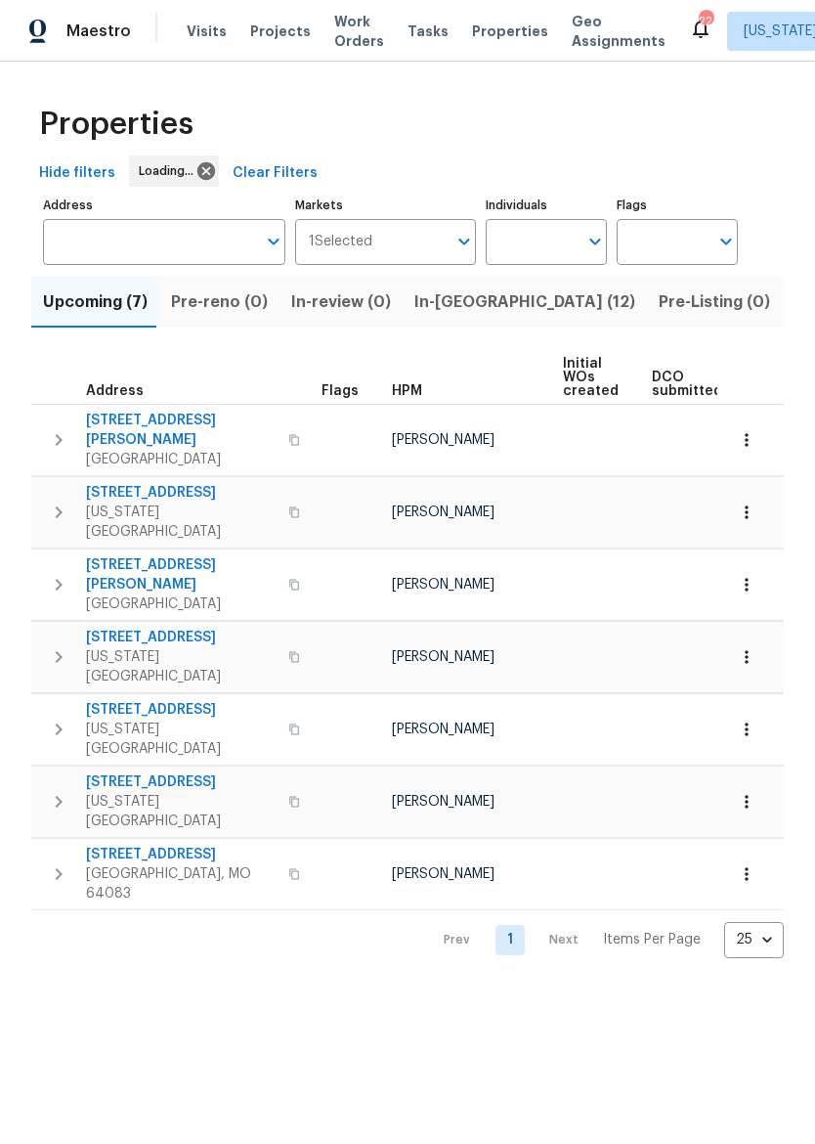
click at [459, 294] on span "In-reno (12)" at bounding box center [525, 301] width 221 height 27
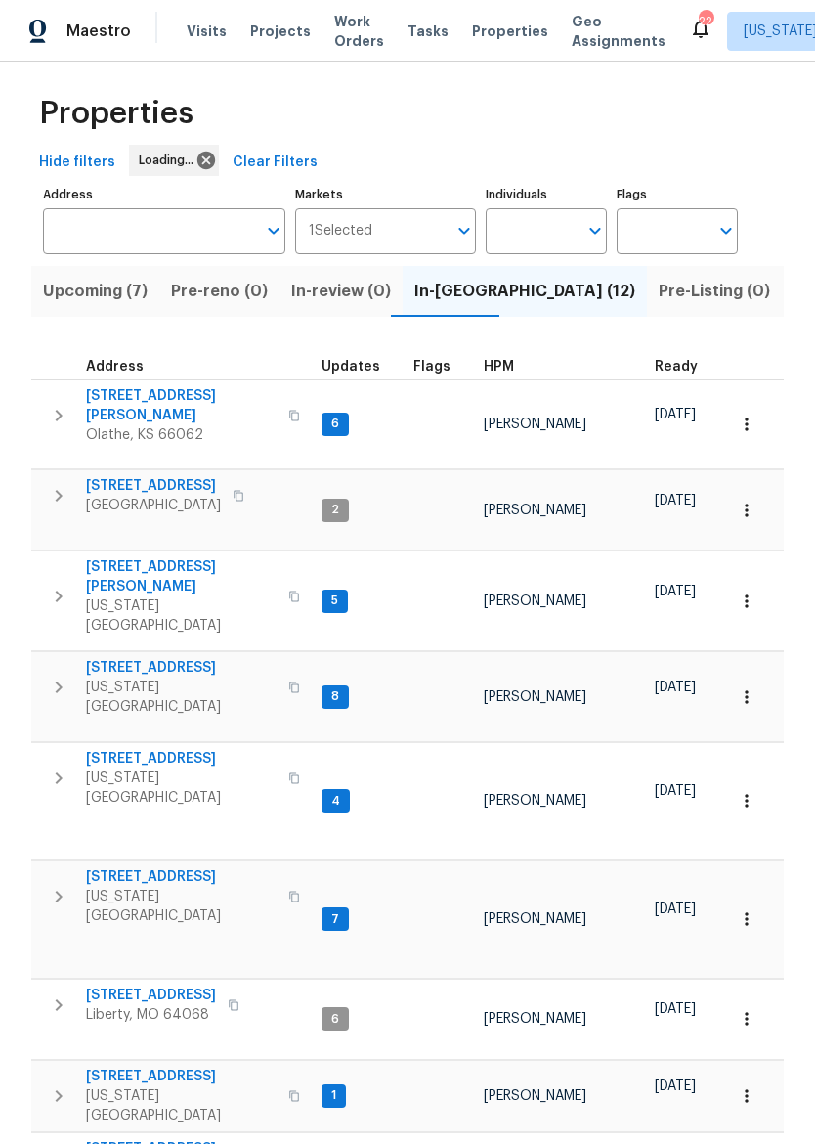
scroll to position [21, 0]
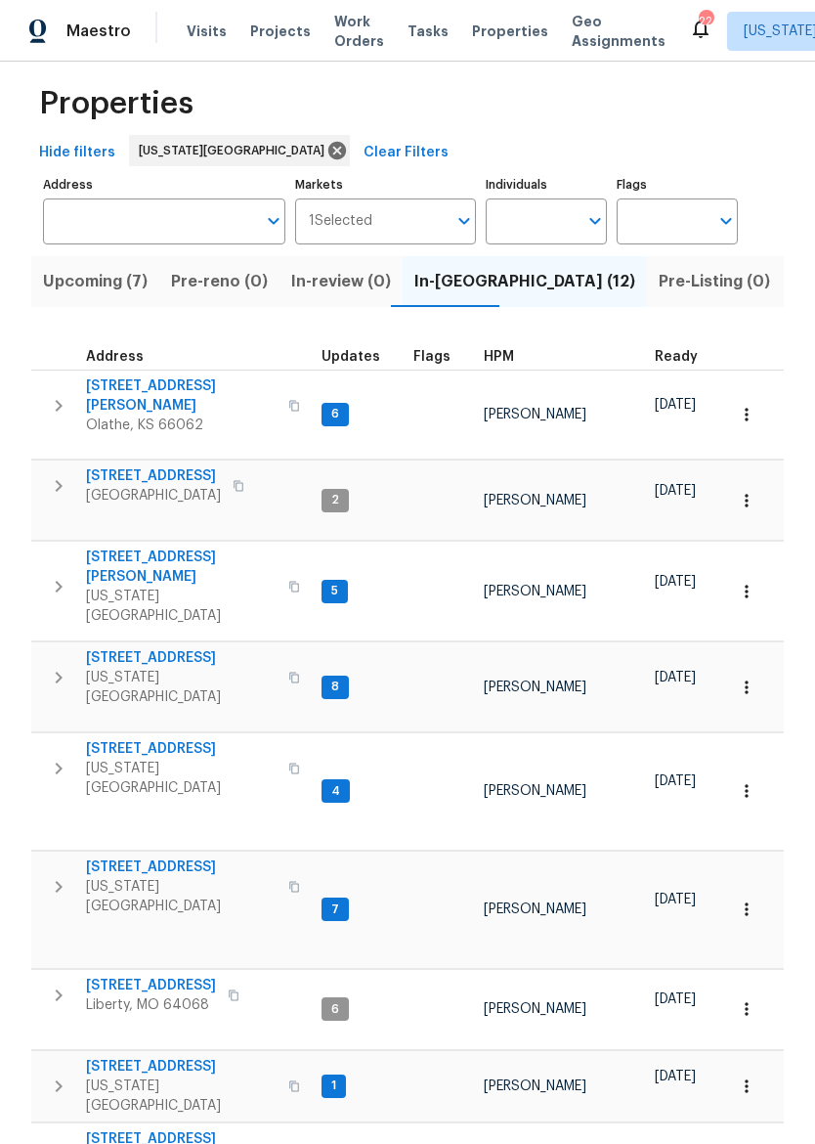
click at [139, 648] on span "623 N 62nd Pl" at bounding box center [181, 658] width 191 height 20
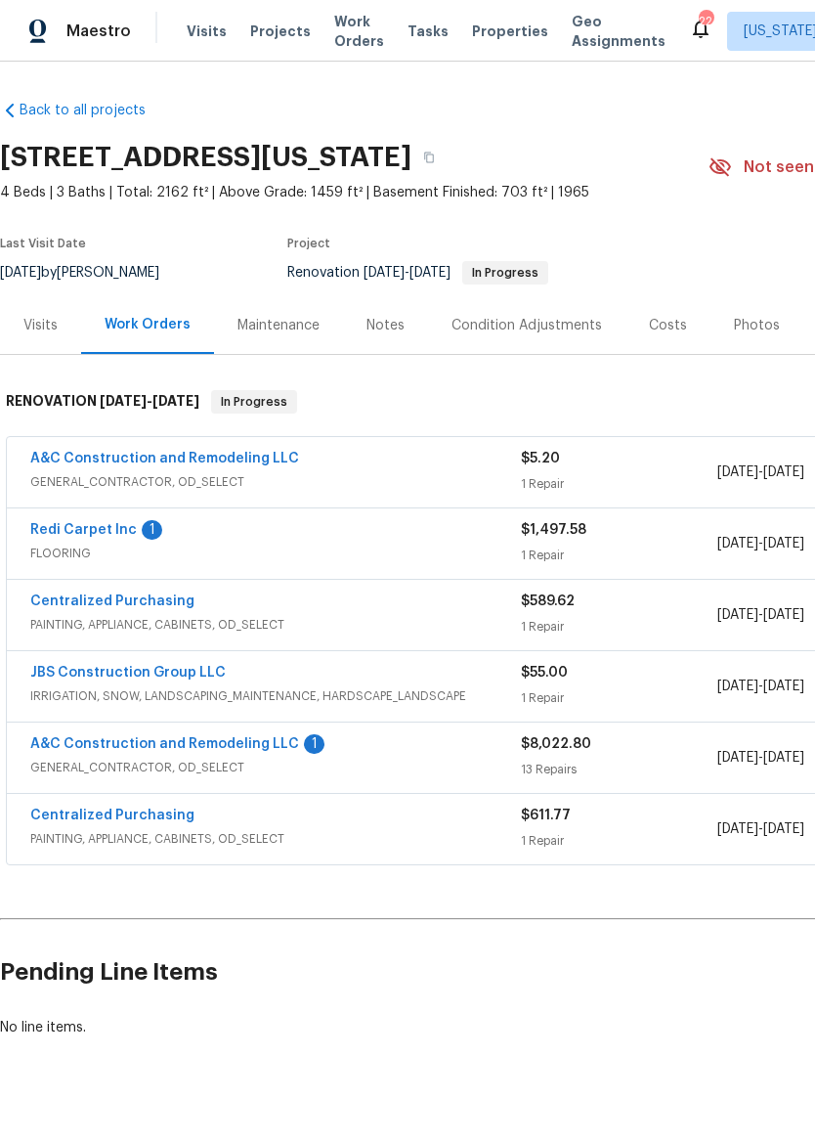
click at [44, 34] on img at bounding box center [38, 32] width 18 height 24
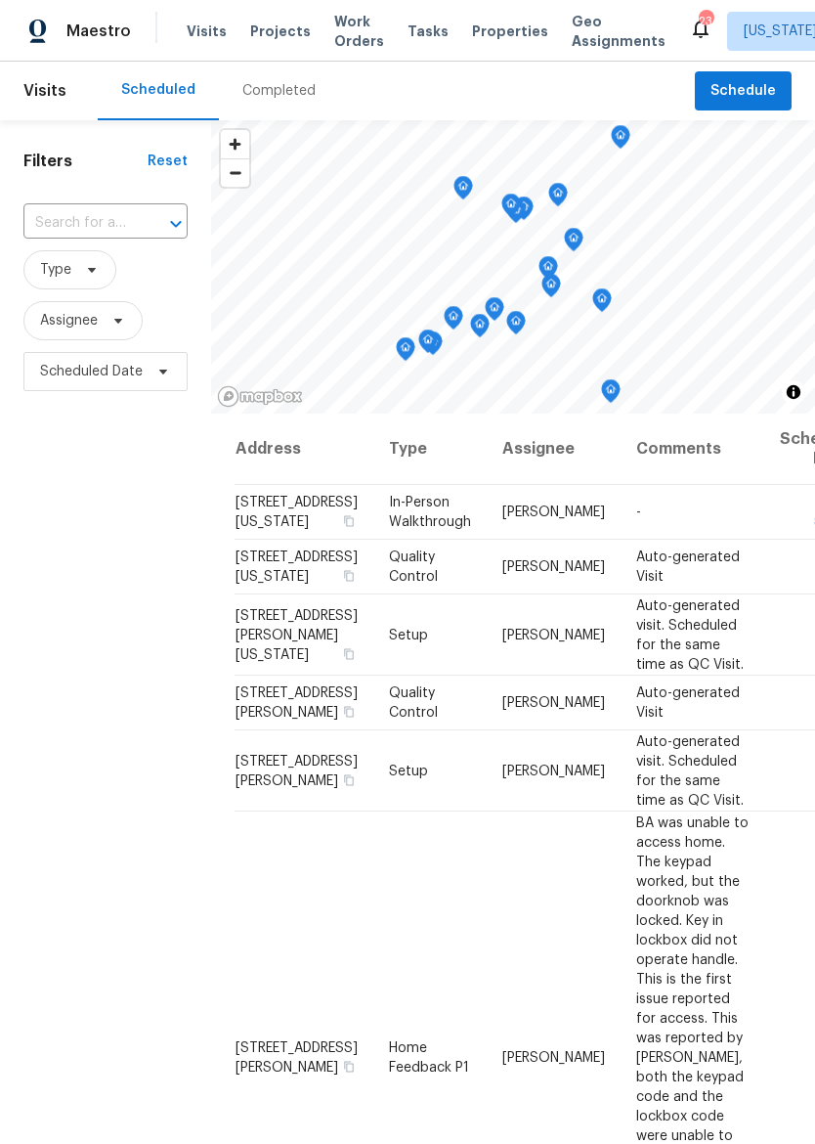
click at [498, 22] on span "Properties" at bounding box center [510, 32] width 76 height 20
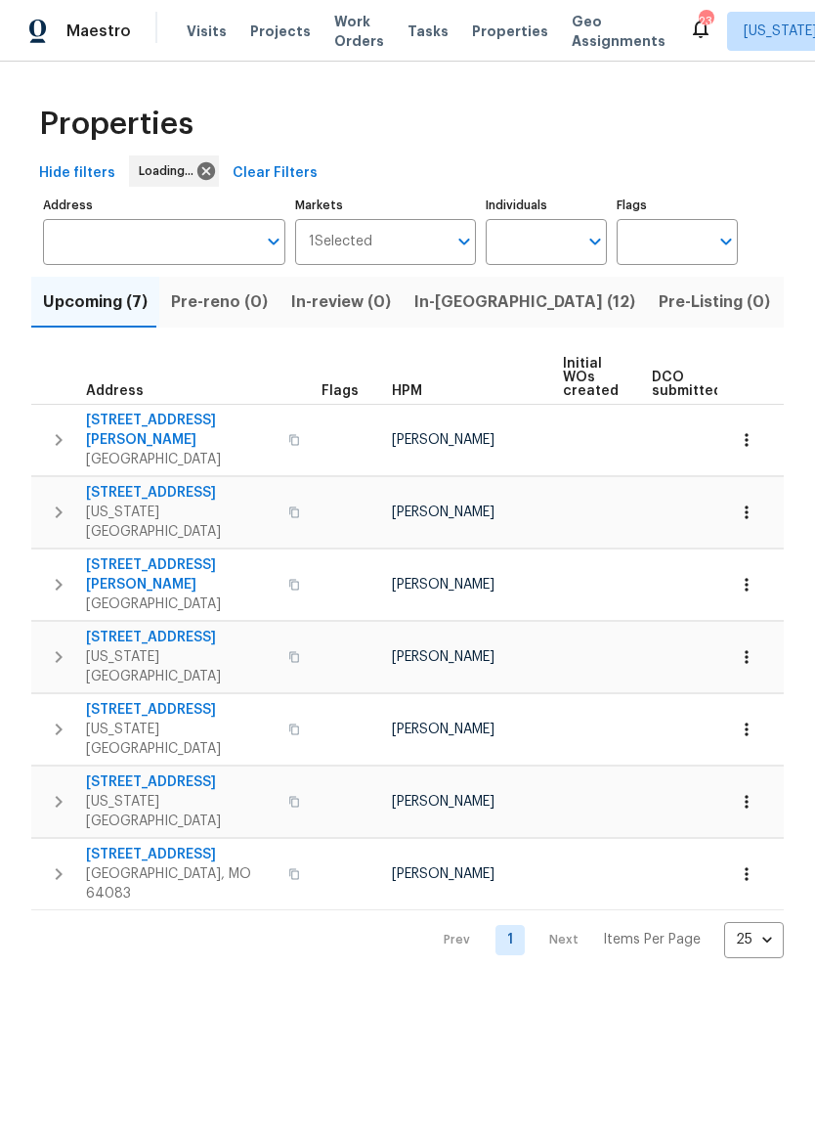
click at [453, 299] on span "In-[GEOGRAPHIC_DATA] (12)" at bounding box center [525, 301] width 221 height 27
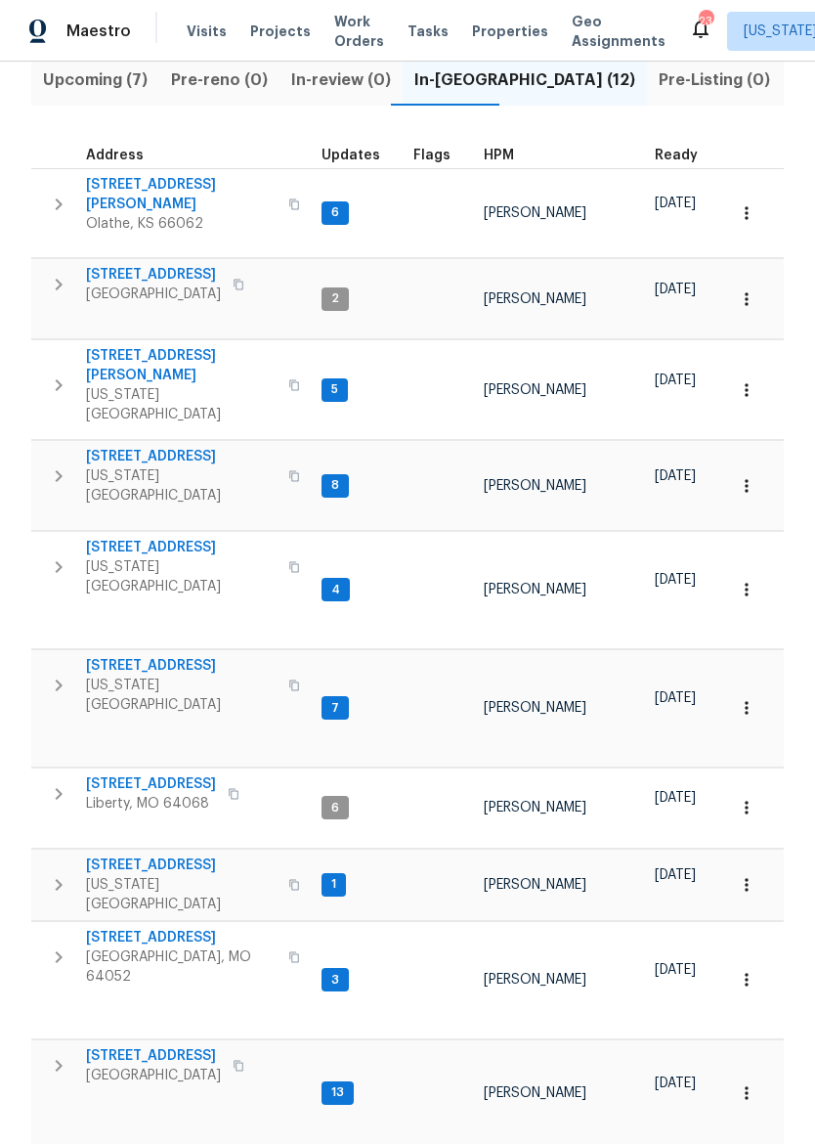
scroll to position [221, 0]
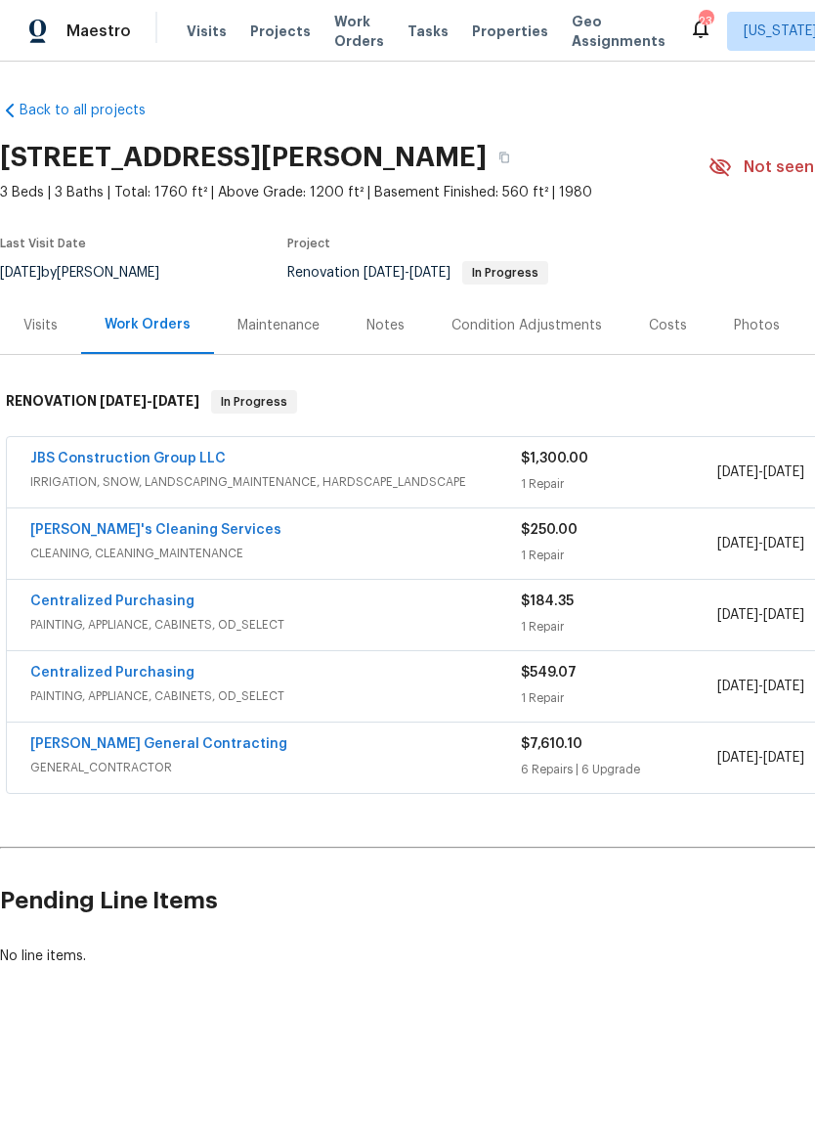
click at [45, 24] on img at bounding box center [38, 32] width 18 height 24
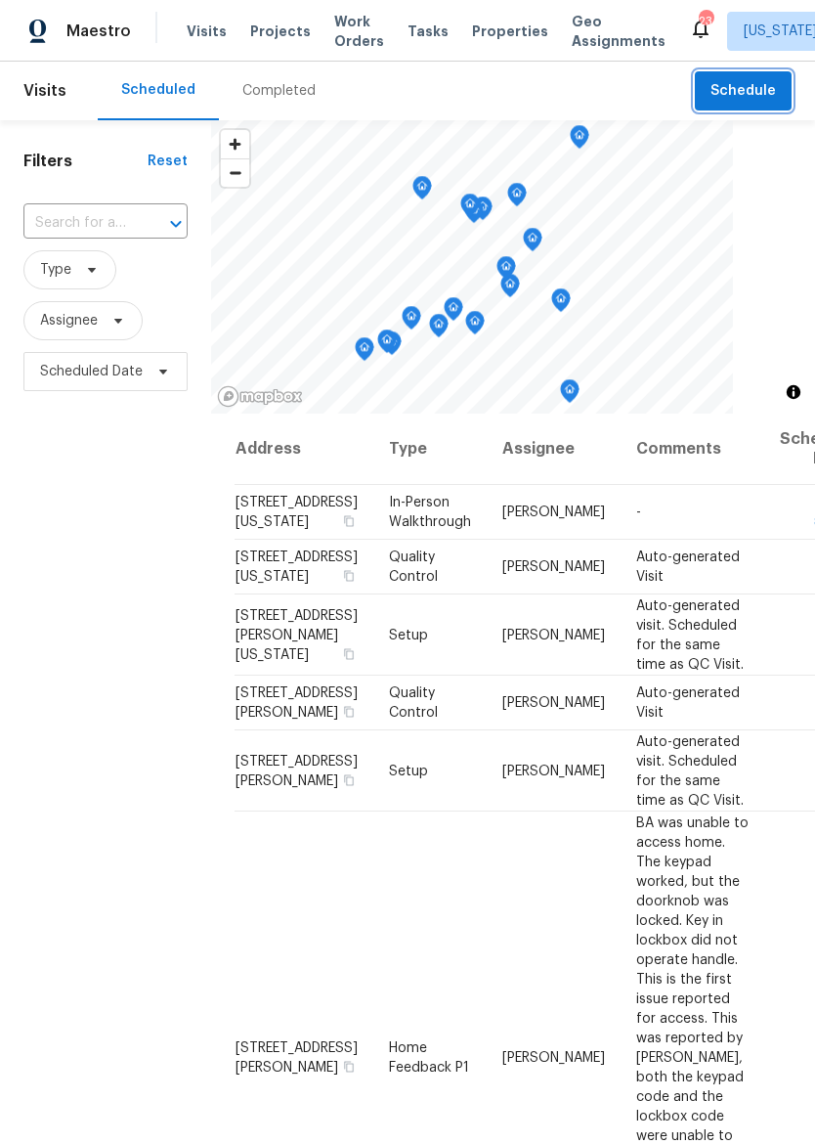
click at [747, 80] on span "Schedule" at bounding box center [744, 91] width 66 height 24
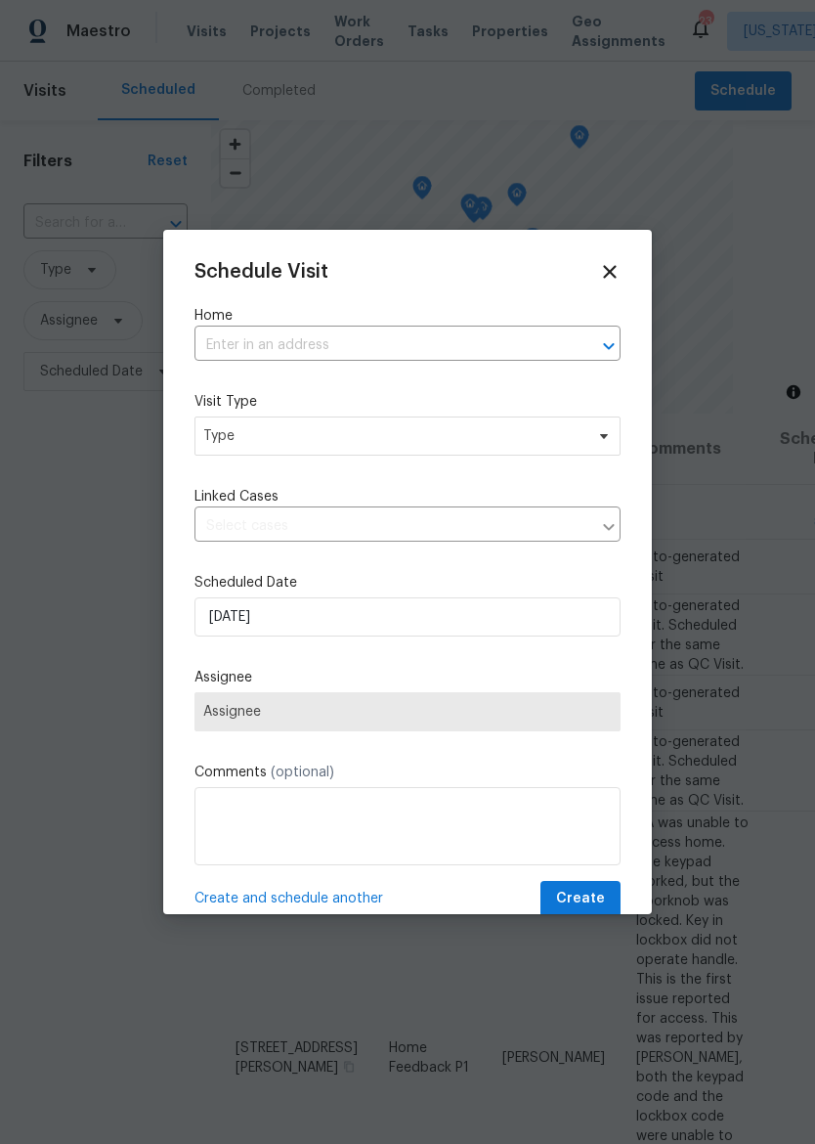
click at [483, 350] on input "text" at bounding box center [381, 345] width 372 height 30
type input "liberty dr"
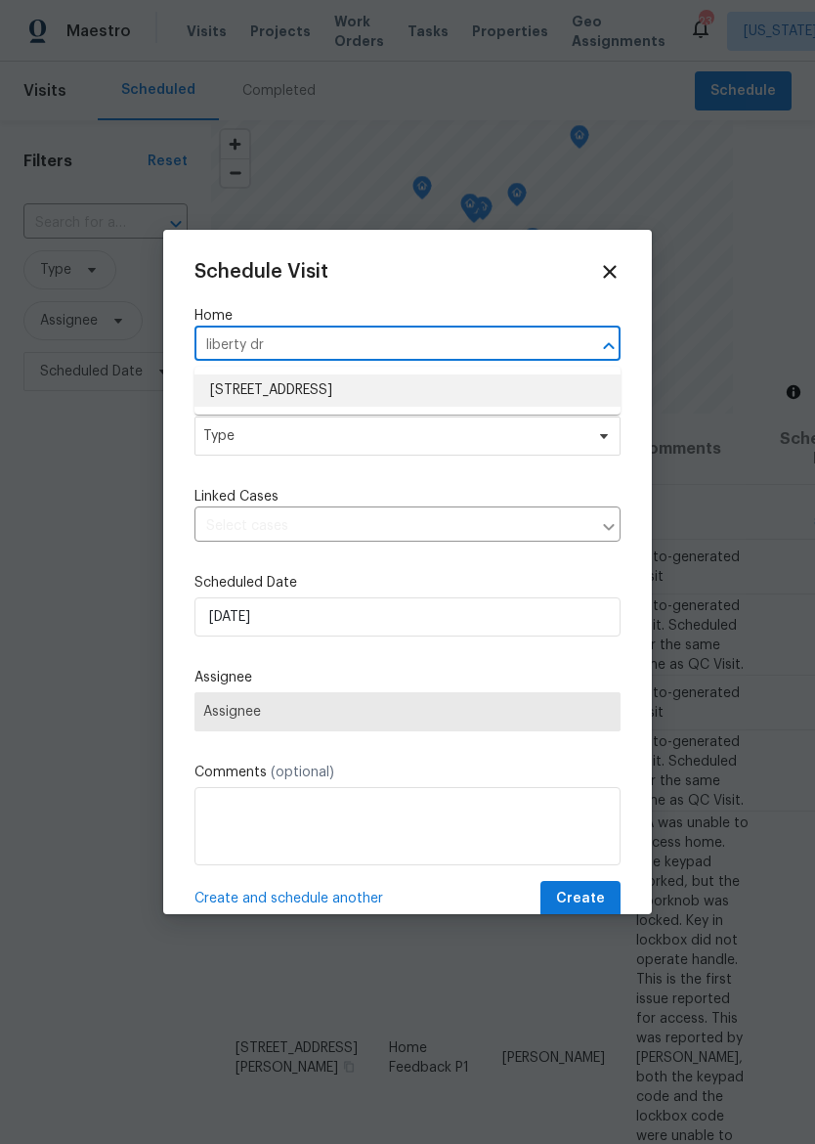
click at [504, 385] on li "[STREET_ADDRESS]" at bounding box center [408, 390] width 426 height 32
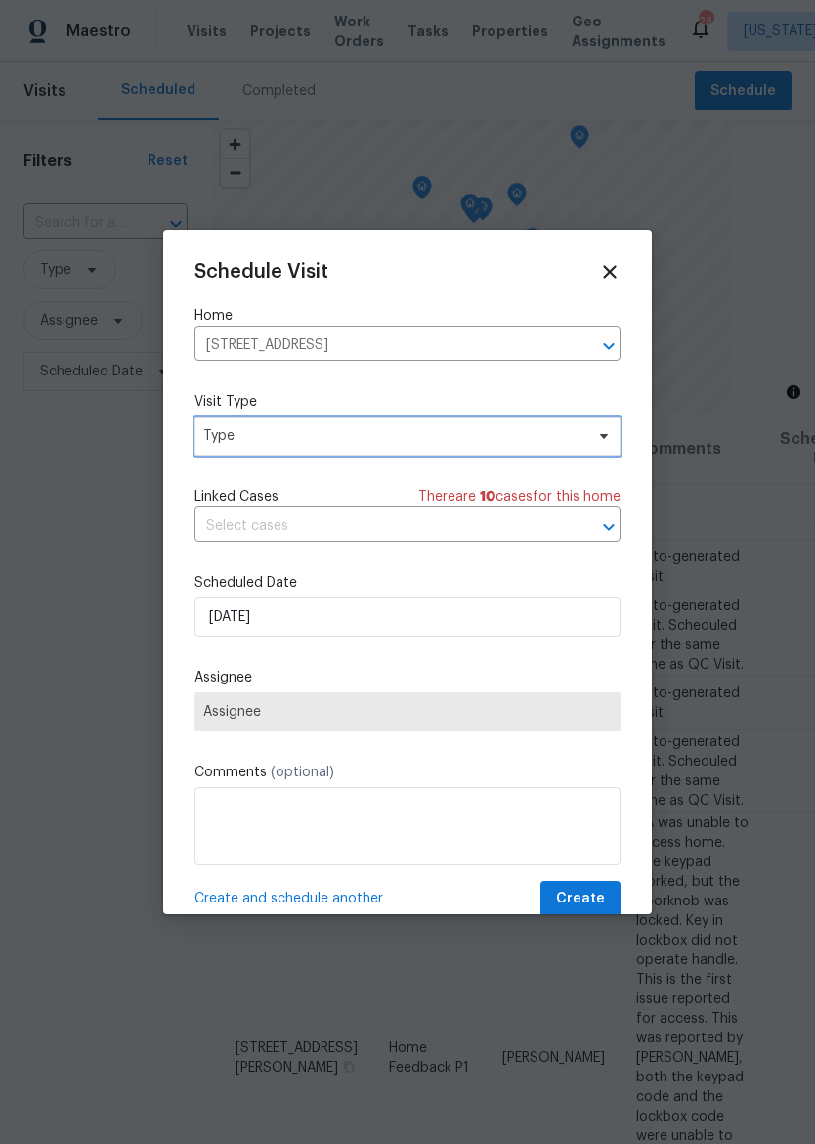
click at [445, 454] on span "Type" at bounding box center [408, 435] width 426 height 39
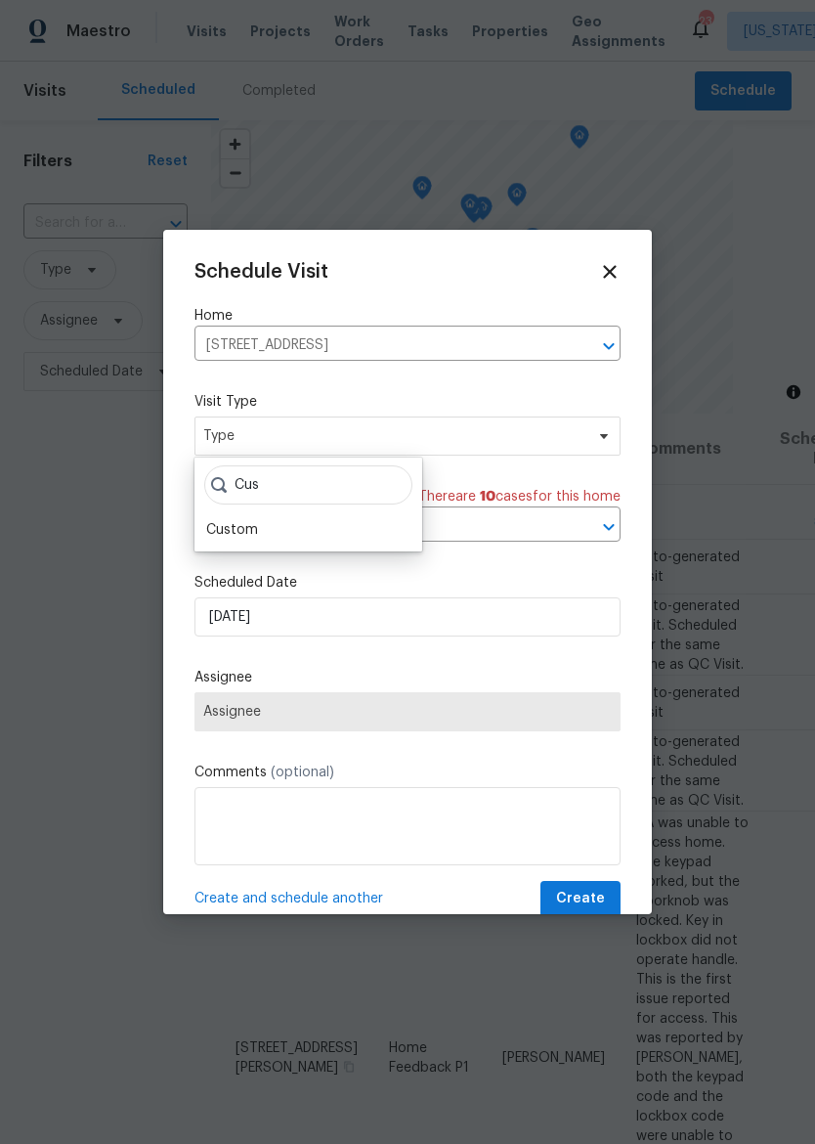
type input "Cus"
click at [239, 533] on div "Custom" at bounding box center [232, 530] width 52 height 20
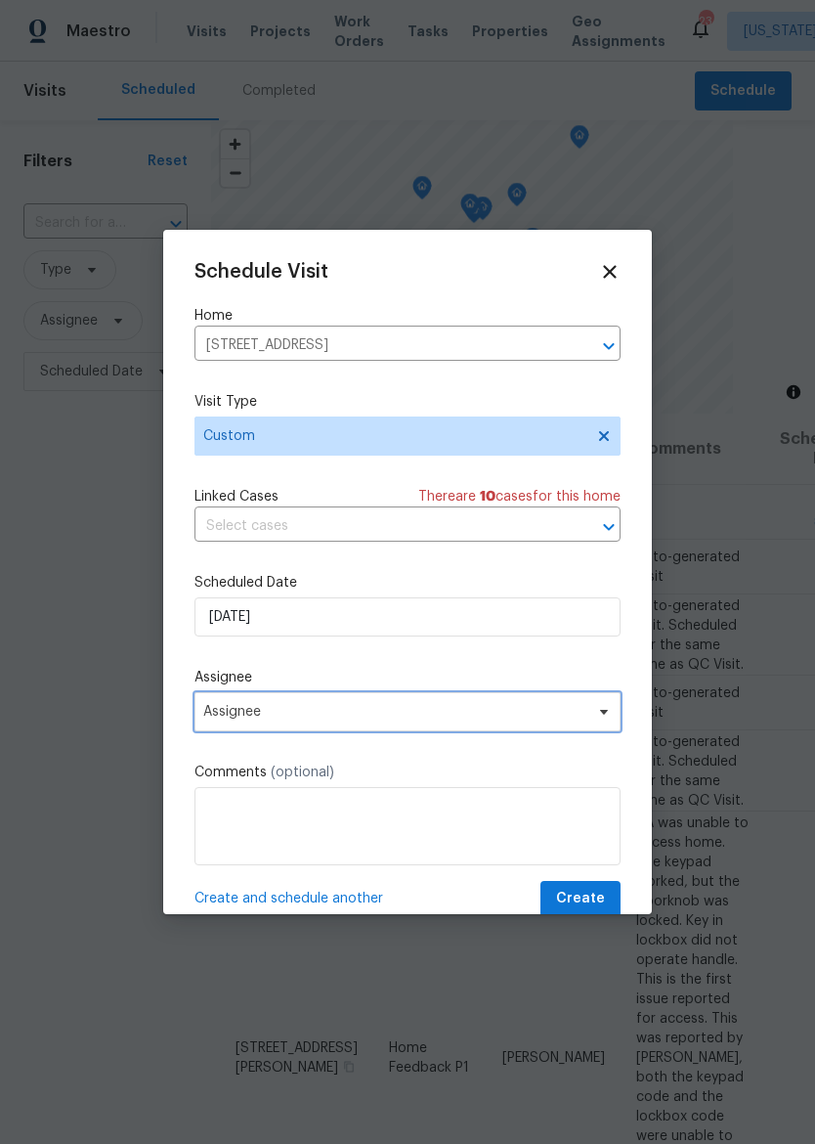
click at [224, 711] on span "Assignee" at bounding box center [394, 712] width 383 height 16
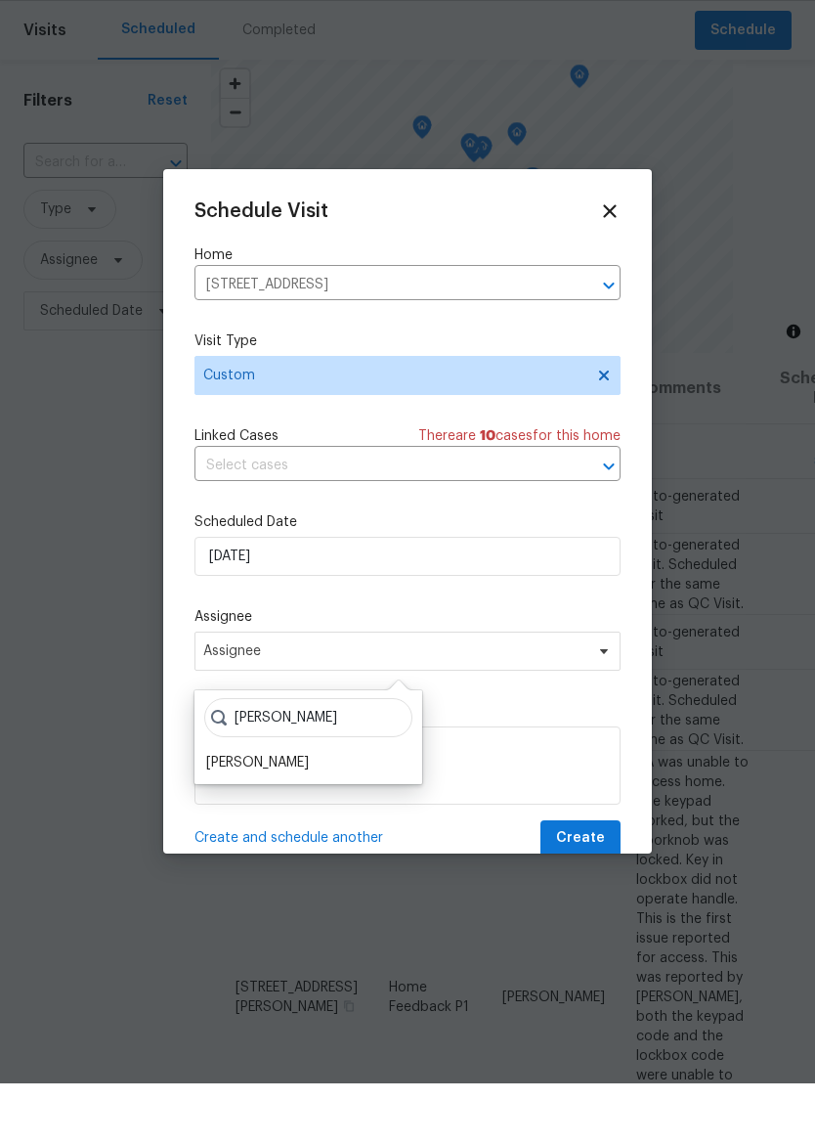
type input "[PERSON_NAME]"
click at [222, 813] on div "[PERSON_NAME]" at bounding box center [257, 823] width 103 height 20
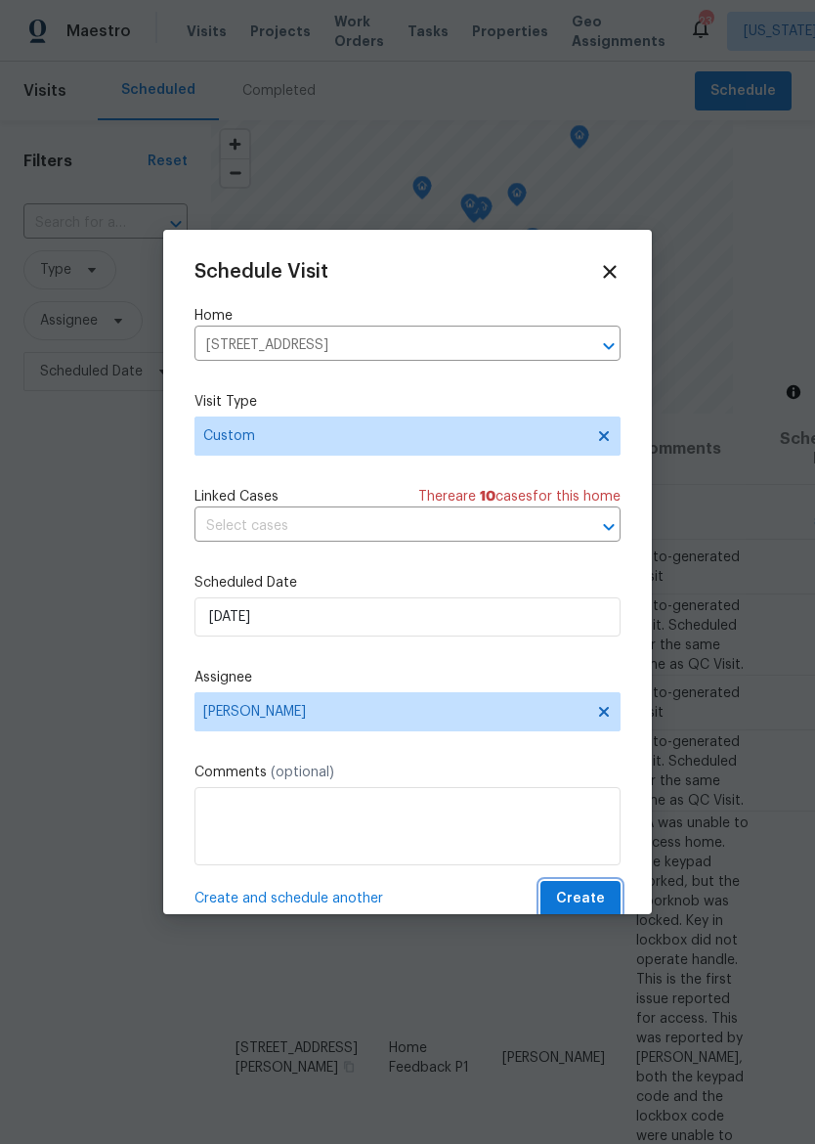
click at [592, 899] on span "Create" at bounding box center [580, 899] width 49 height 24
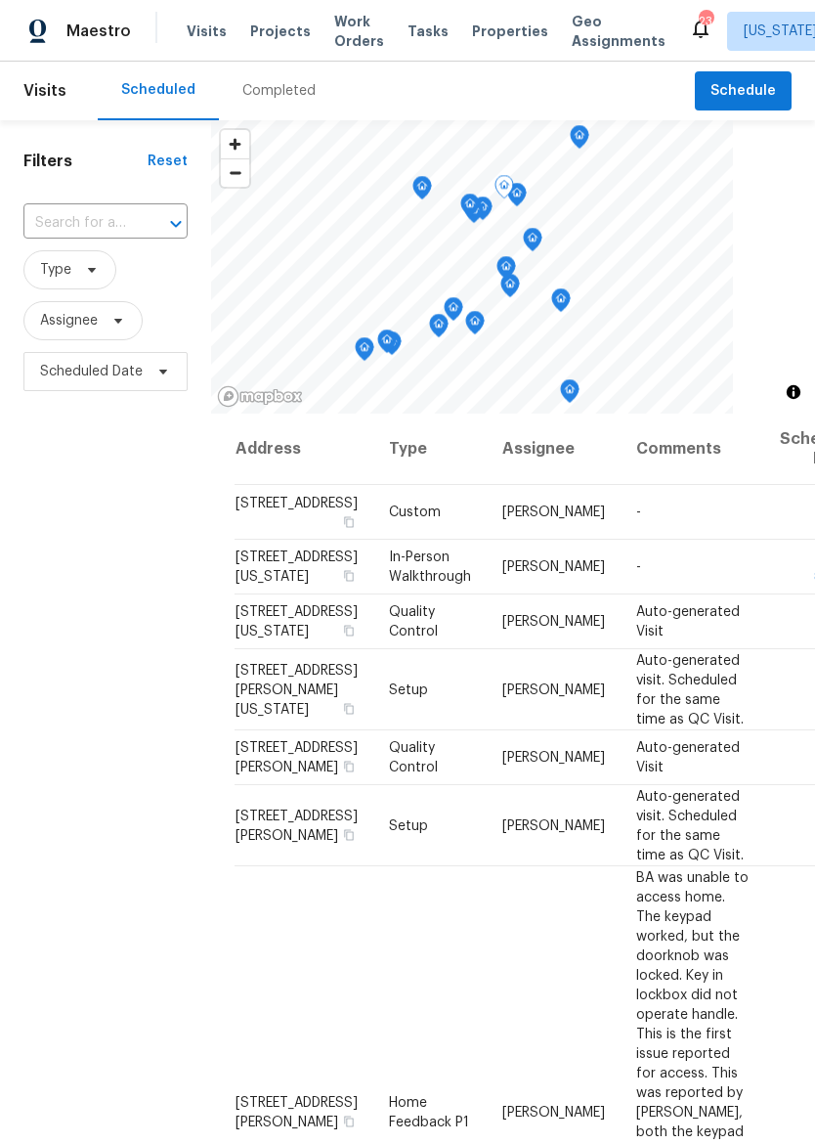
click at [0, 0] on icon at bounding box center [0, 0] width 0 height 0
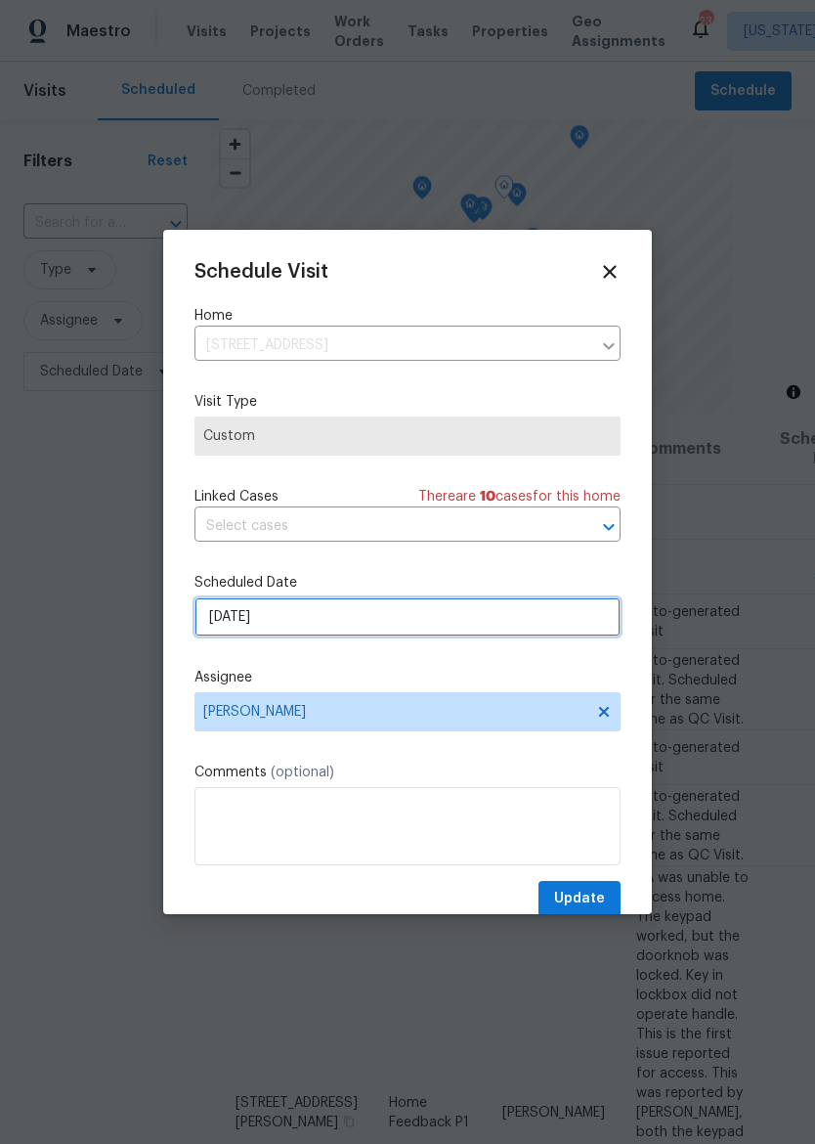
click at [534, 630] on input "[DATE]" at bounding box center [408, 616] width 426 height 39
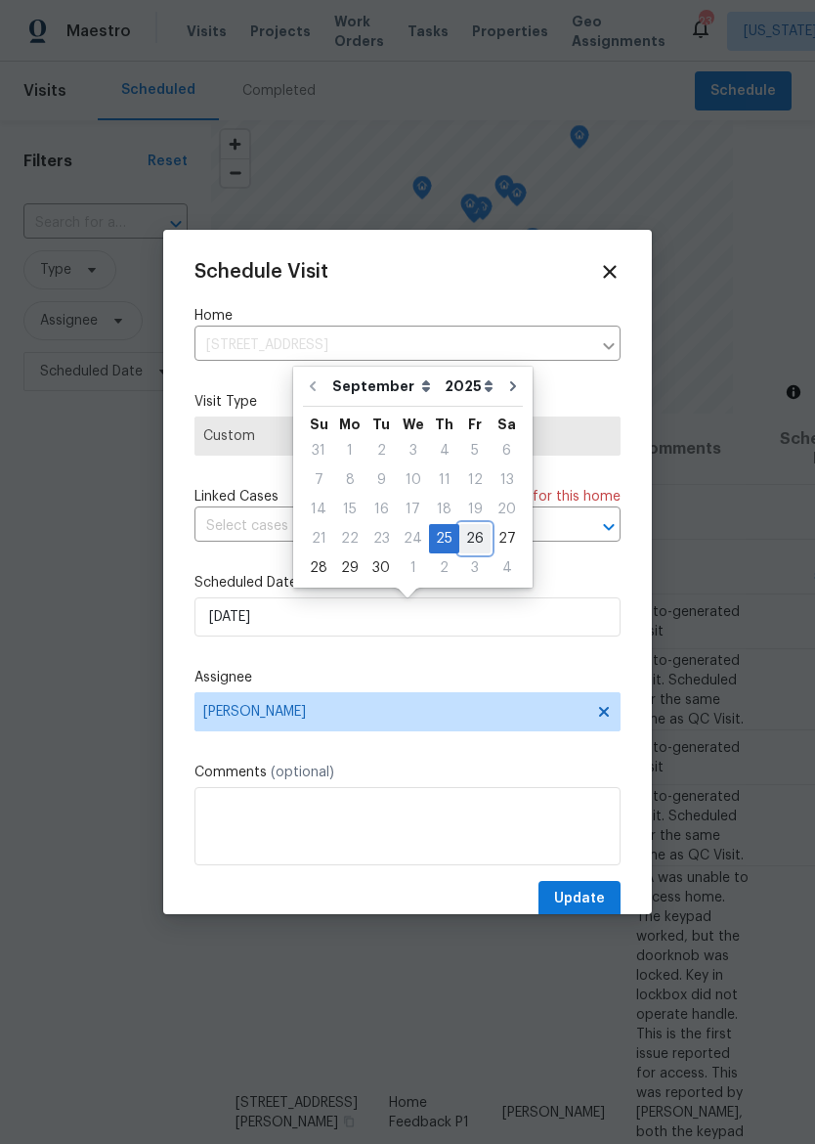
click at [473, 539] on div "26" at bounding box center [475, 538] width 31 height 27
type input "[DATE]"
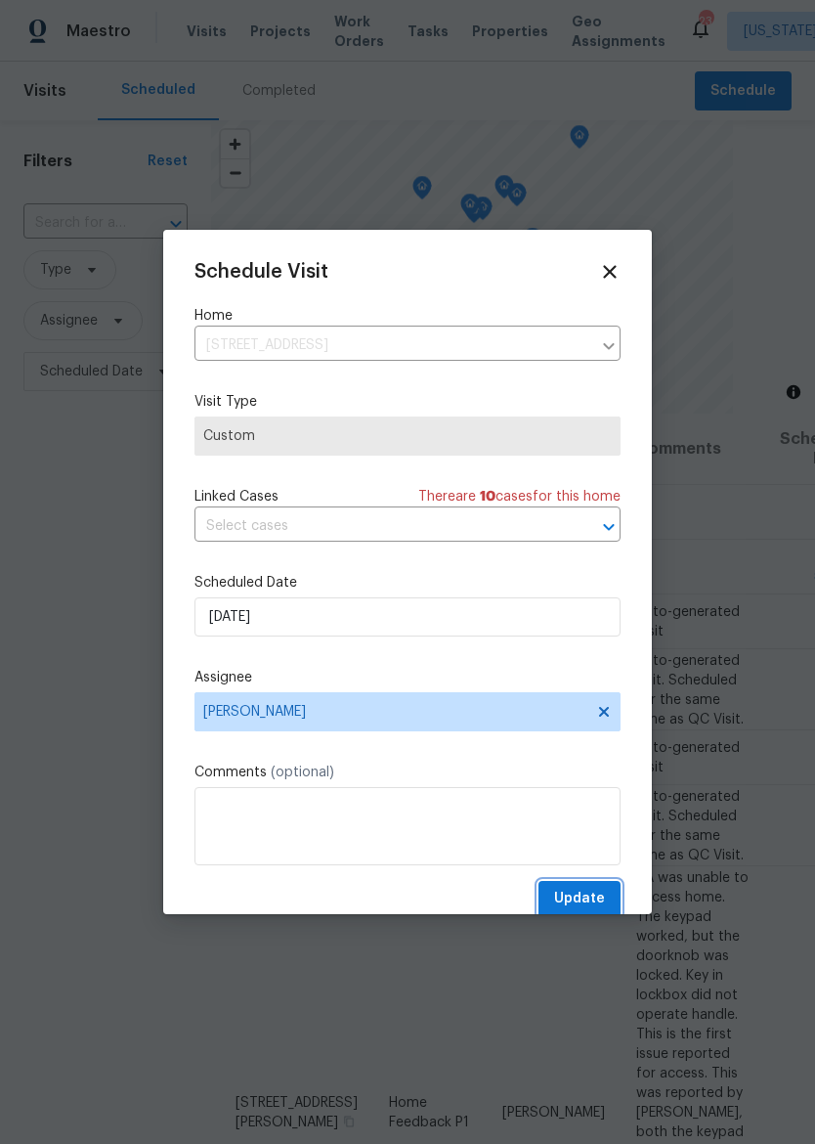
click at [597, 892] on span "Update" at bounding box center [579, 899] width 51 height 24
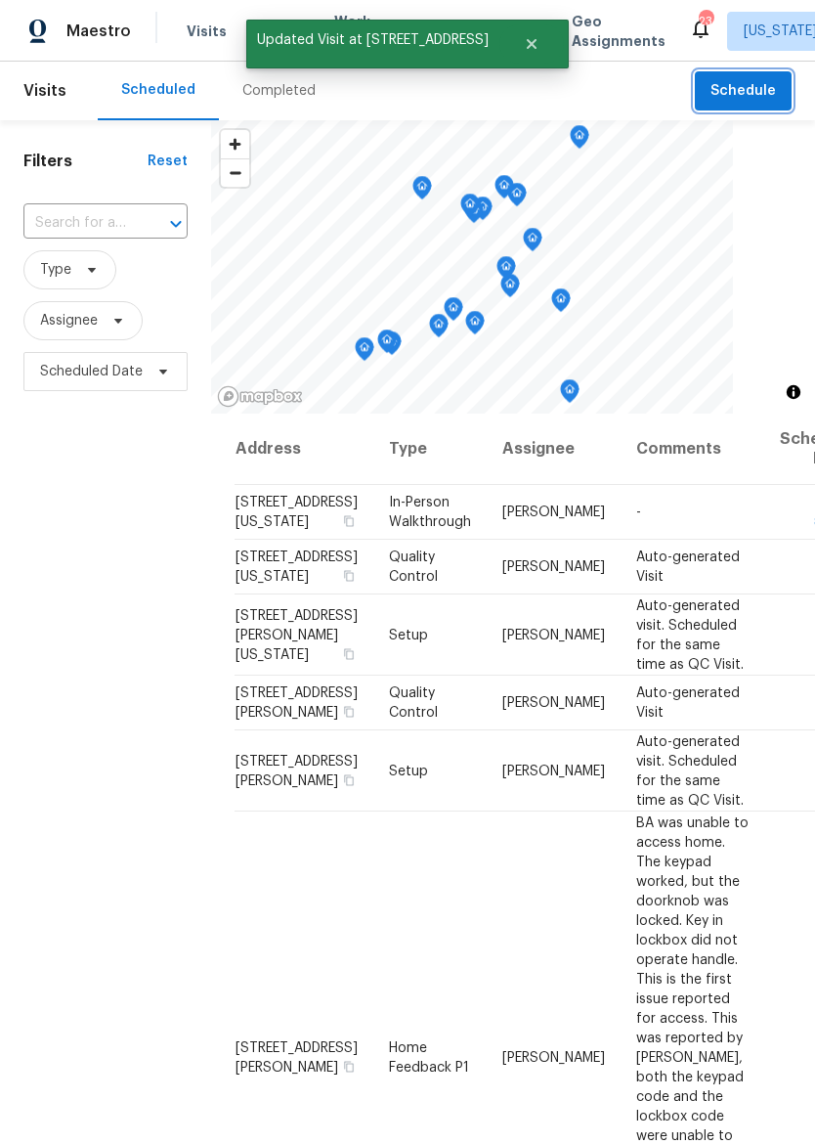
click at [758, 85] on span "Schedule" at bounding box center [744, 91] width 66 height 24
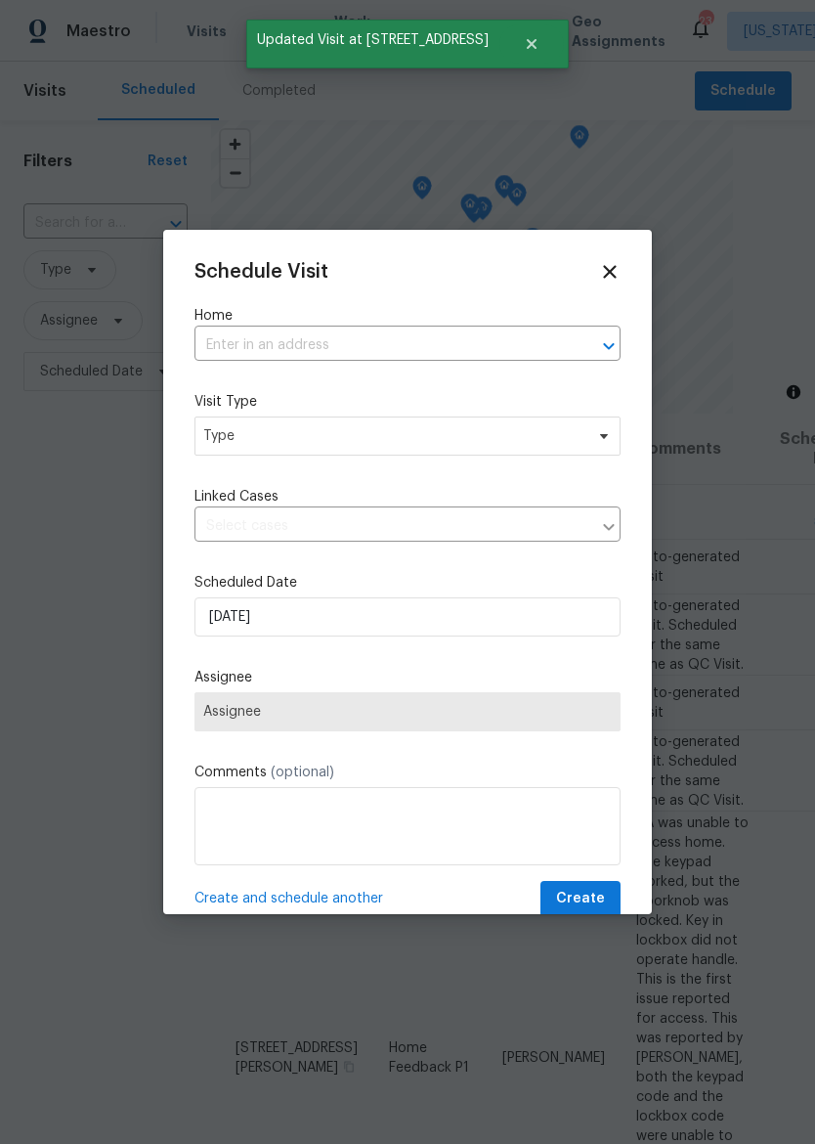
click at [437, 347] on input "text" at bounding box center [381, 345] width 372 height 30
type input "623"
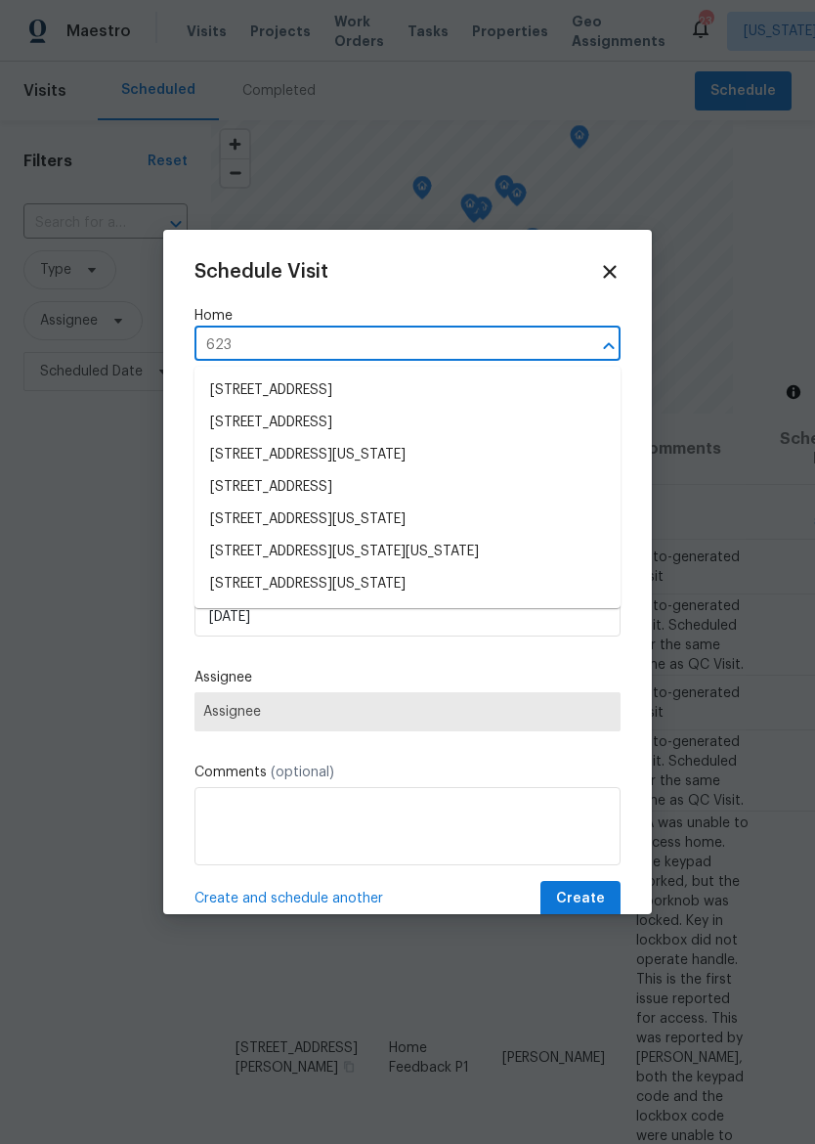
click at [402, 590] on li "[STREET_ADDRESS][US_STATE]" at bounding box center [408, 584] width 426 height 32
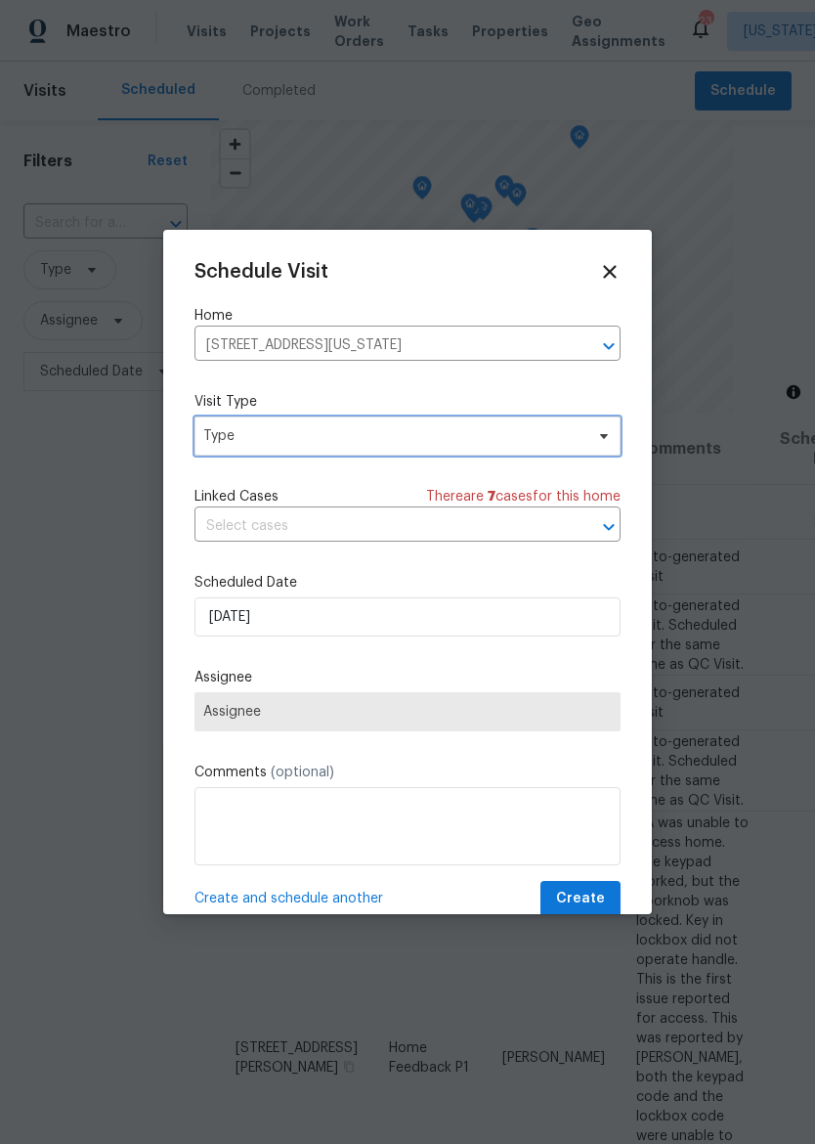
click at [426, 436] on span "Type" at bounding box center [393, 436] width 380 height 20
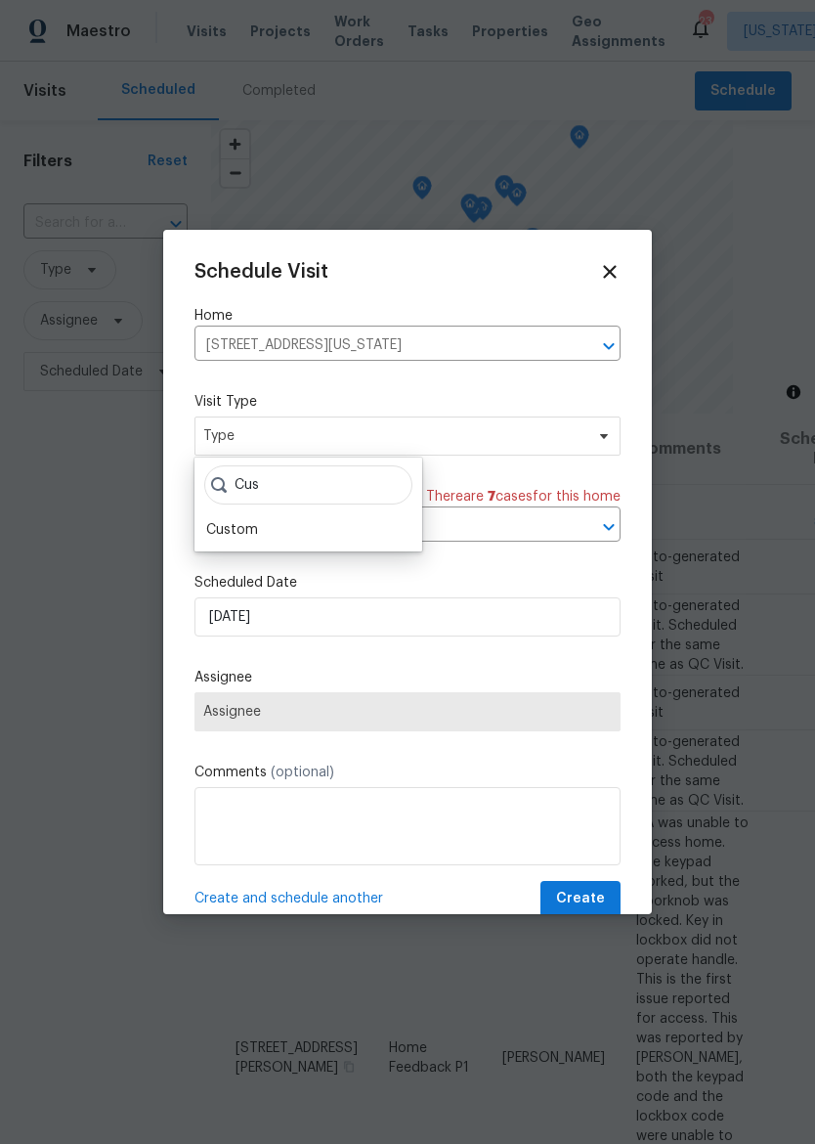
type input "Cus"
click at [254, 524] on div "Custom" at bounding box center [232, 530] width 52 height 20
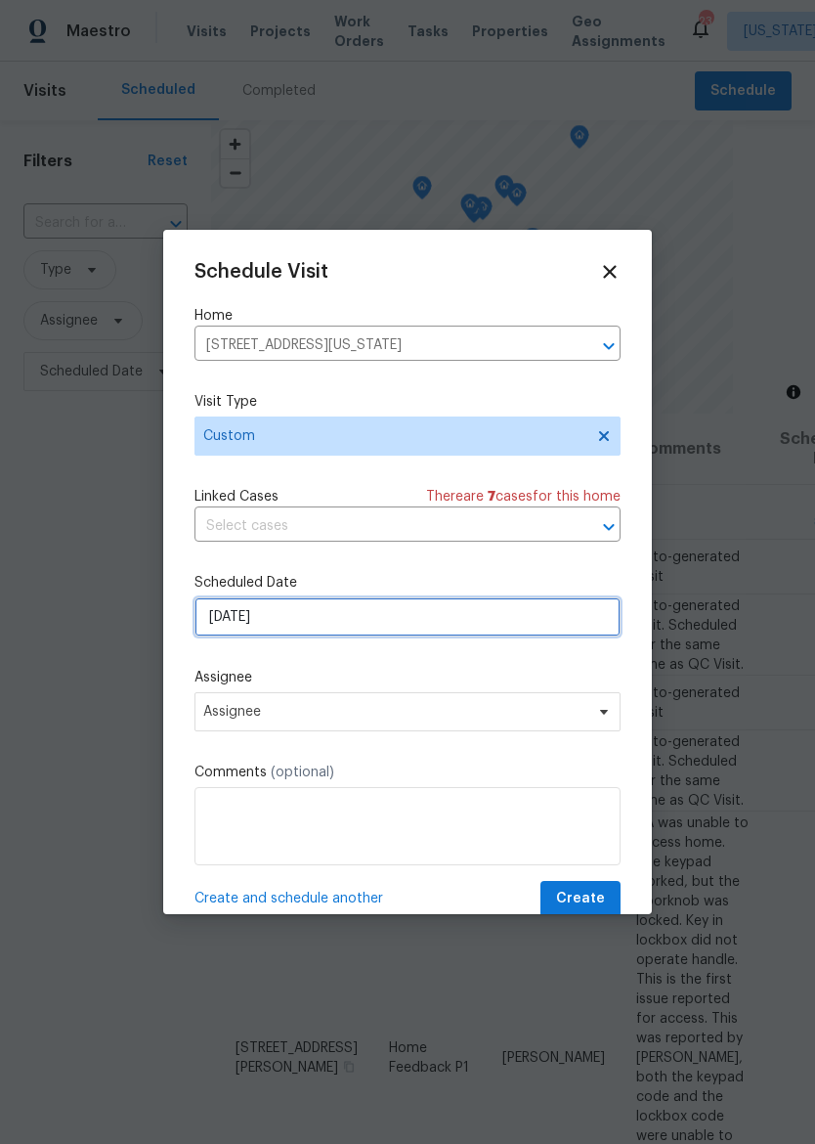
click at [425, 636] on input "[DATE]" at bounding box center [408, 616] width 426 height 39
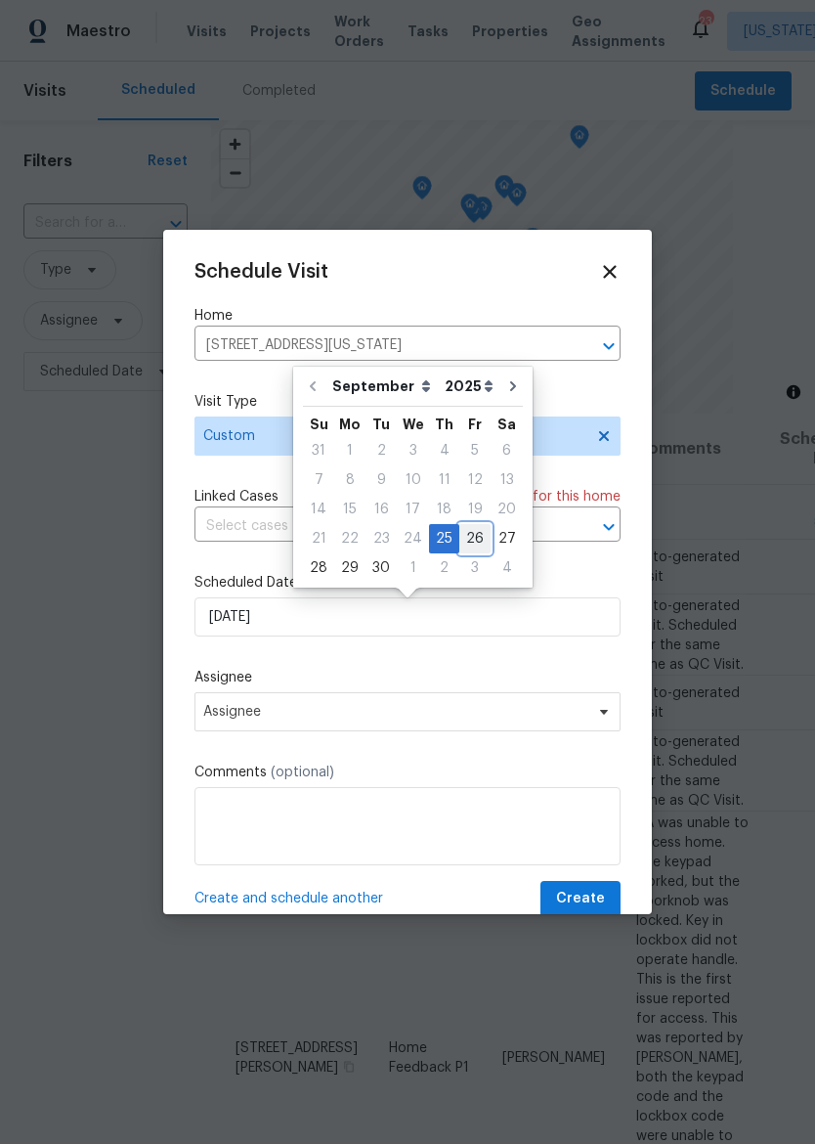
click at [466, 541] on div "26" at bounding box center [475, 538] width 31 height 27
type input "[DATE]"
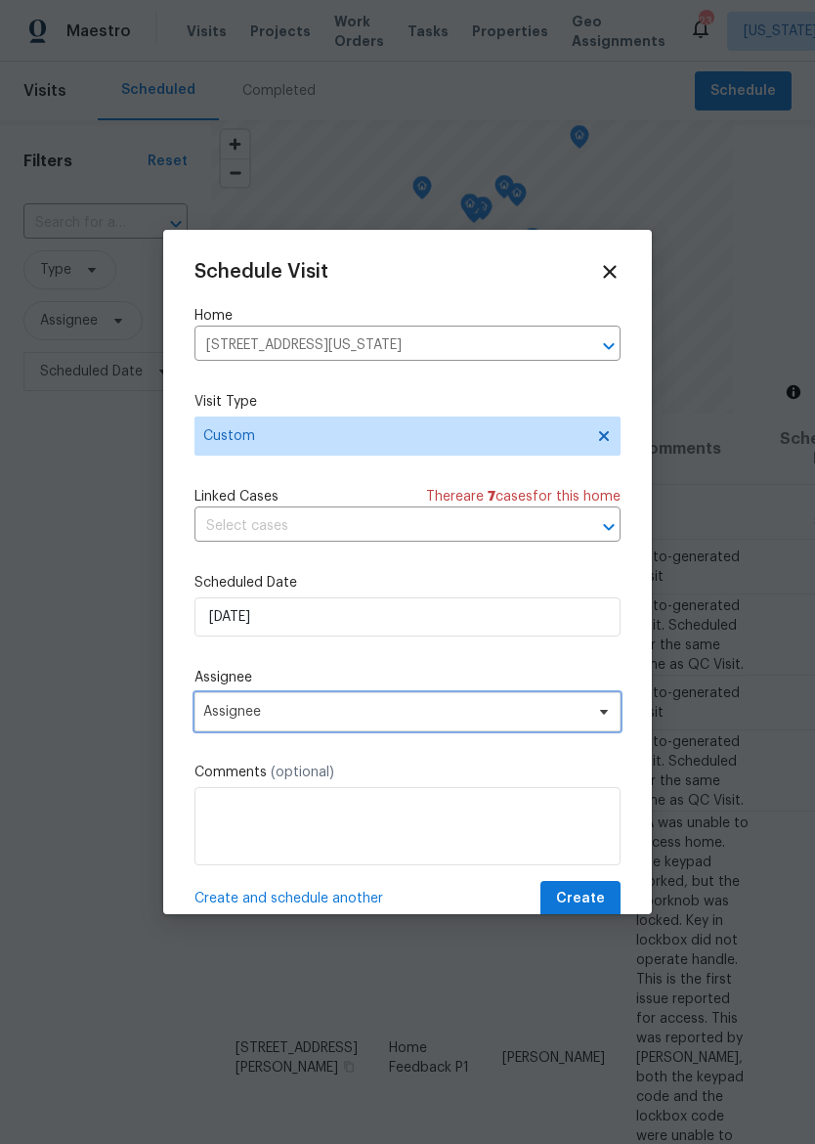
click at [463, 730] on span "Assignee" at bounding box center [408, 711] width 426 height 39
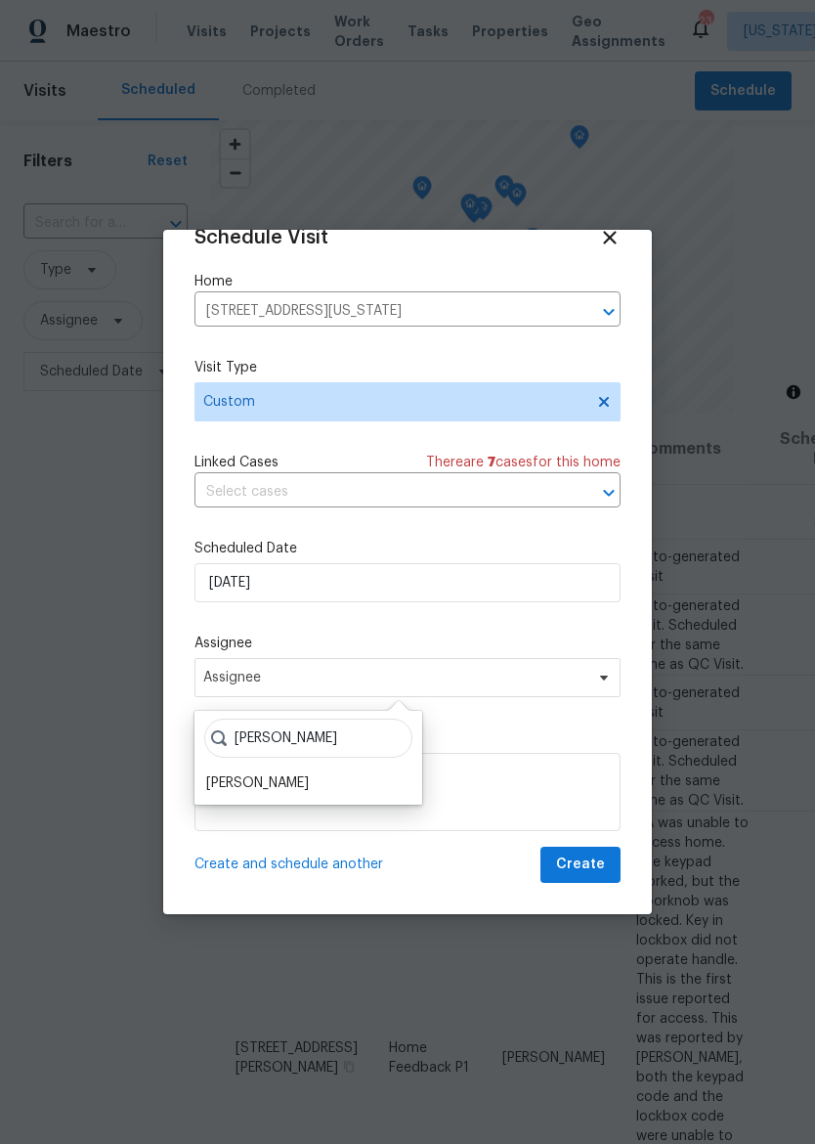
scroll to position [38, 0]
type input "[PERSON_NAME]"
click at [254, 781] on div "[PERSON_NAME]" at bounding box center [257, 785] width 103 height 20
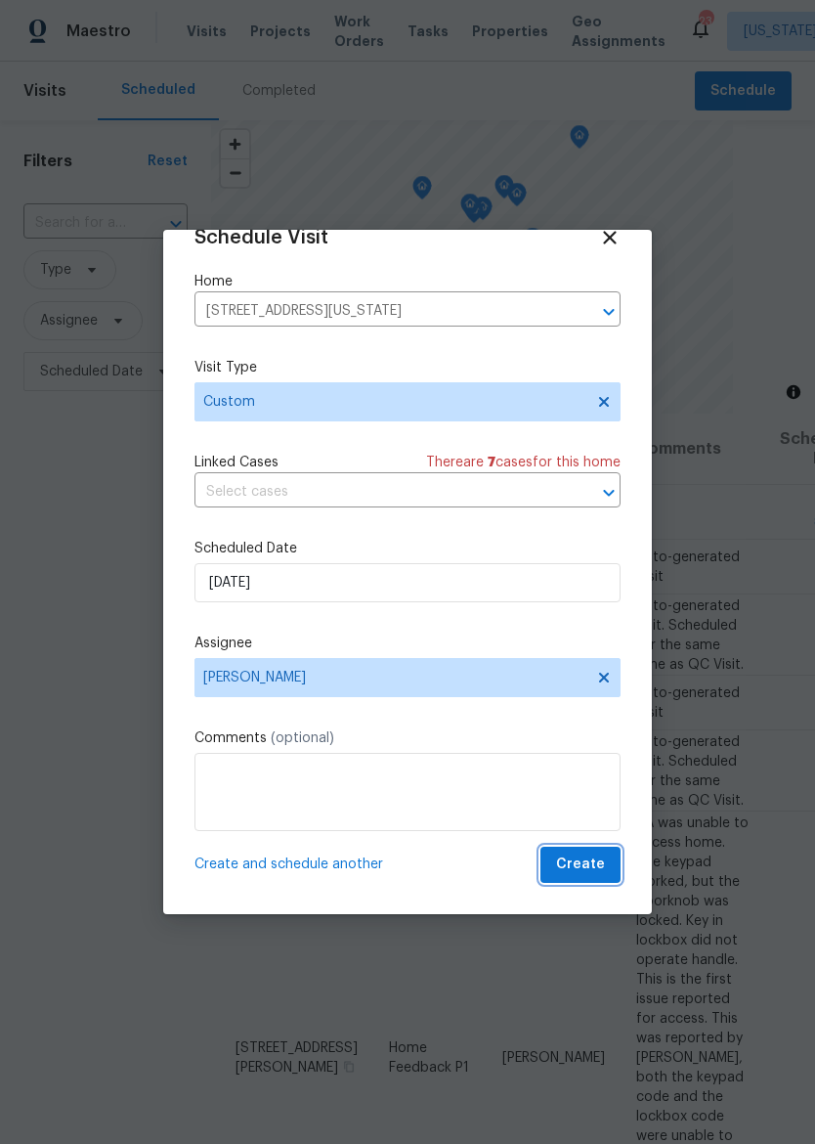
click at [599, 870] on span "Create" at bounding box center [580, 865] width 49 height 24
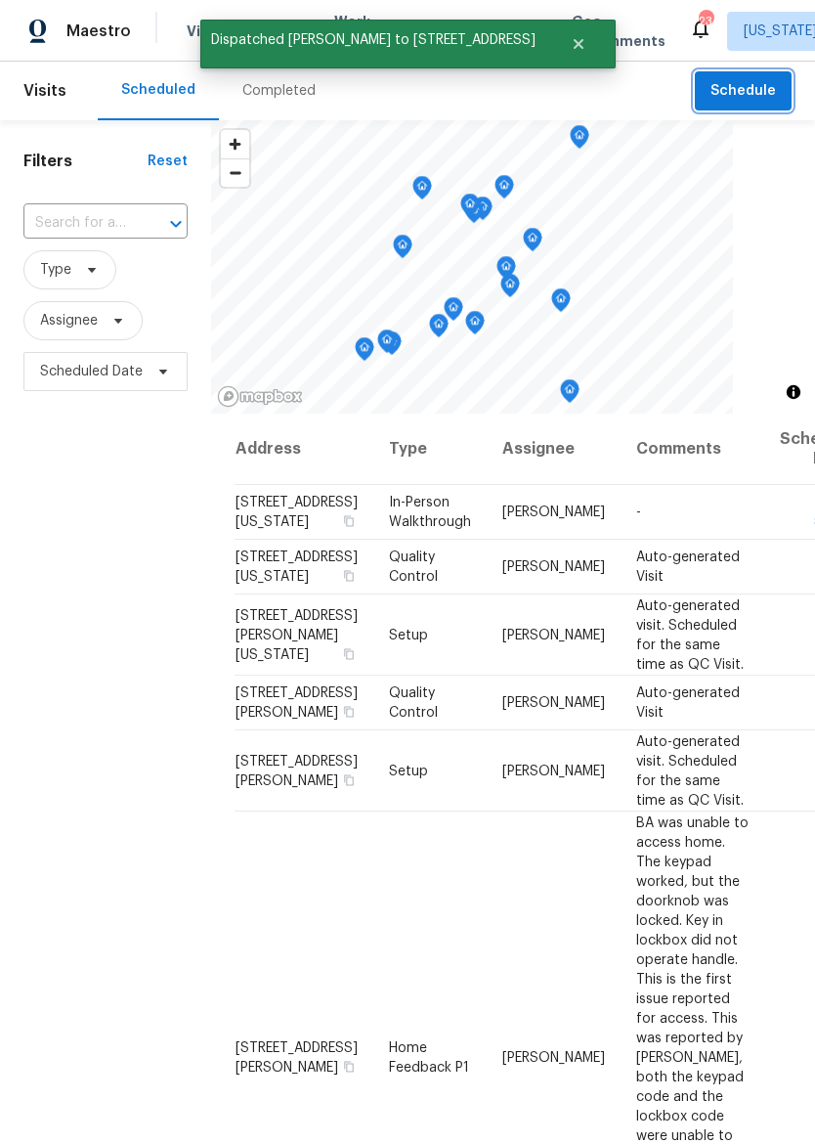
click at [758, 94] on span "Schedule" at bounding box center [744, 91] width 66 height 24
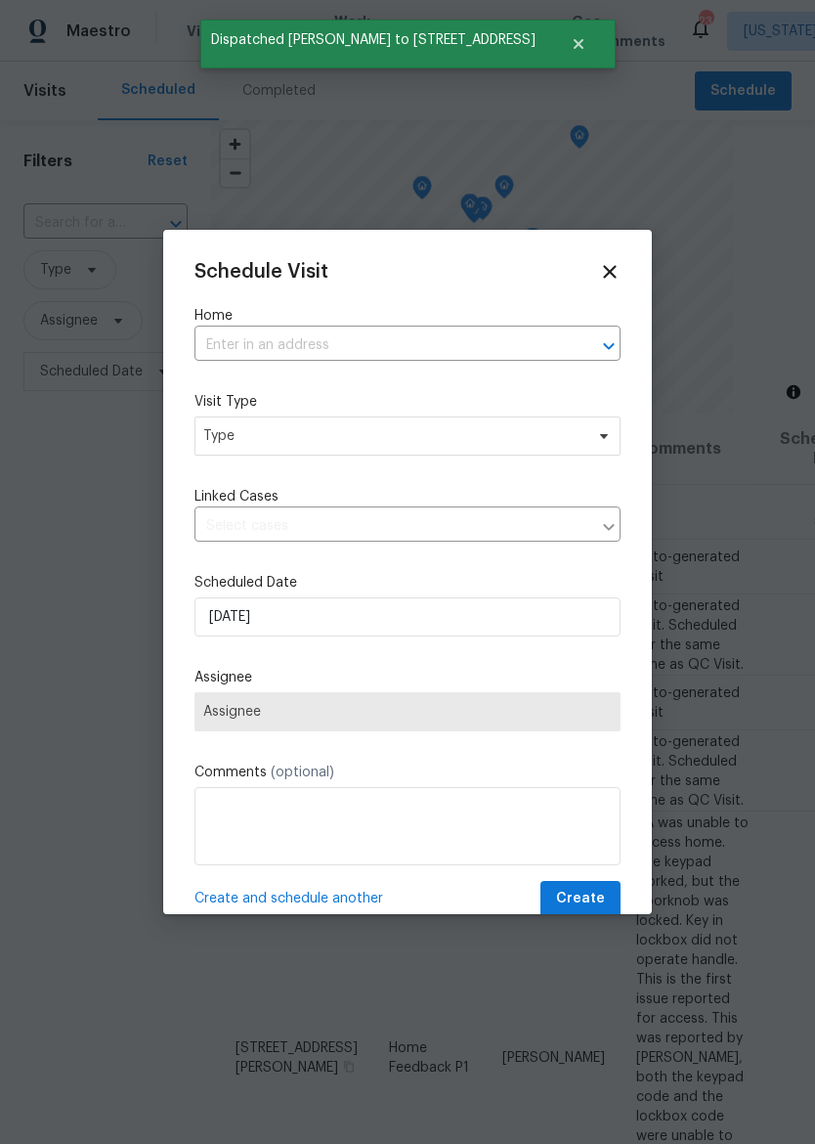
click at [422, 358] on input "text" at bounding box center [381, 345] width 372 height 30
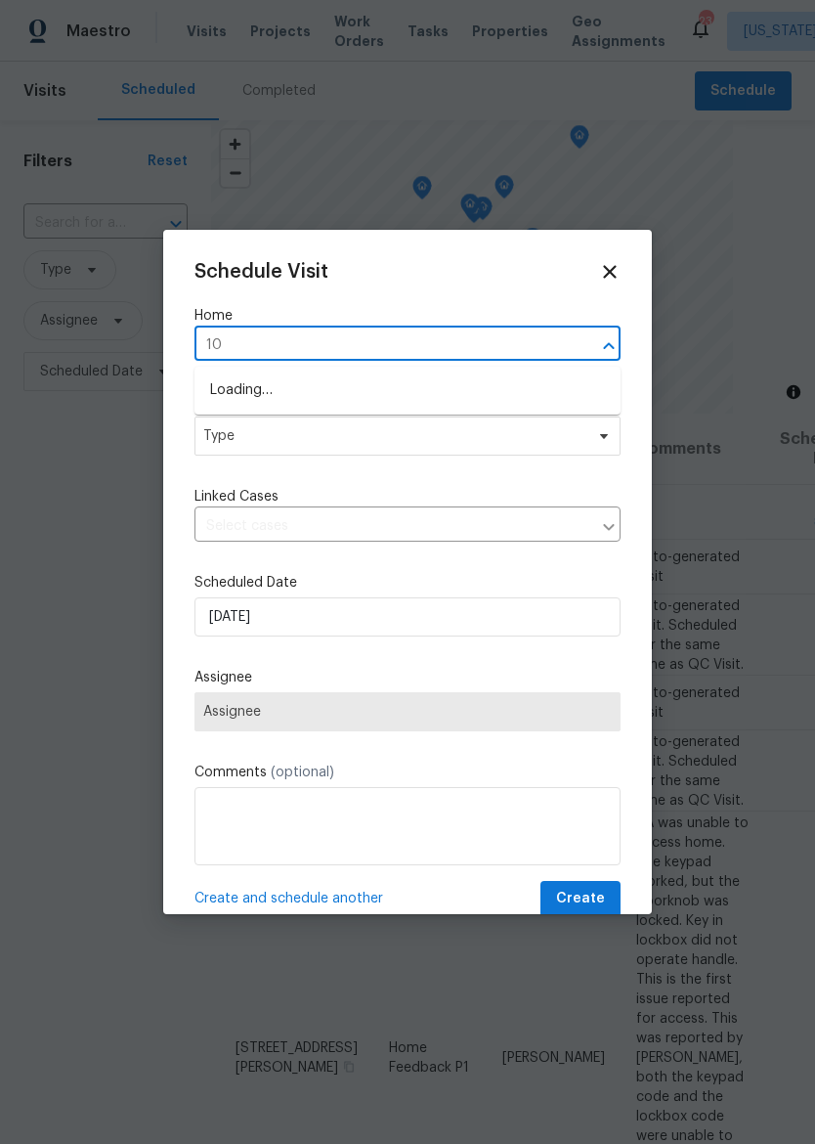
type input "1"
type input "river hi"
click at [463, 385] on li "[STREET_ADDRESS][US_STATE]" at bounding box center [408, 390] width 426 height 32
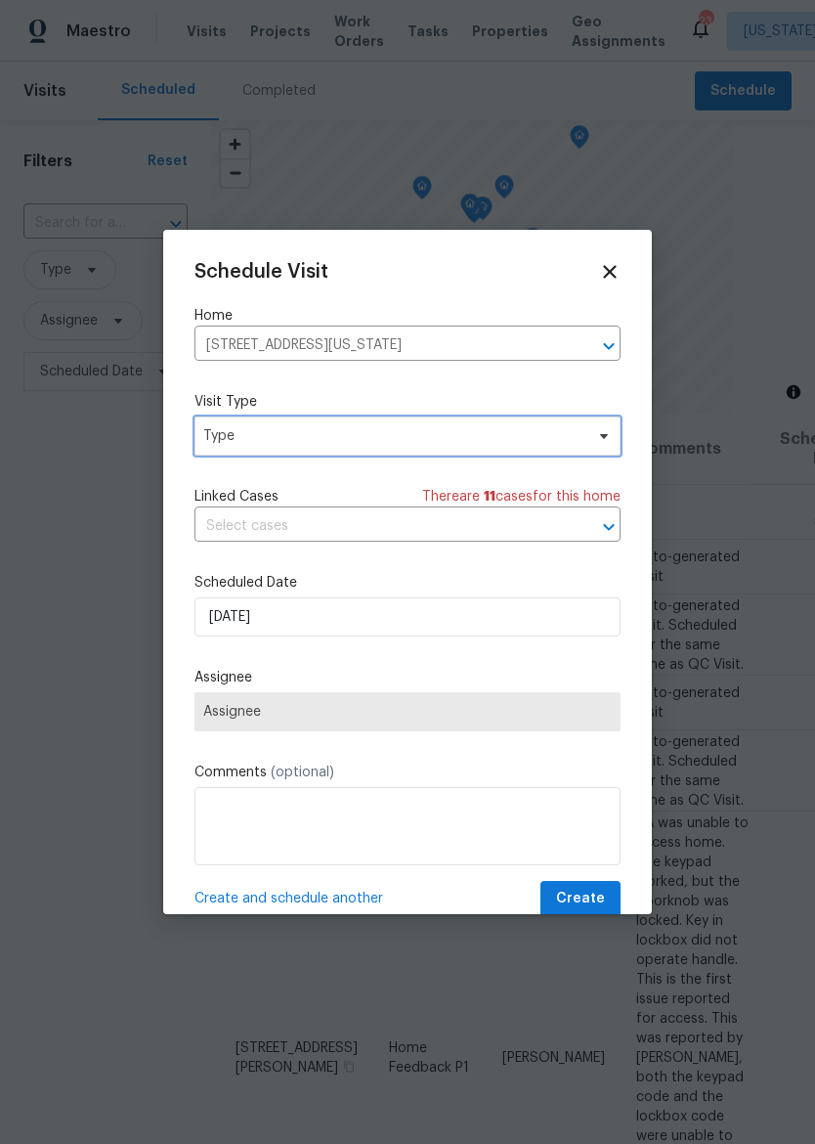
click at [481, 438] on span "Type" at bounding box center [393, 436] width 380 height 20
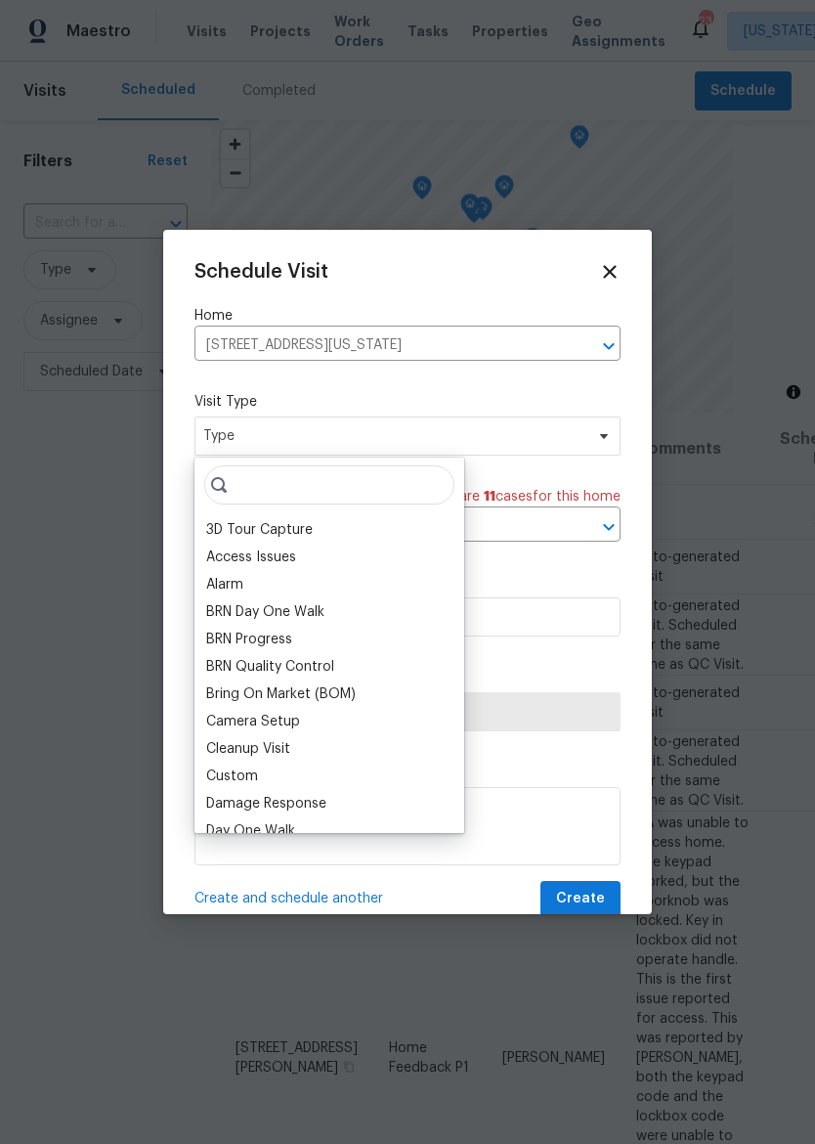
click at [224, 776] on div "Custom" at bounding box center [232, 777] width 52 height 20
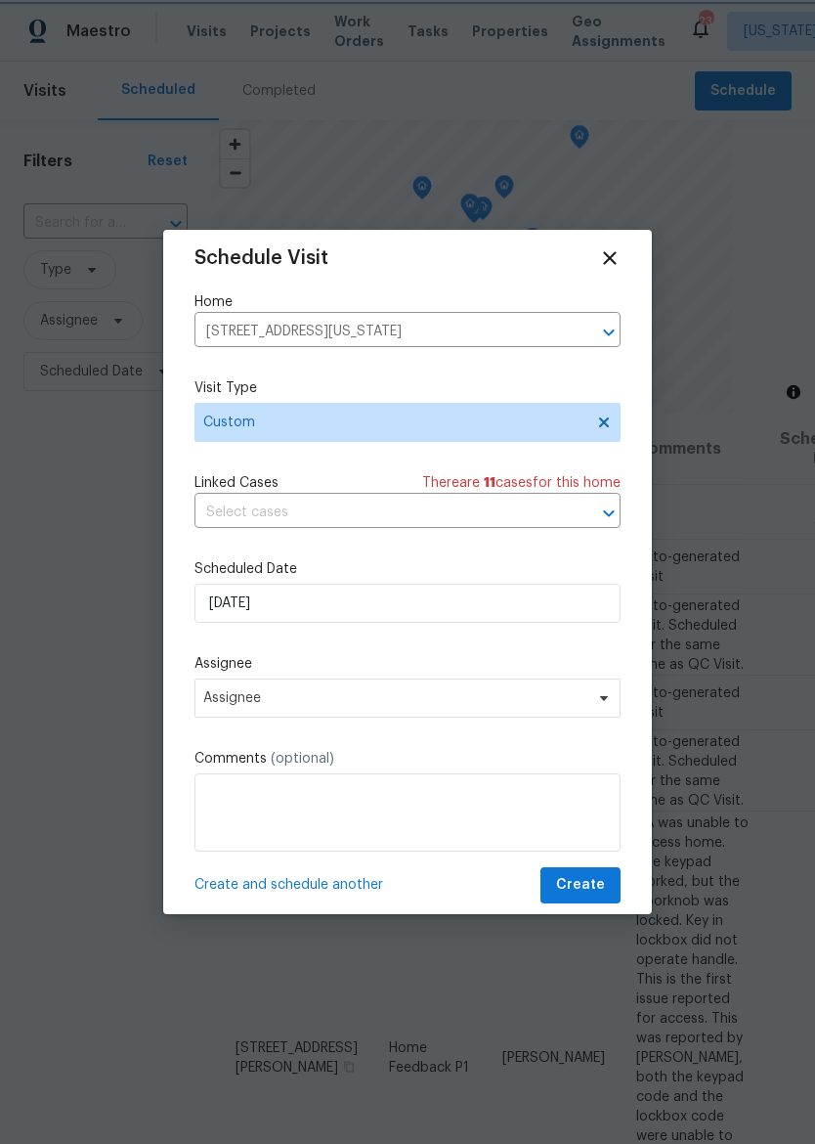
scroll to position [14, 0]
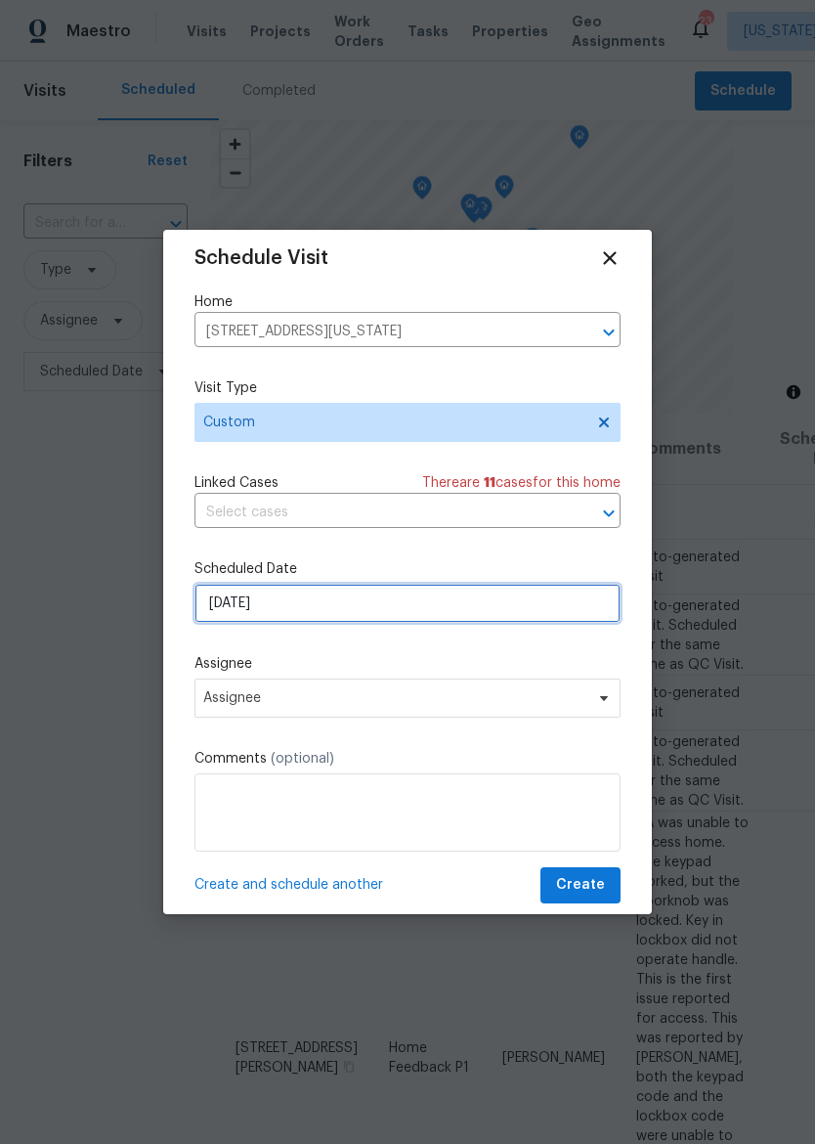
click at [523, 611] on input "[DATE]" at bounding box center [408, 603] width 426 height 39
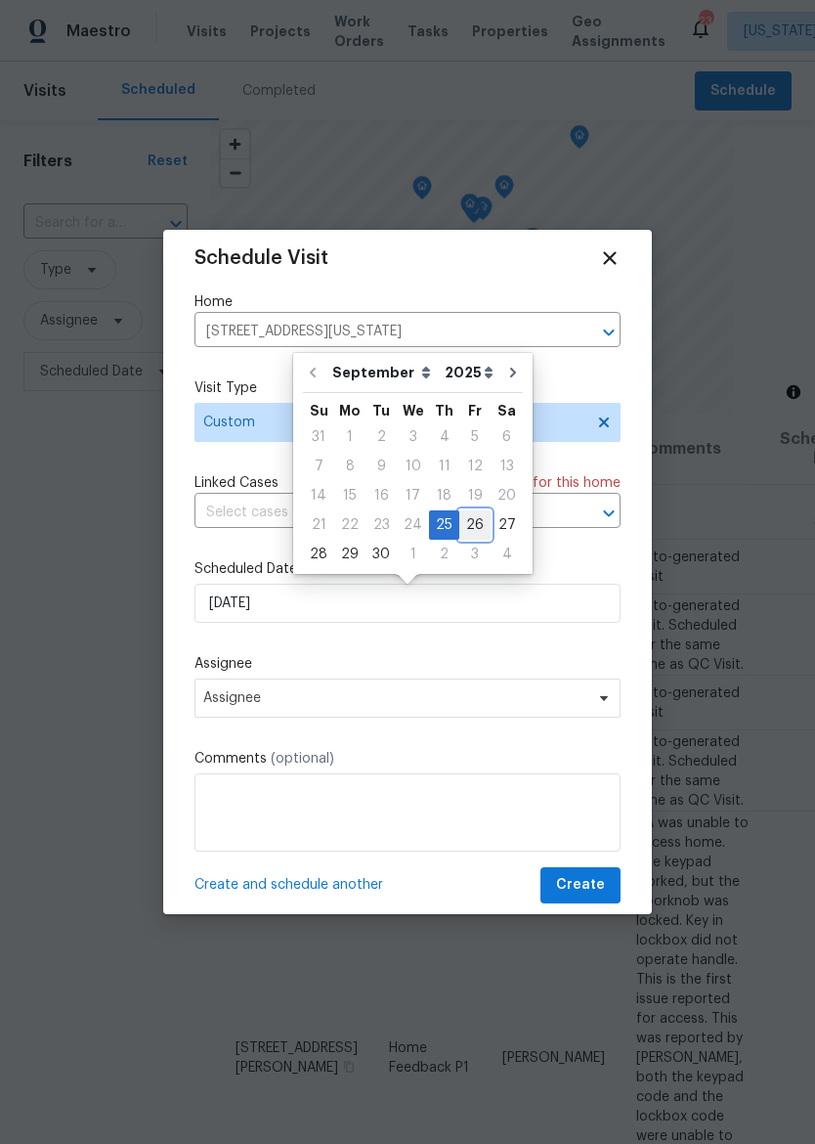
click at [472, 519] on div "26" at bounding box center [475, 524] width 31 height 27
type input "[DATE]"
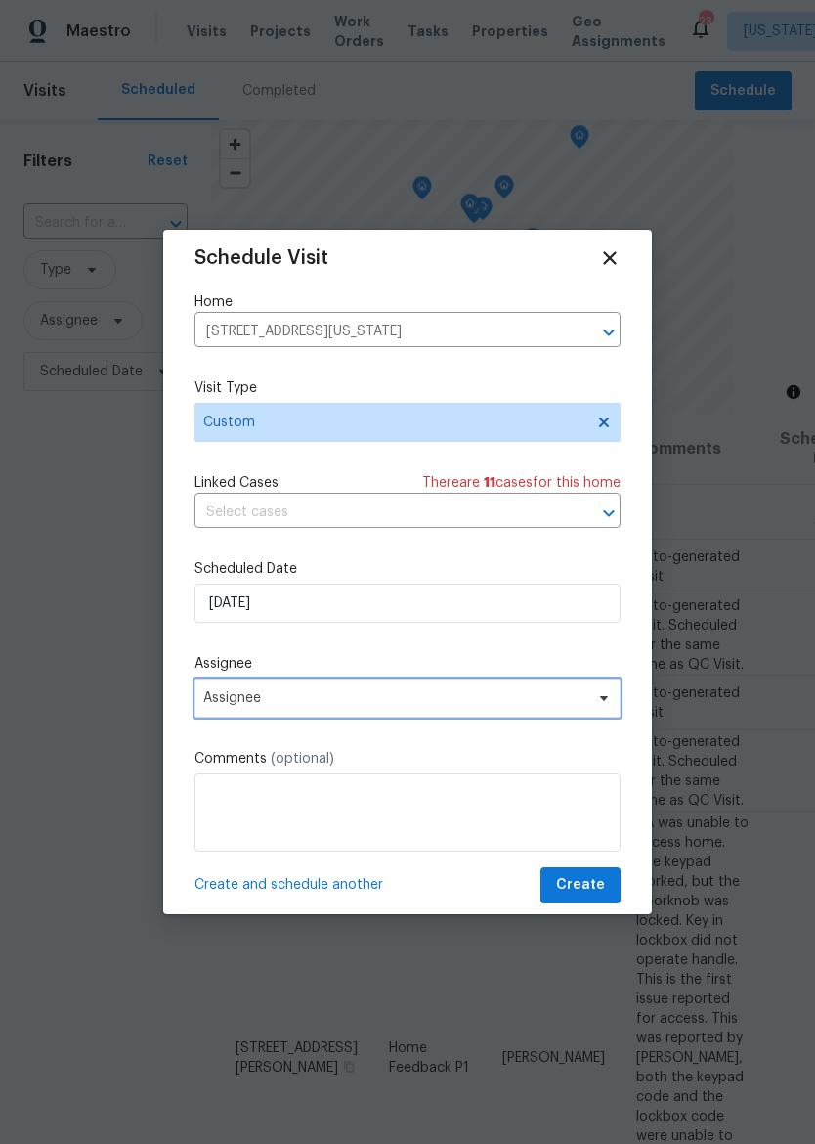
click at [459, 693] on span "Assignee" at bounding box center [408, 698] width 426 height 39
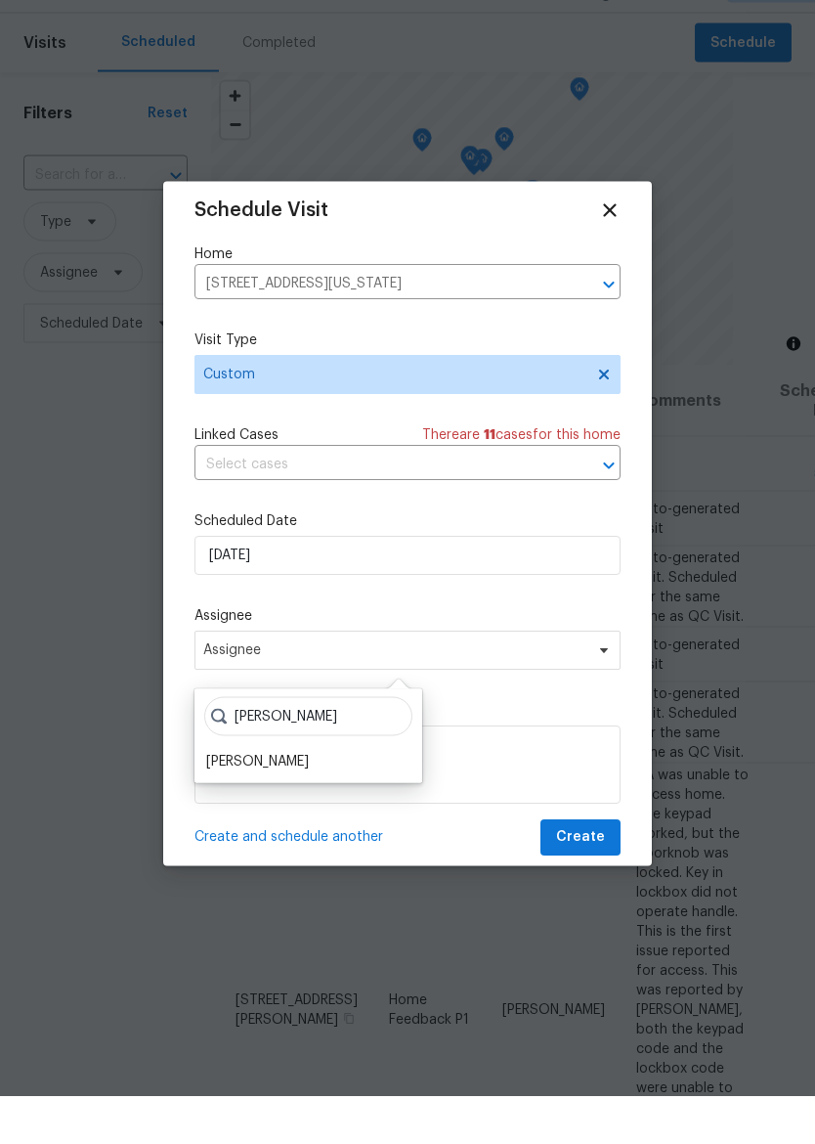
type input "[PERSON_NAME]"
click at [221, 800] on div "[PERSON_NAME]" at bounding box center [257, 810] width 103 height 20
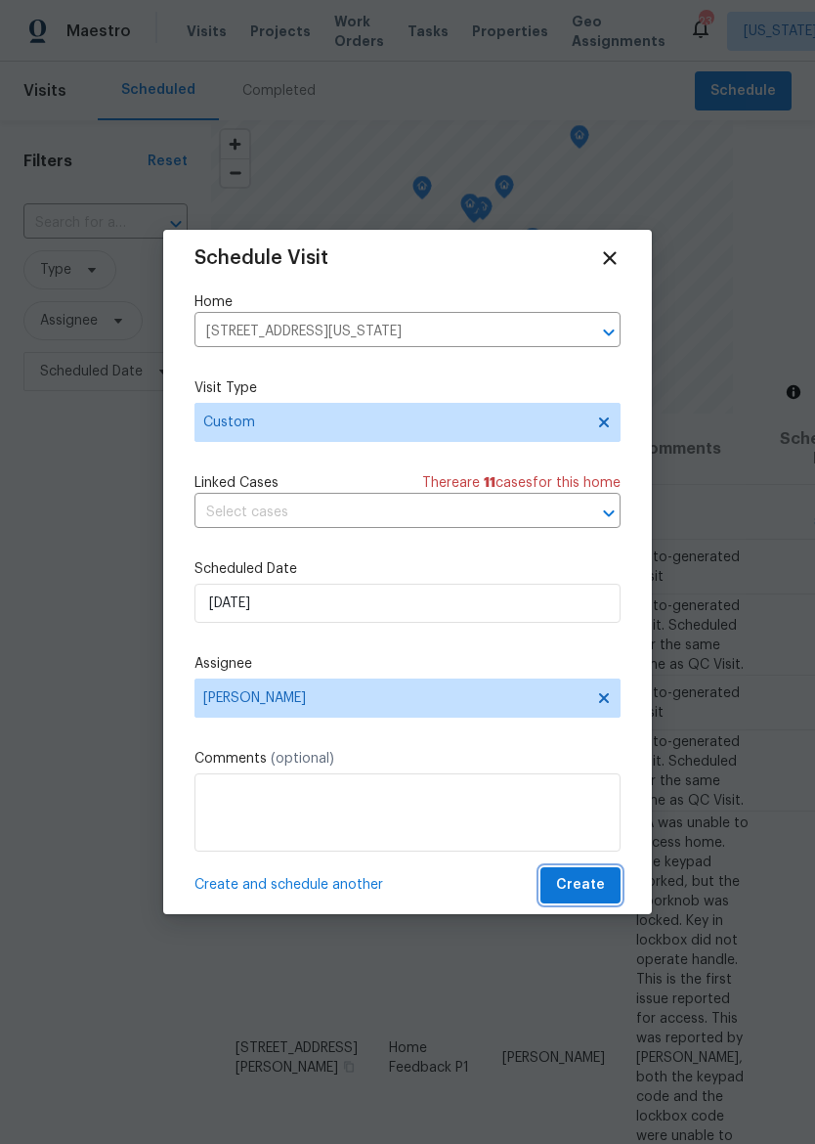
click at [598, 894] on span "Create" at bounding box center [580, 885] width 49 height 24
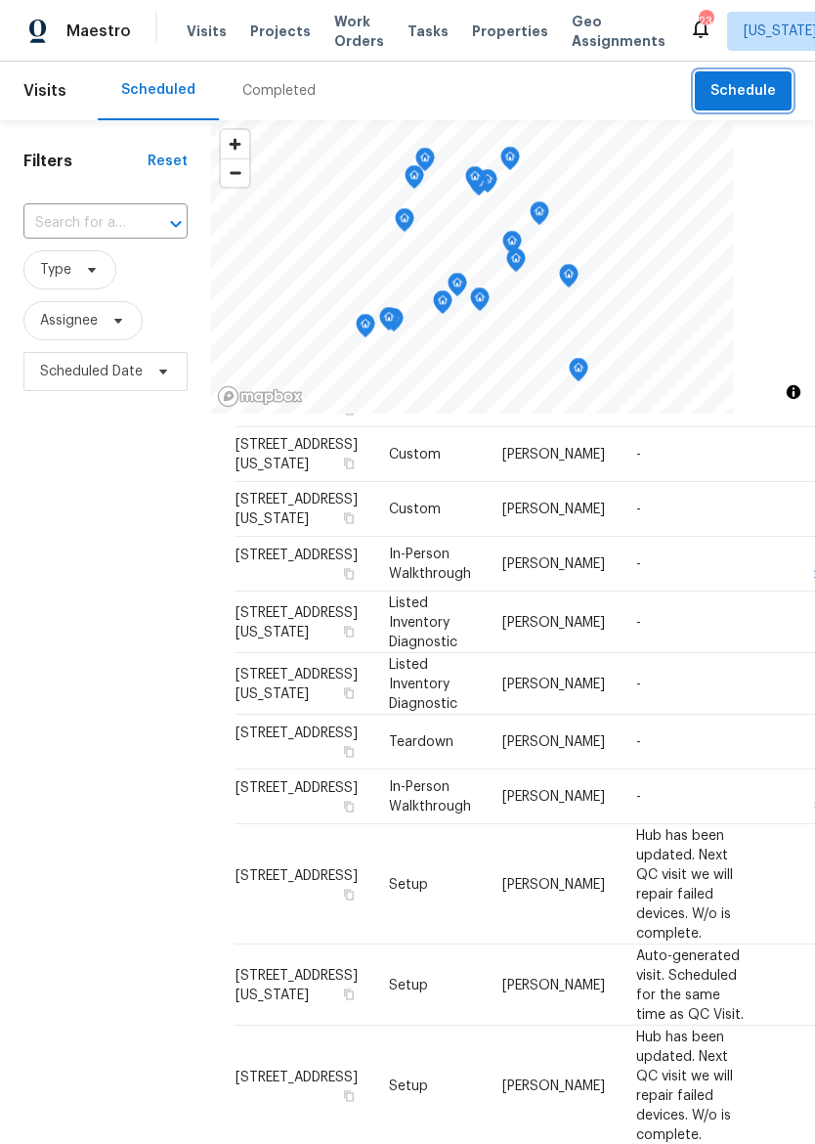
scroll to position [961, 0]
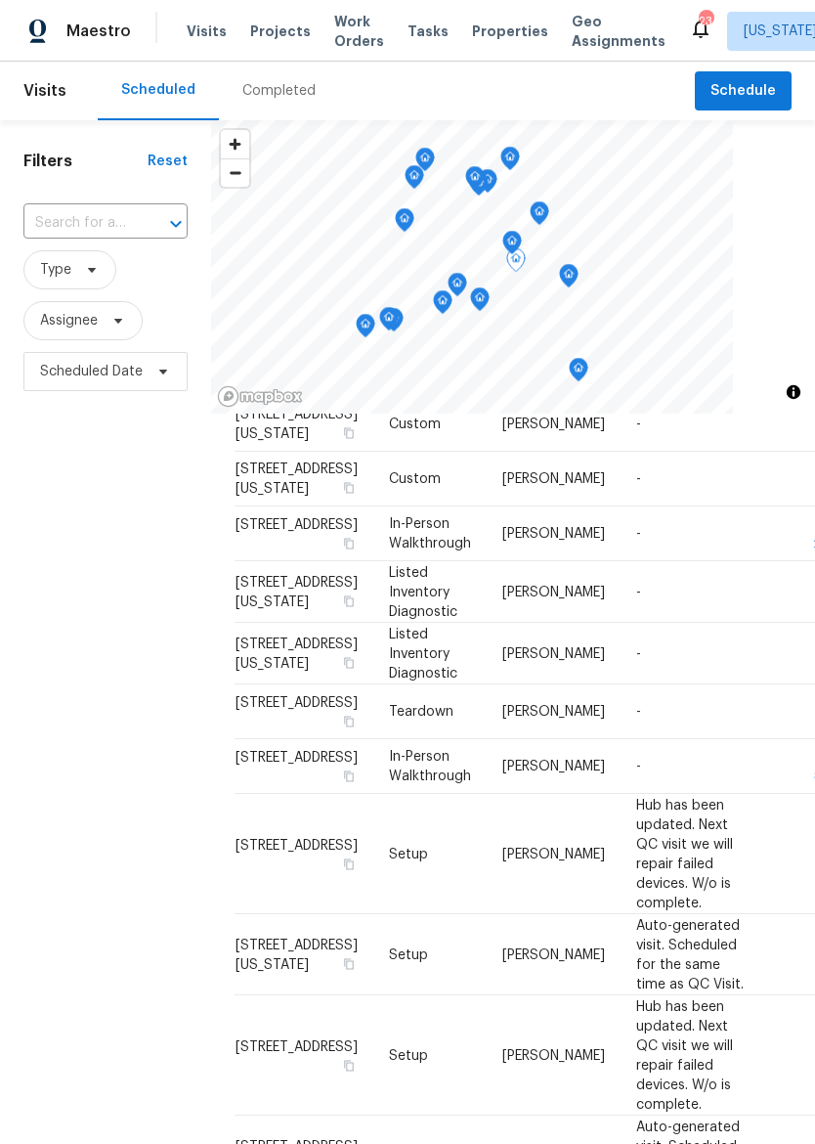
click at [0, 0] on icon at bounding box center [0, 0] width 0 height 0
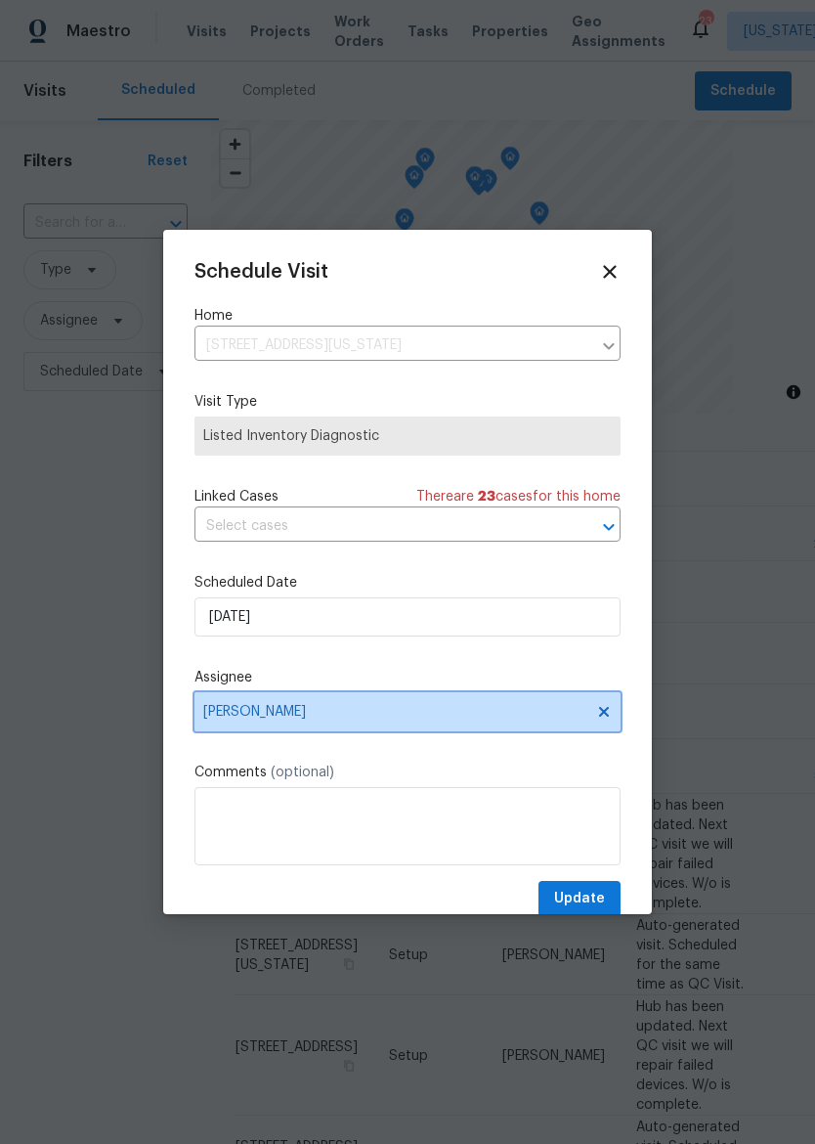
click at [219, 717] on span "[PERSON_NAME]" at bounding box center [394, 712] width 383 height 16
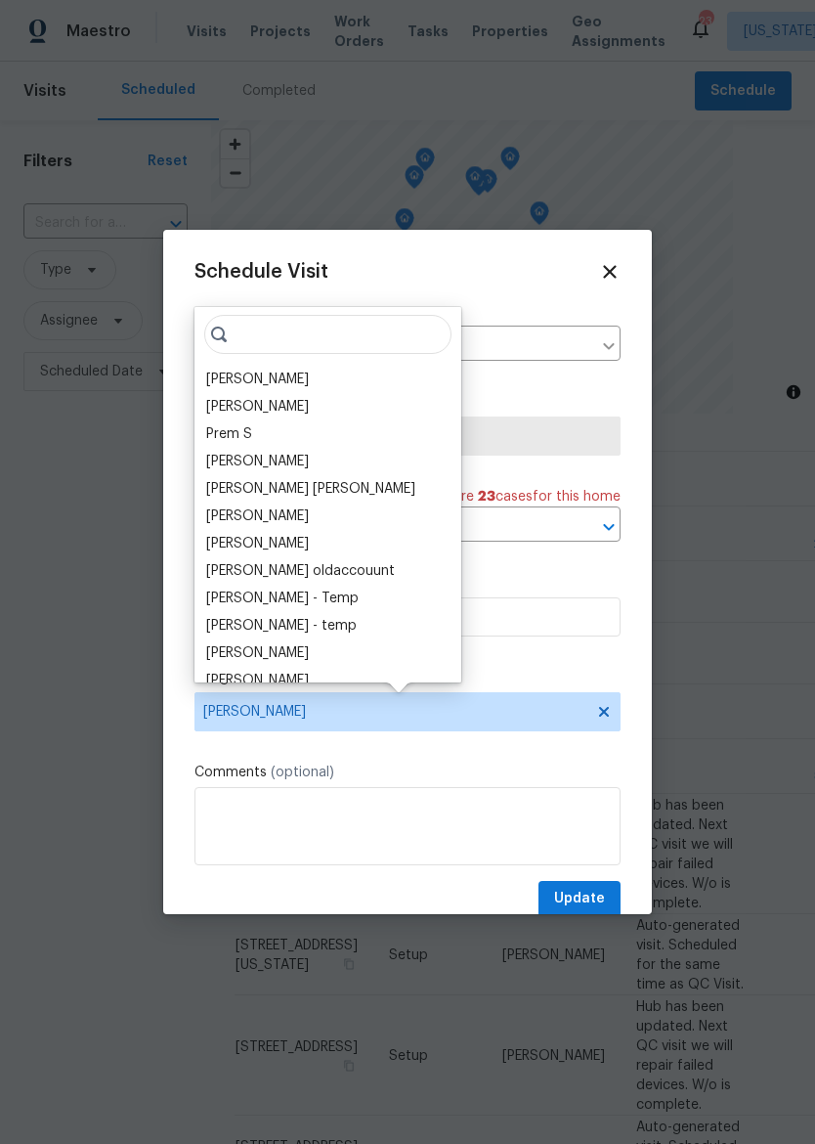
click at [679, 667] on div at bounding box center [407, 572] width 815 height 1144
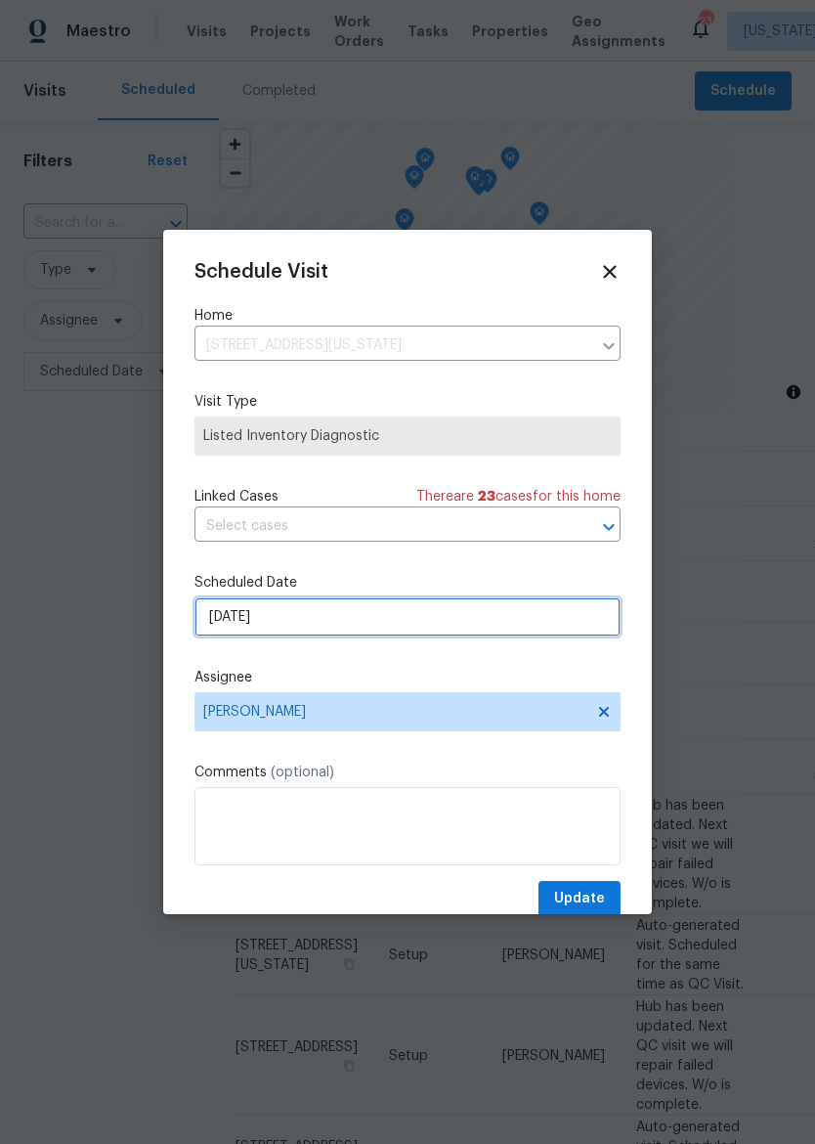
click at [212, 623] on input "[DATE]" at bounding box center [408, 616] width 426 height 39
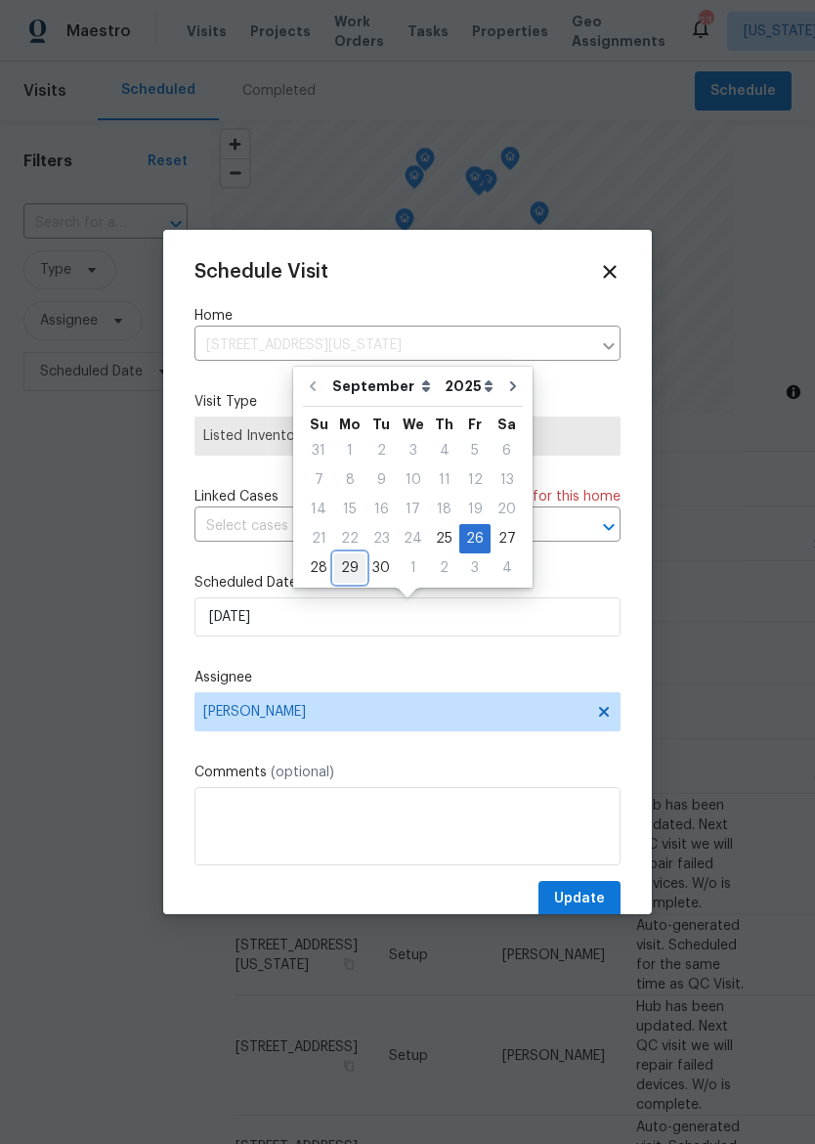
click at [349, 567] on div "29" at bounding box center [349, 567] width 31 height 27
type input "[DATE]"
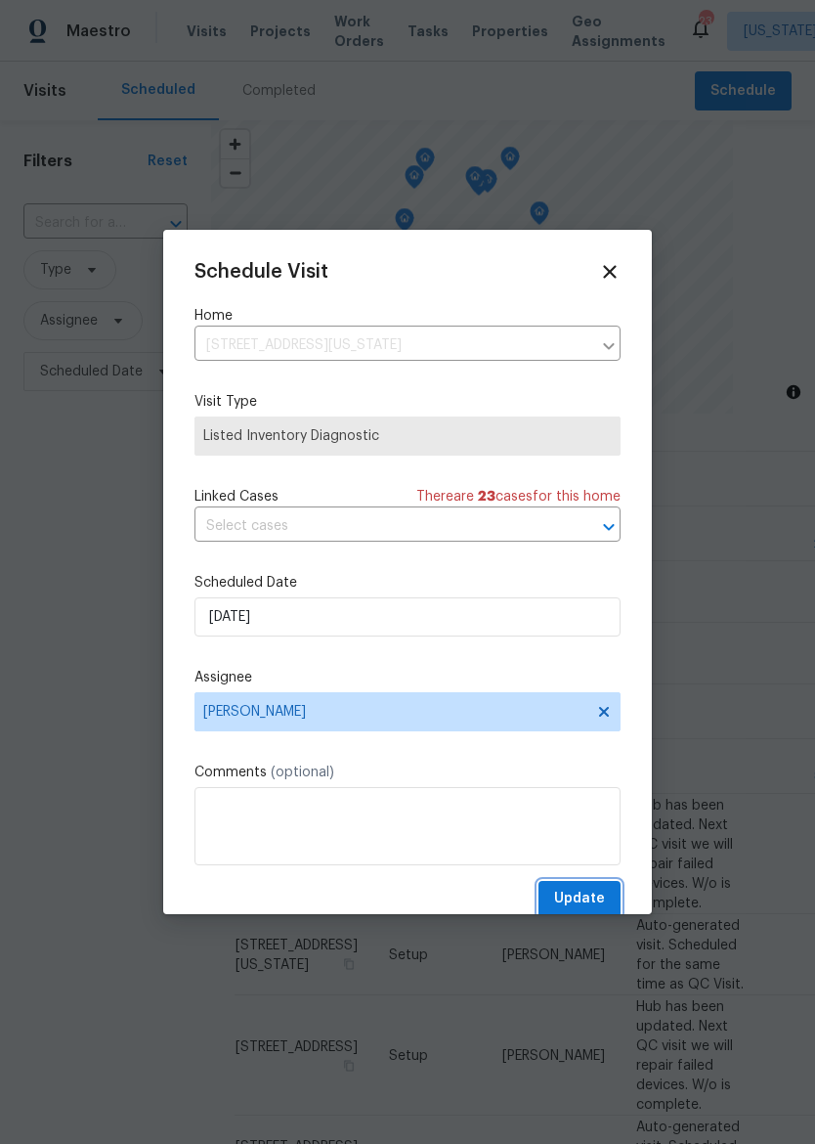
click at [608, 900] on button "Update" at bounding box center [580, 899] width 82 height 36
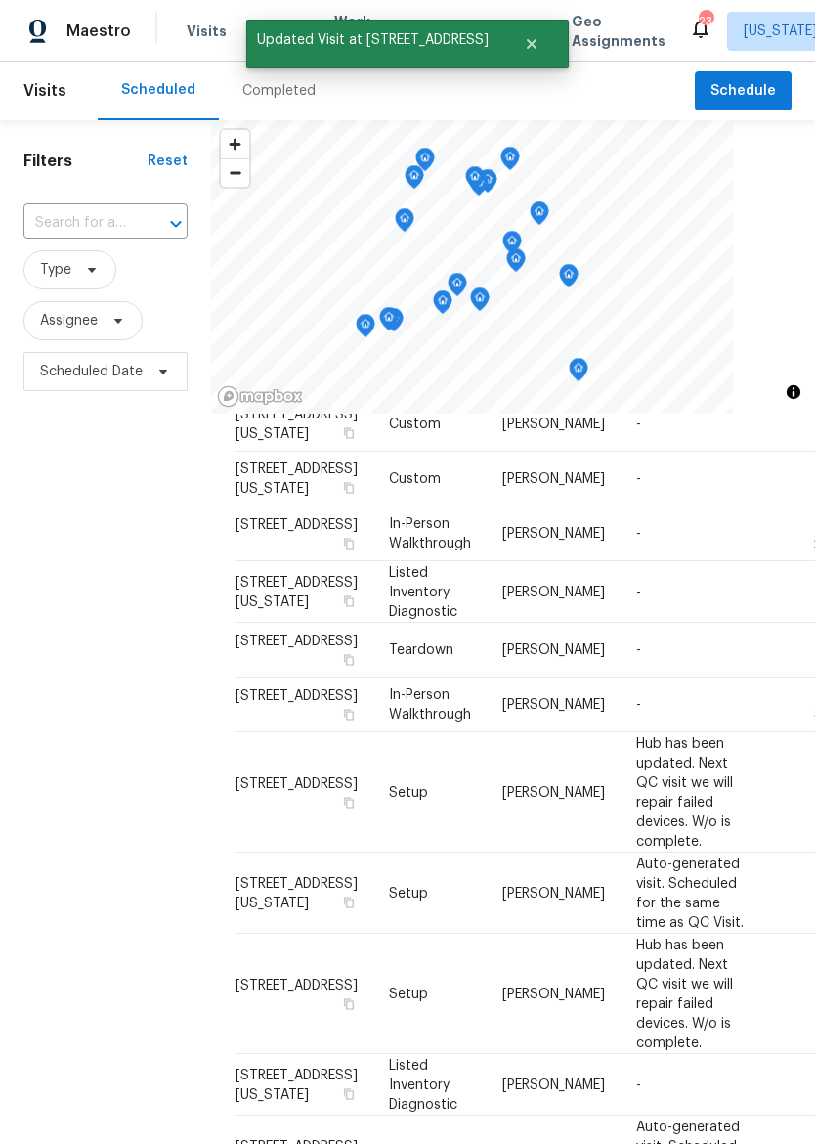
scroll to position [986, 0]
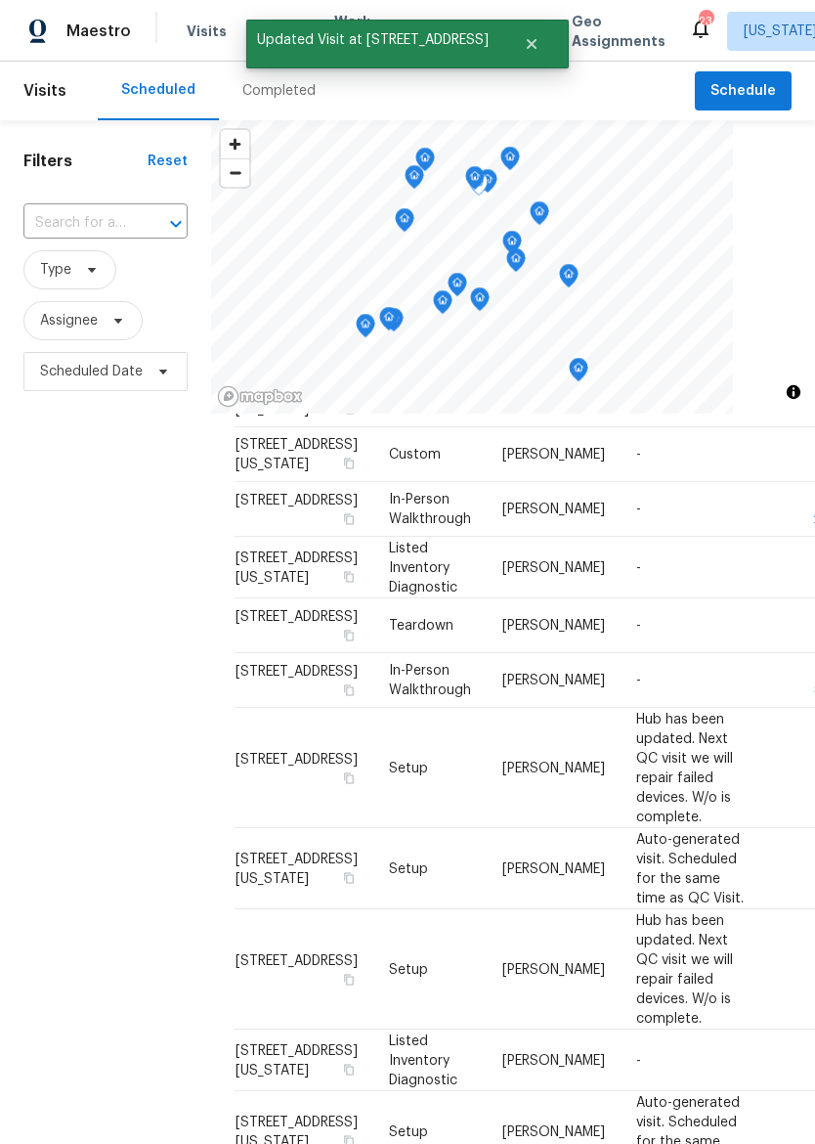
click at [0, 0] on icon at bounding box center [0, 0] width 0 height 0
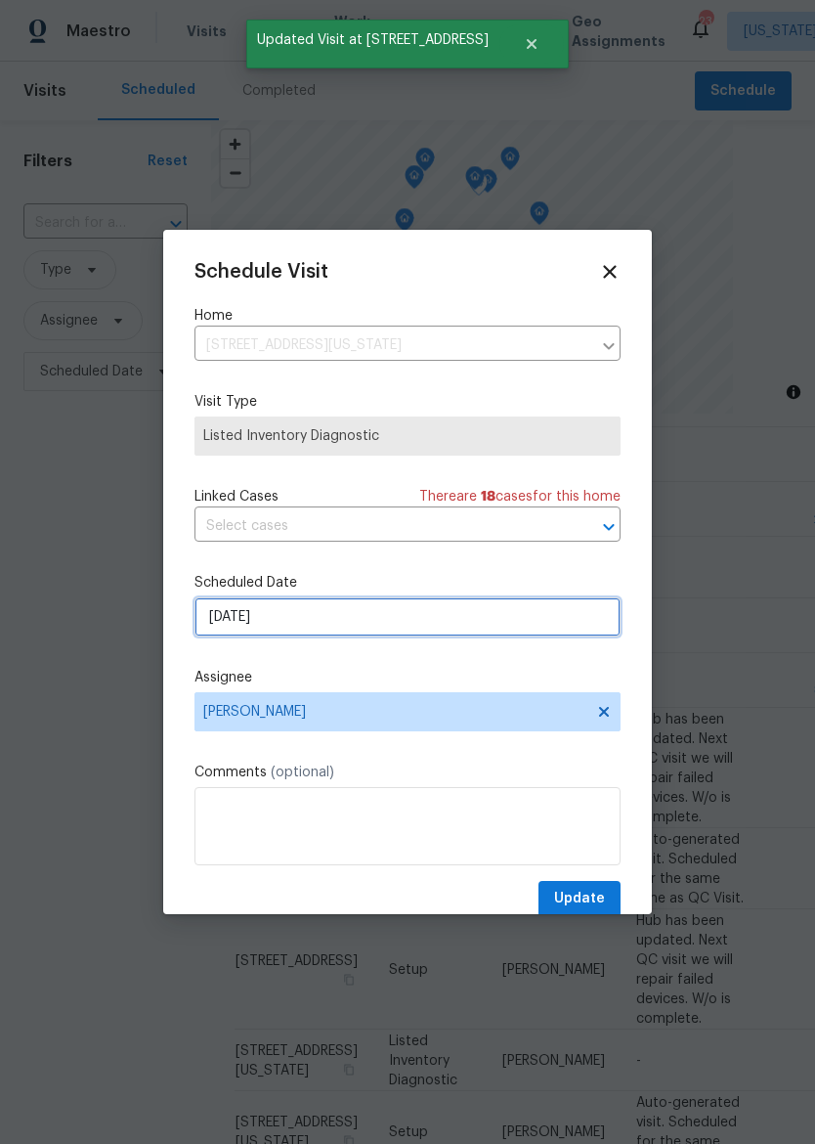
click at [405, 636] on input "[DATE]" at bounding box center [408, 616] width 426 height 39
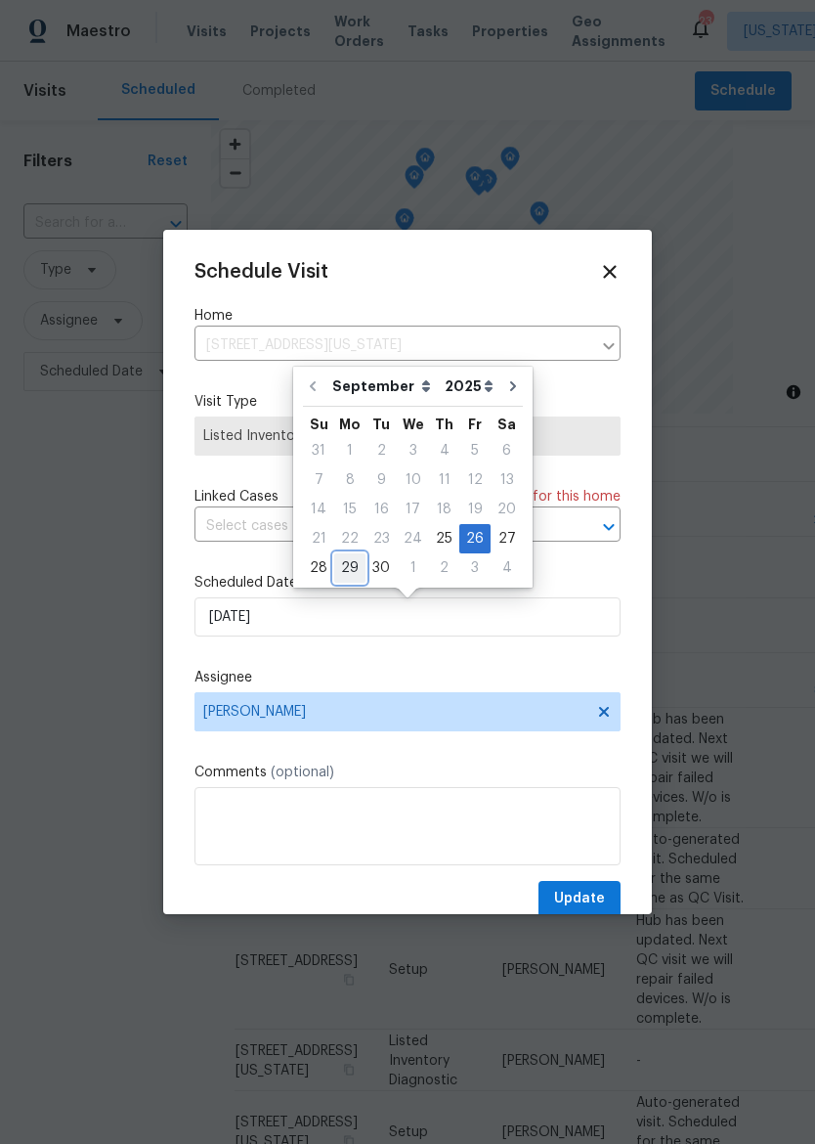
click at [356, 562] on div "29" at bounding box center [349, 567] width 31 height 27
type input "[DATE]"
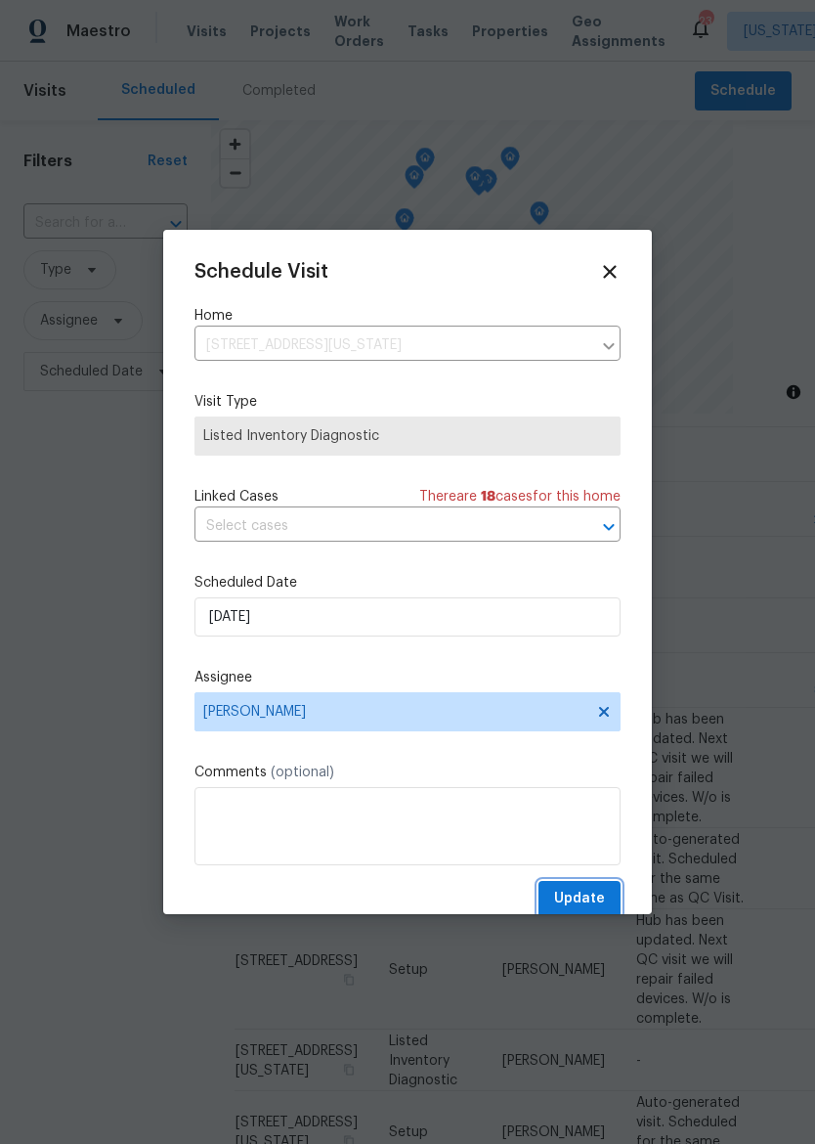
click at [600, 906] on span "Update" at bounding box center [579, 899] width 51 height 24
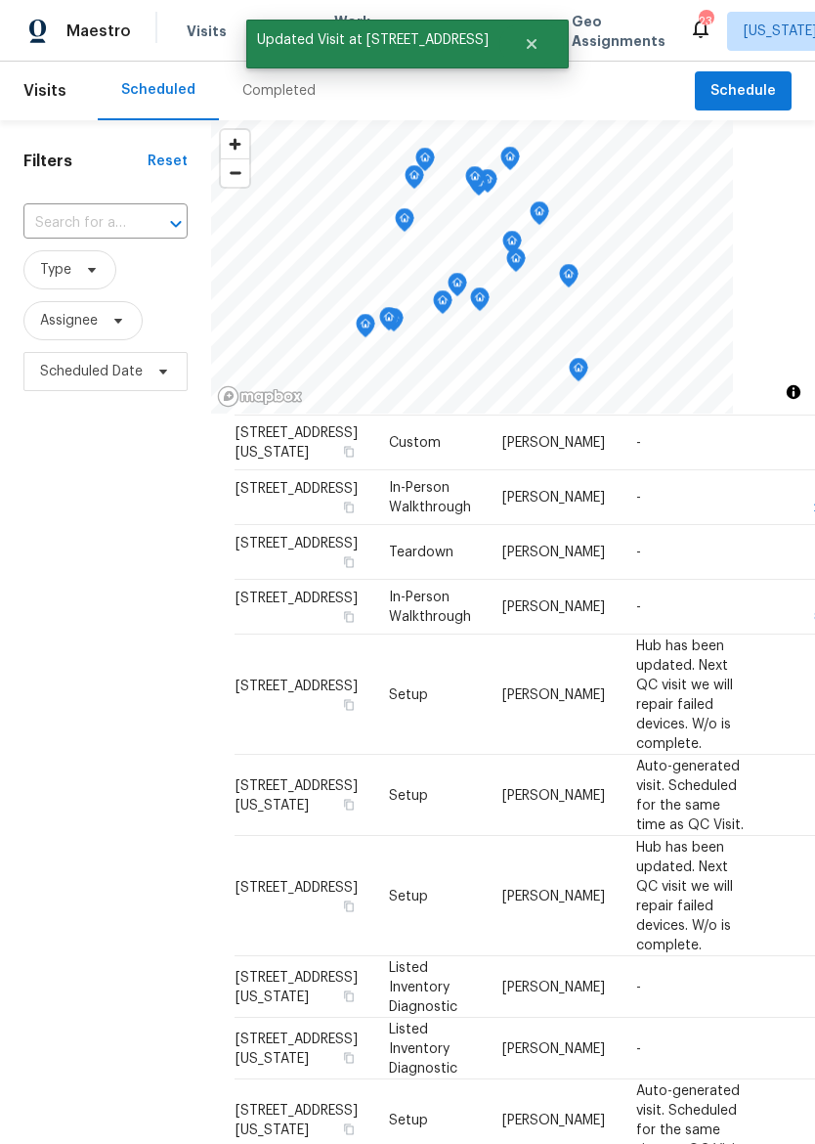
scroll to position [1005, 0]
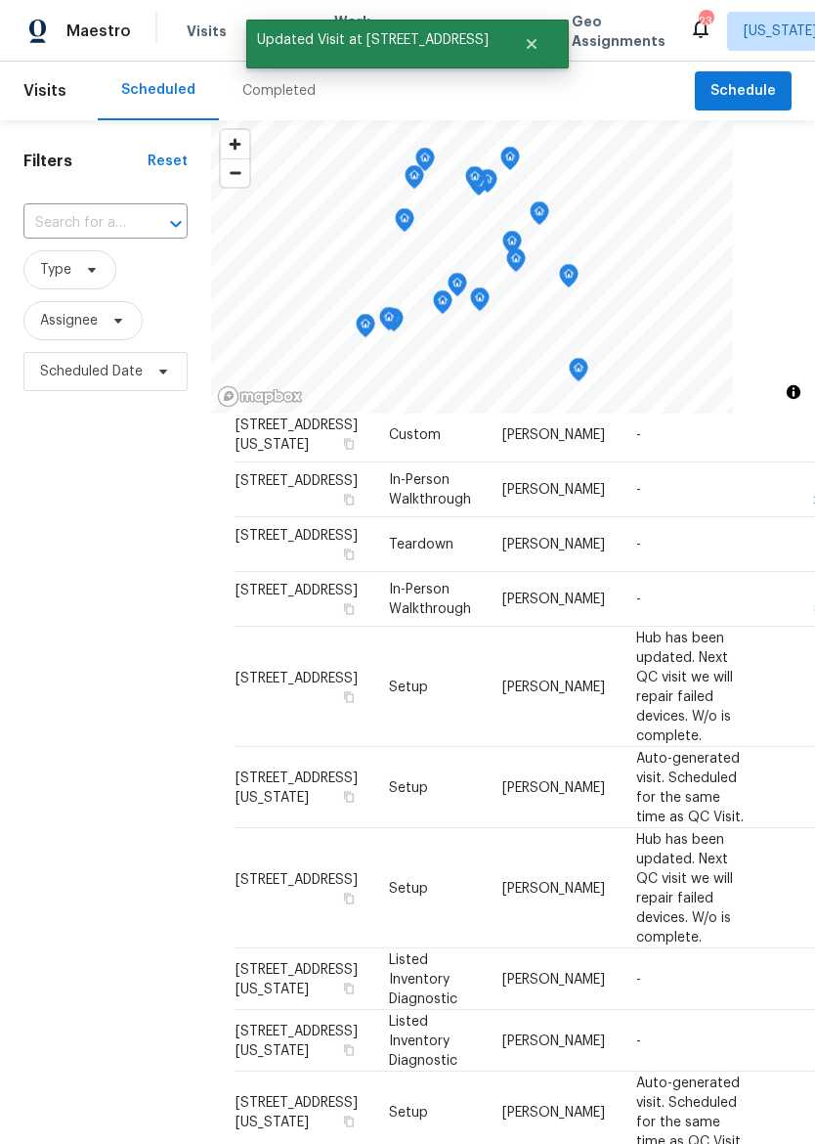
click at [0, 0] on icon at bounding box center [0, 0] width 0 height 0
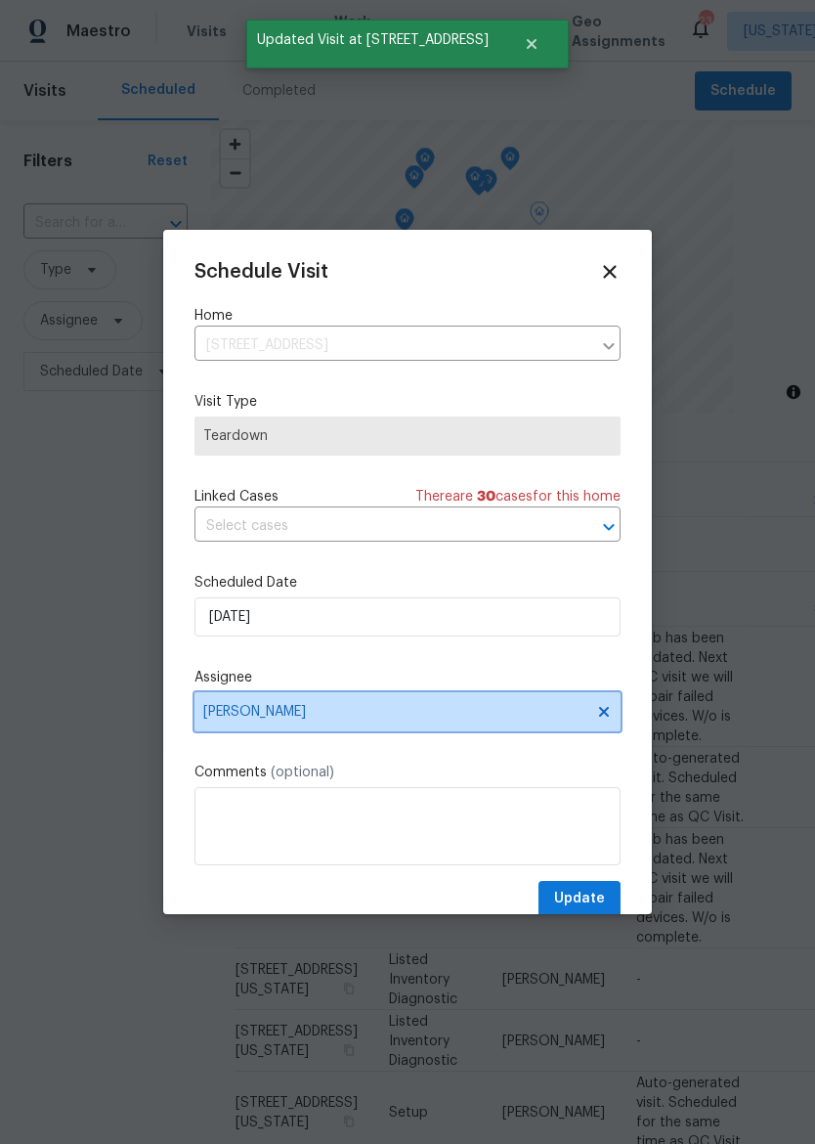
click at [422, 725] on span "[PERSON_NAME]" at bounding box center [408, 711] width 426 height 39
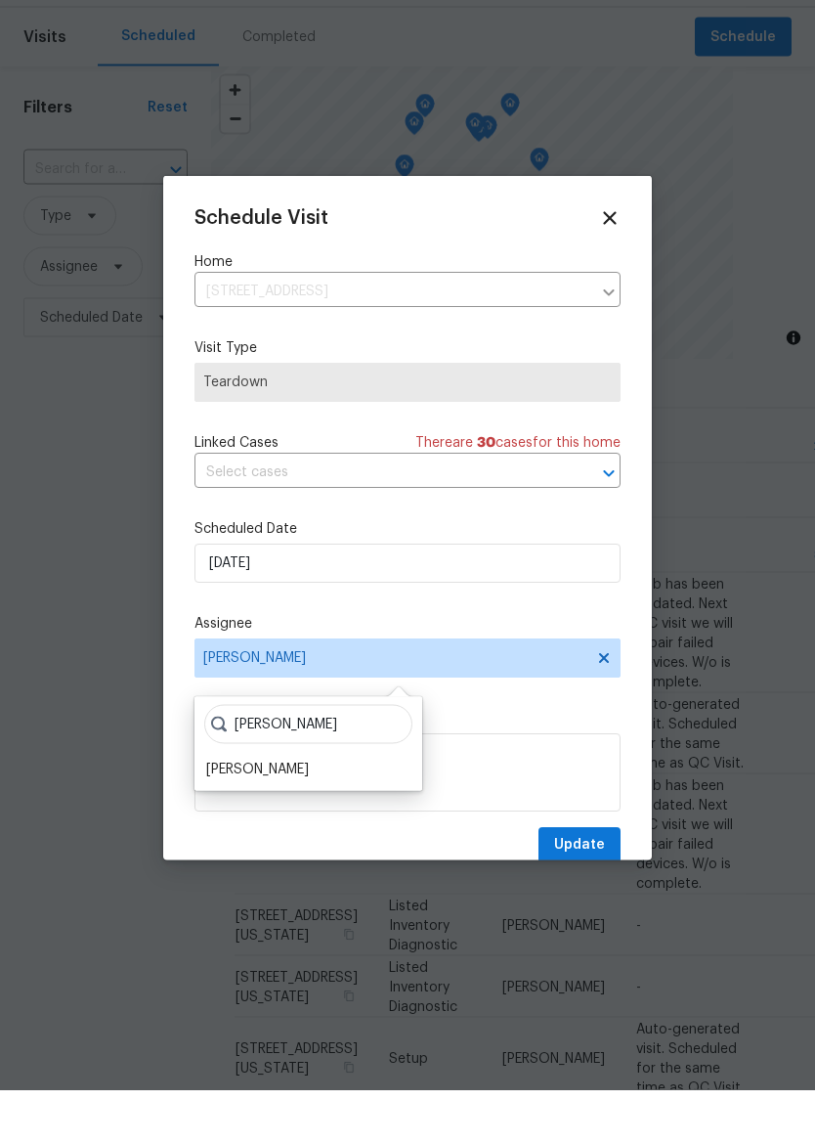
type input "[PERSON_NAME]"
click at [220, 813] on div "[PERSON_NAME]" at bounding box center [257, 823] width 103 height 20
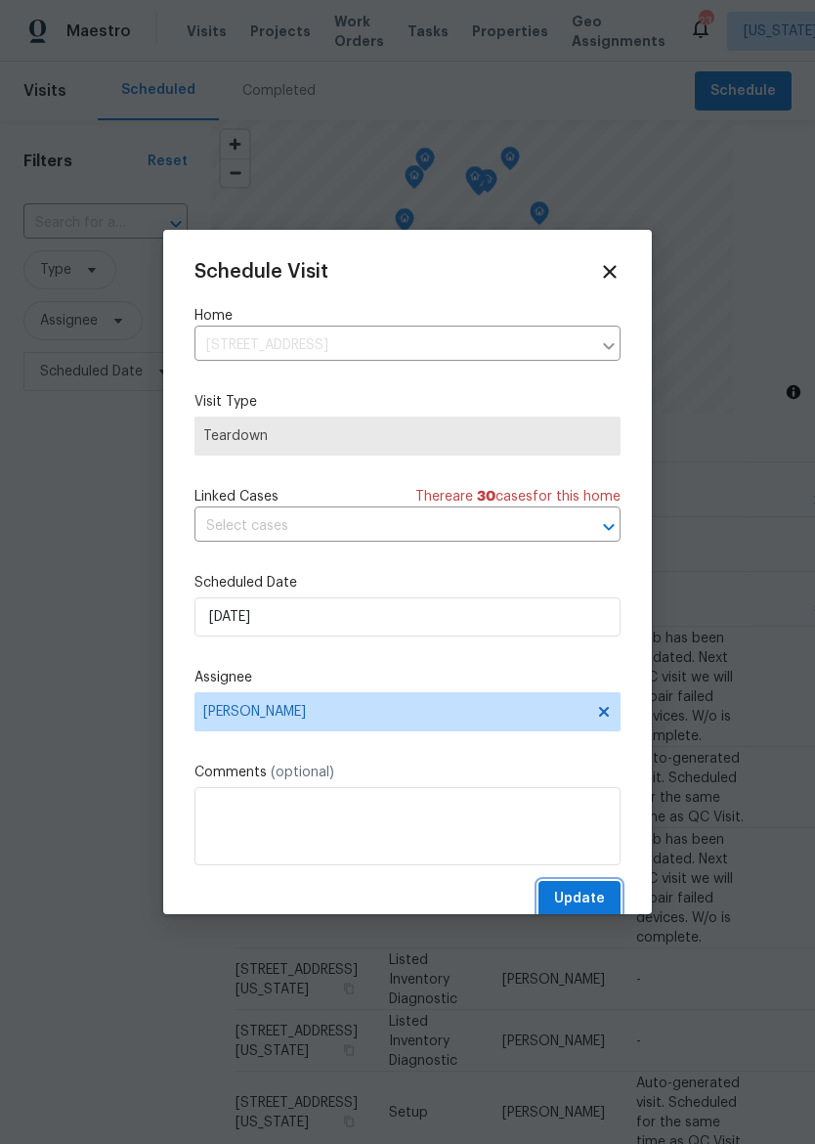
click at [596, 903] on span "Update" at bounding box center [579, 899] width 51 height 24
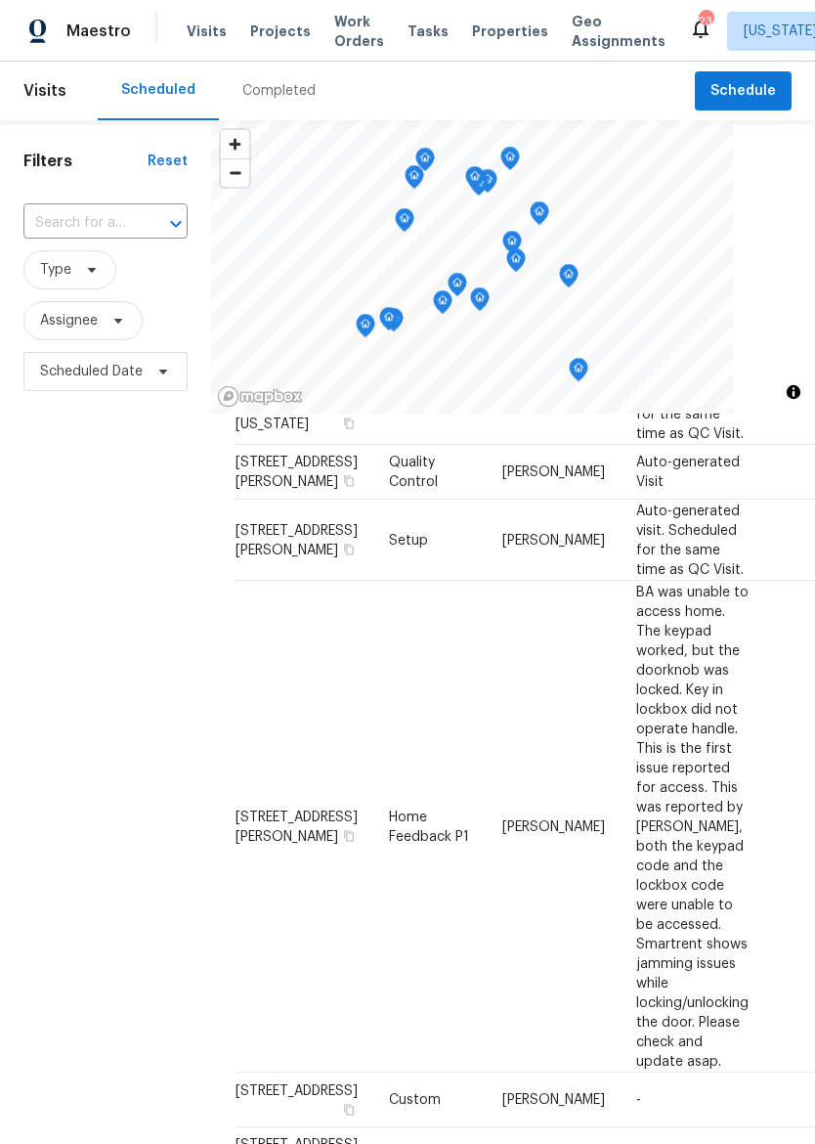
scroll to position [0, 0]
